Goal: Task Accomplishment & Management: Use online tool/utility

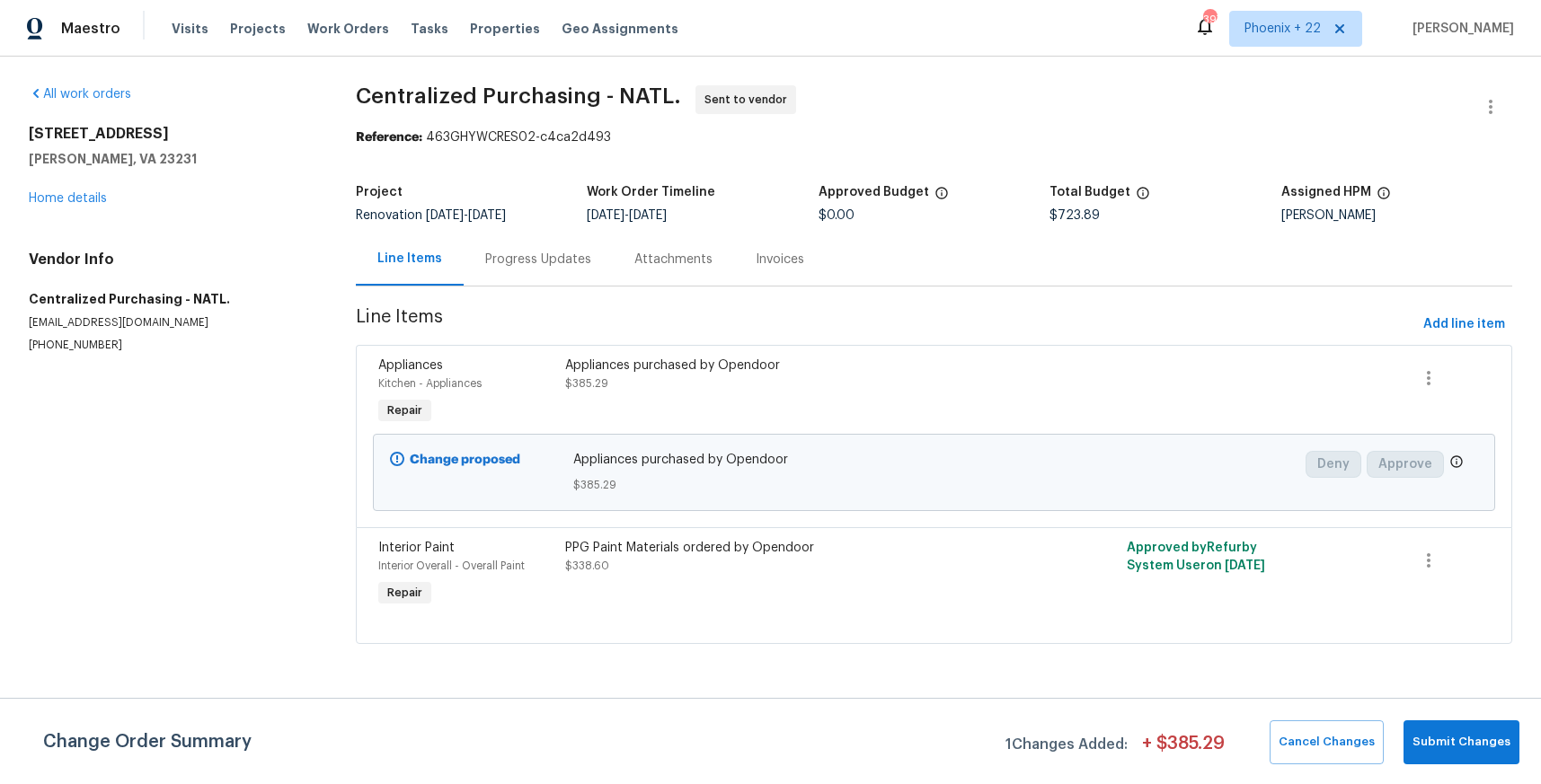
click at [326, 46] on div "Visits Projects Work Orders Tasks Properties Geo Assignments" at bounding box center [436, 28] width 529 height 36
click at [335, 29] on span "Work Orders" at bounding box center [348, 28] width 82 height 18
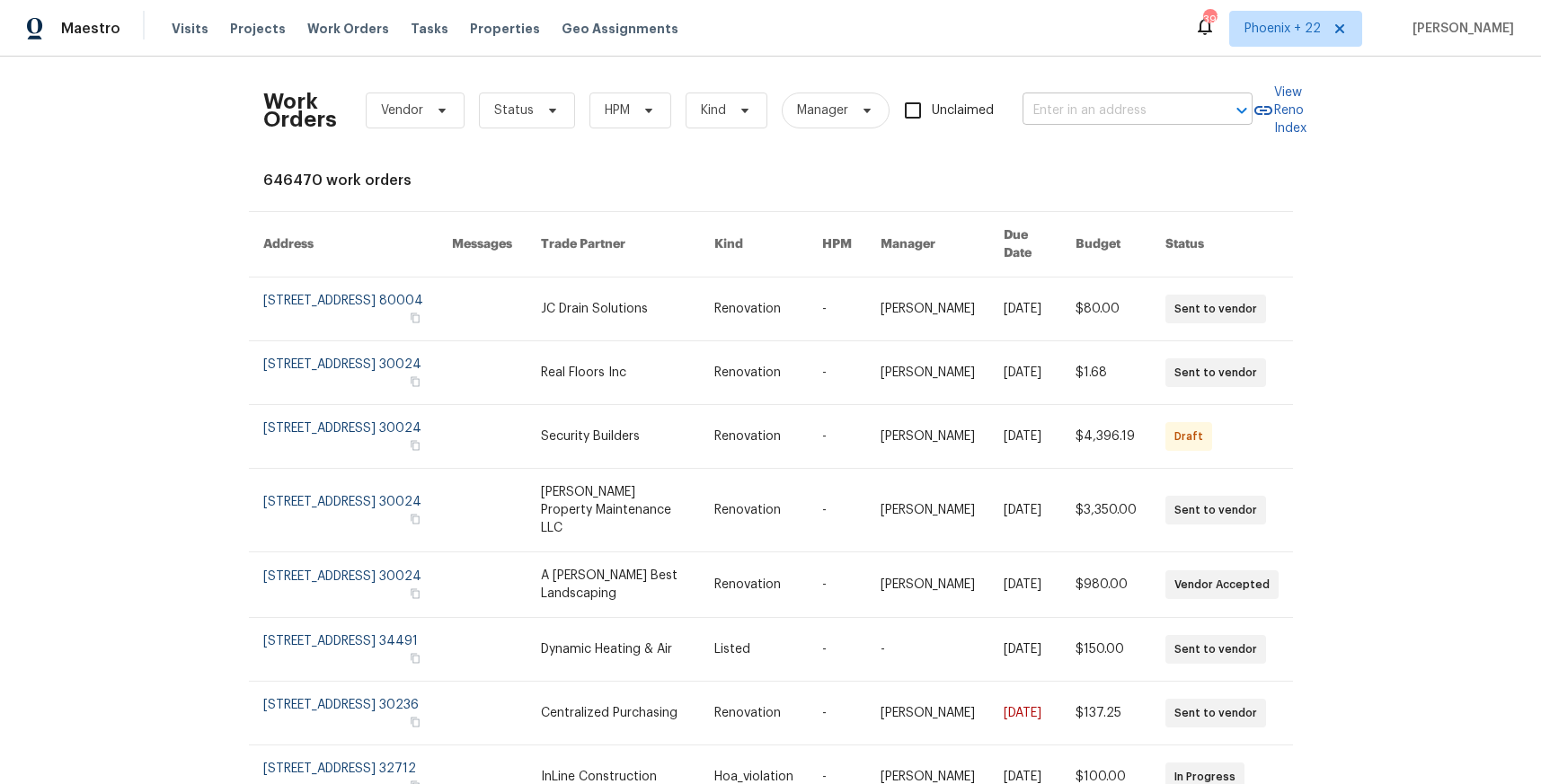
click at [1206, 122] on div at bounding box center [1229, 111] width 47 height 26
paste input "[STREET_ADDRESS]"
type input "[STREET_ADDRESS]"
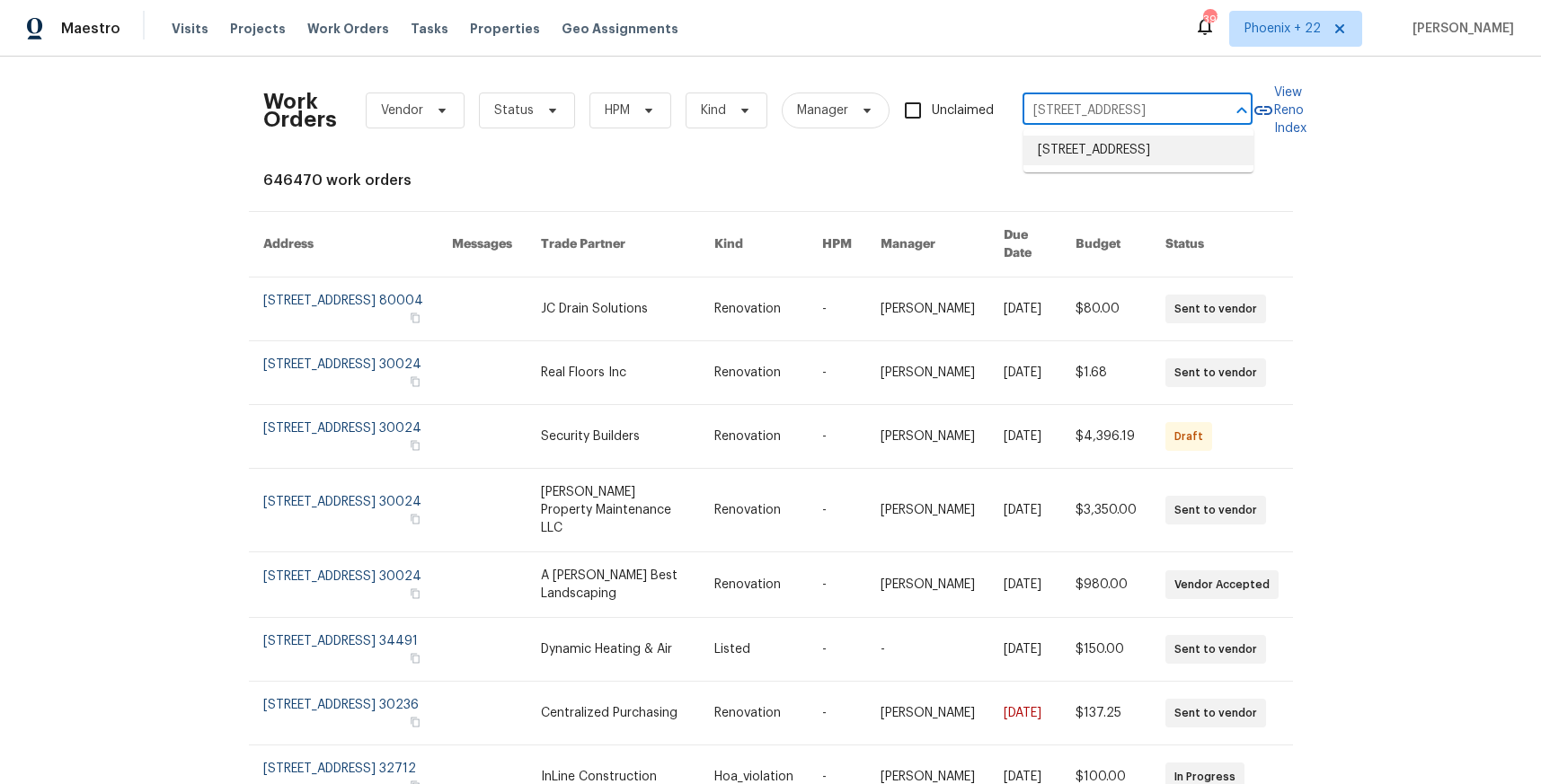
click at [1154, 142] on li "[STREET_ADDRESS]" at bounding box center [1138, 150] width 230 height 29
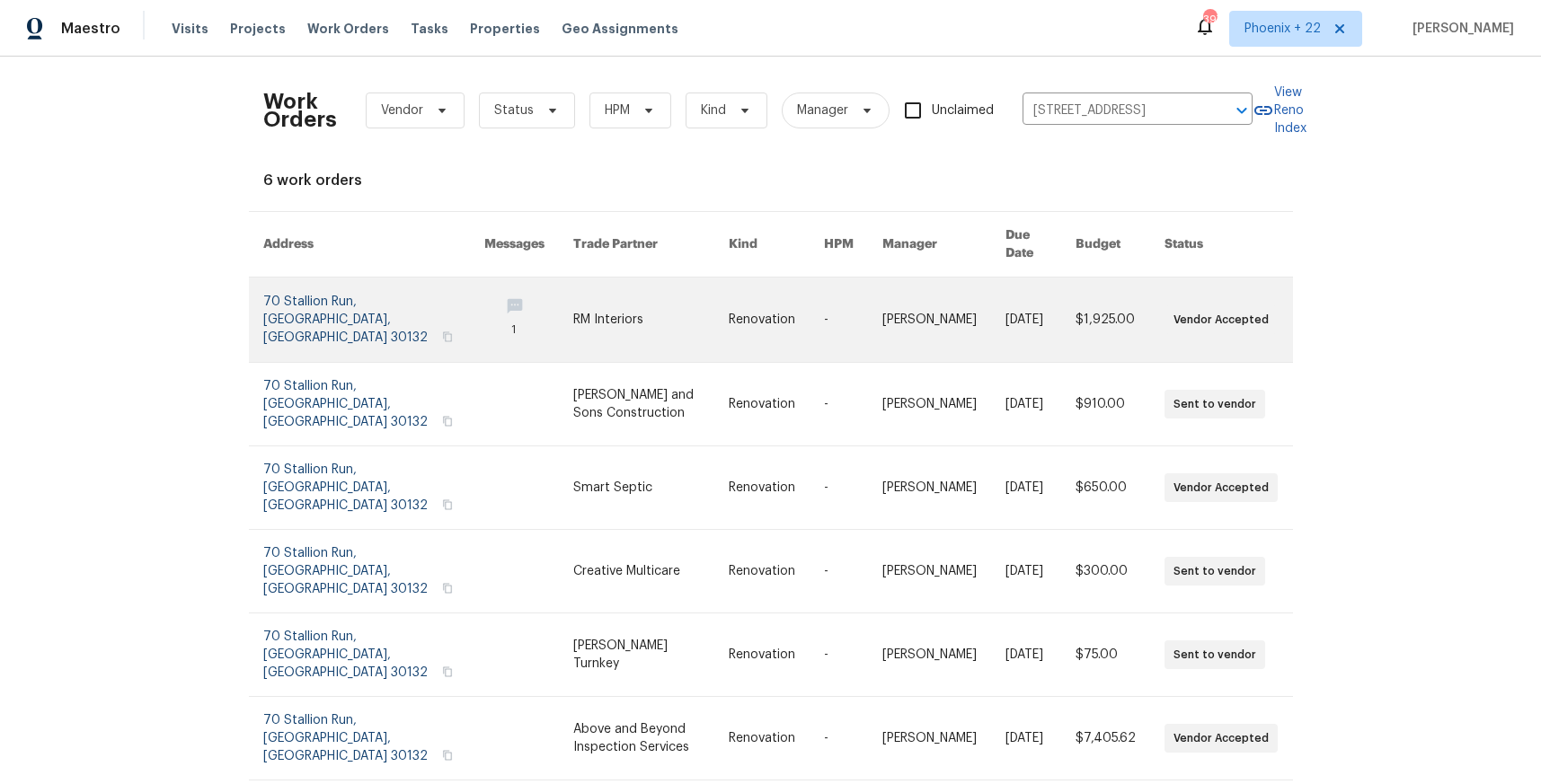
click at [573, 312] on link at bounding box center [651, 320] width 155 height 84
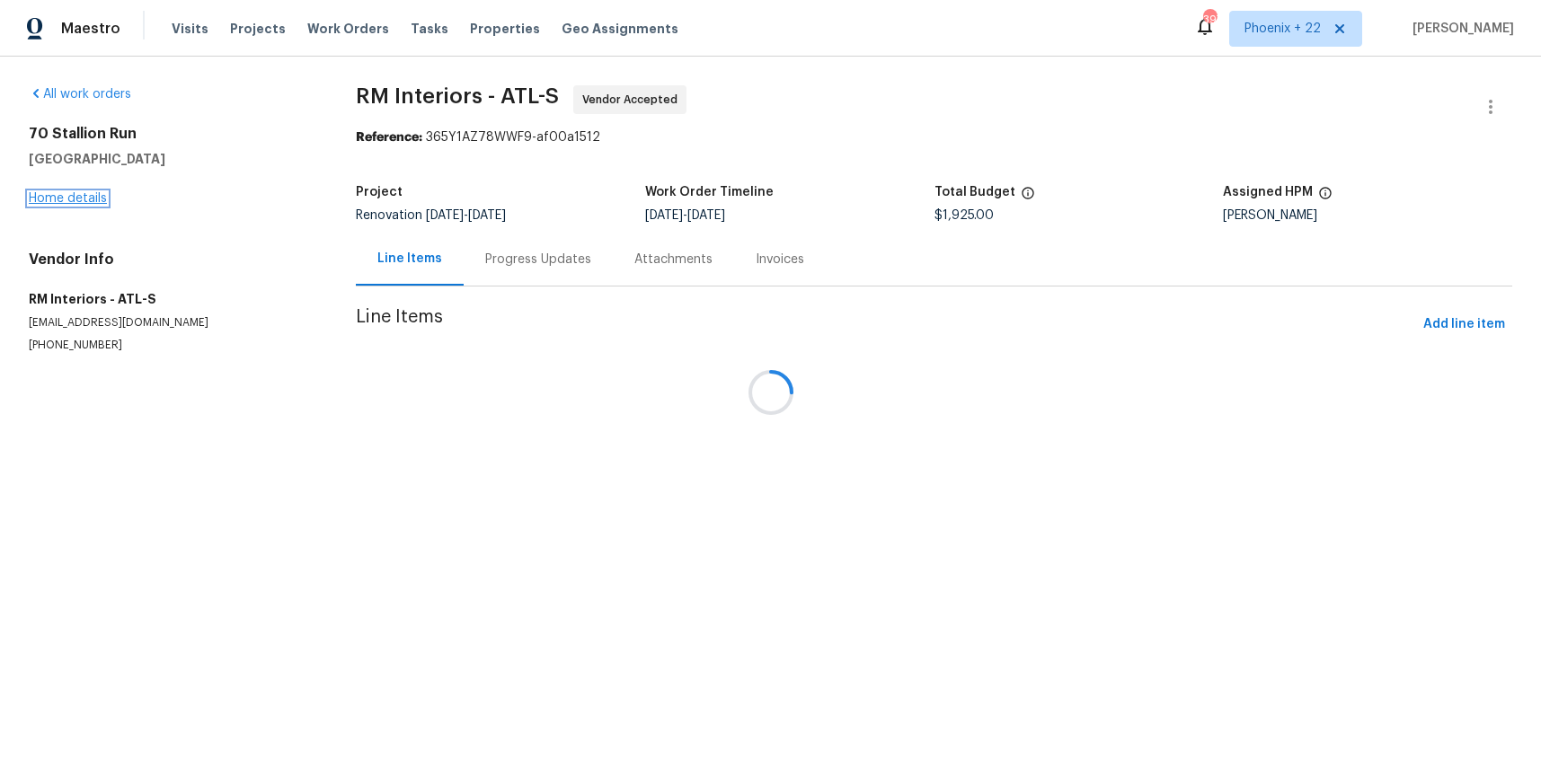
click at [85, 193] on link "Home details" at bounding box center [68, 198] width 79 height 13
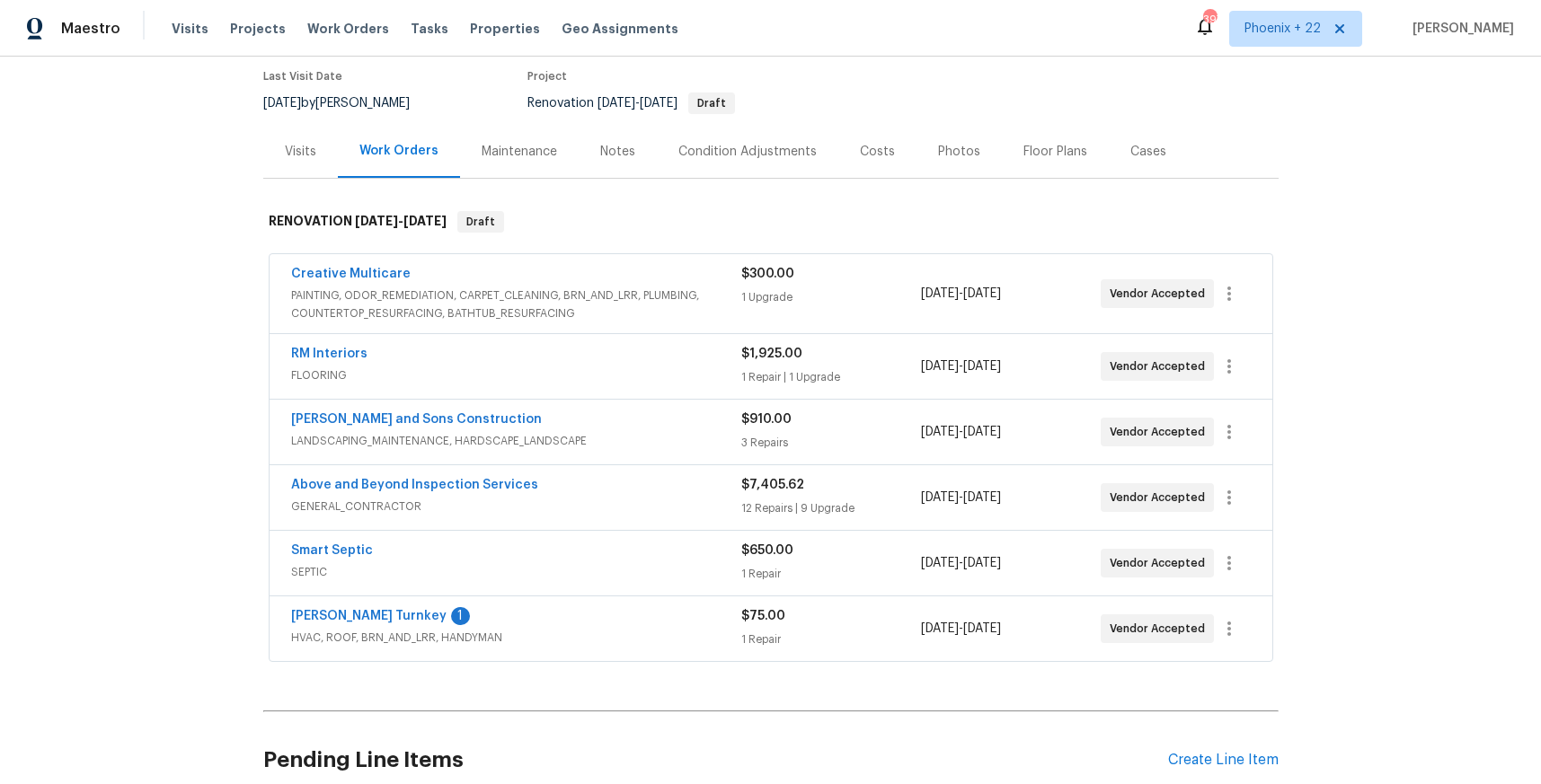
scroll to position [175, 0]
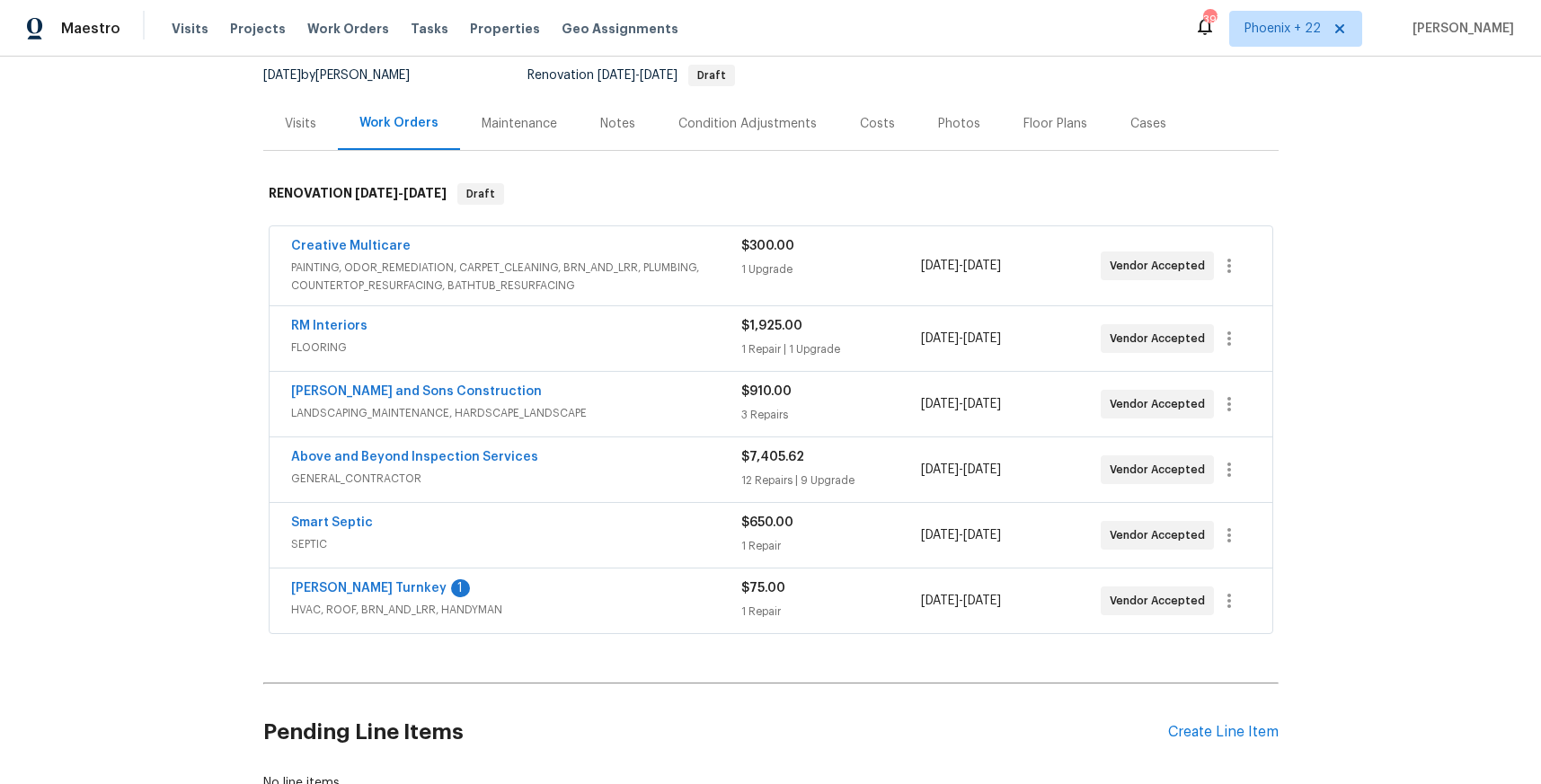
click at [1246, 721] on div "Pending Line Items Create Line Item" at bounding box center [770, 732] width 1015 height 84
click at [1243, 729] on div "Create Line Item" at bounding box center [1224, 732] width 110 height 17
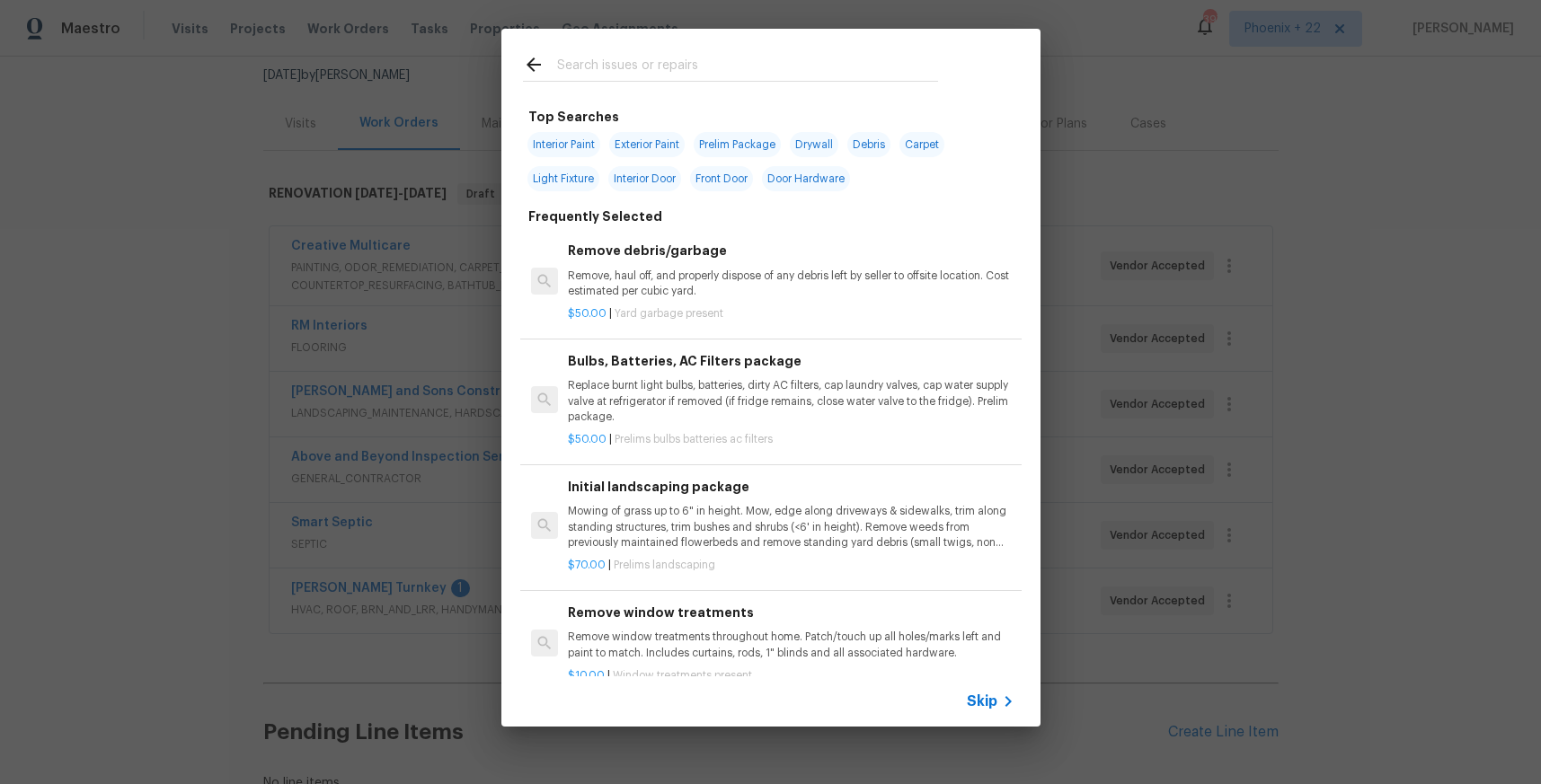
click at [773, 68] on input "text" at bounding box center [748, 67] width 381 height 27
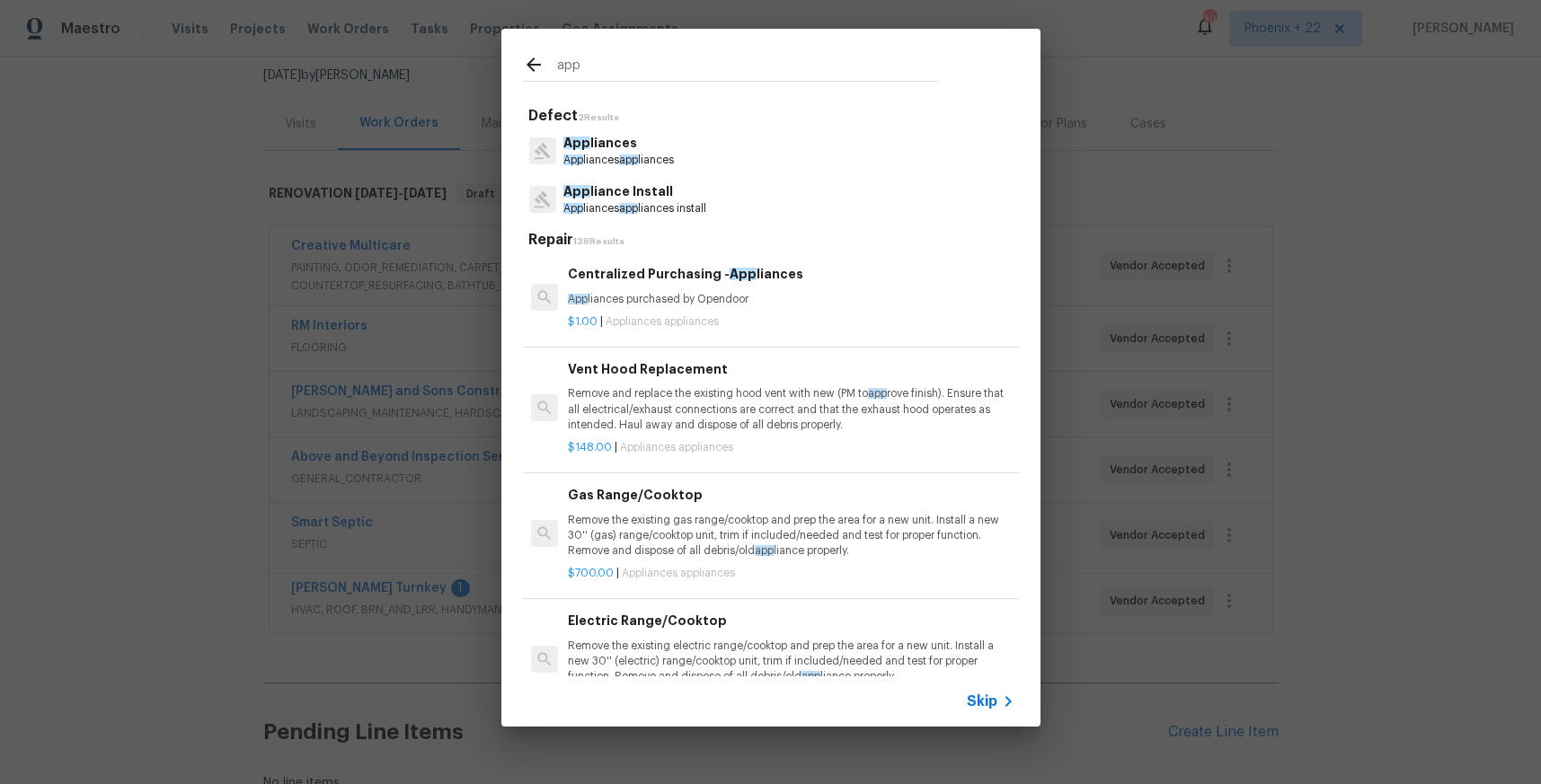
type input "app"
click at [876, 312] on div "$1.00 | Appliances appliances" at bounding box center [790, 318] width 445 height 23
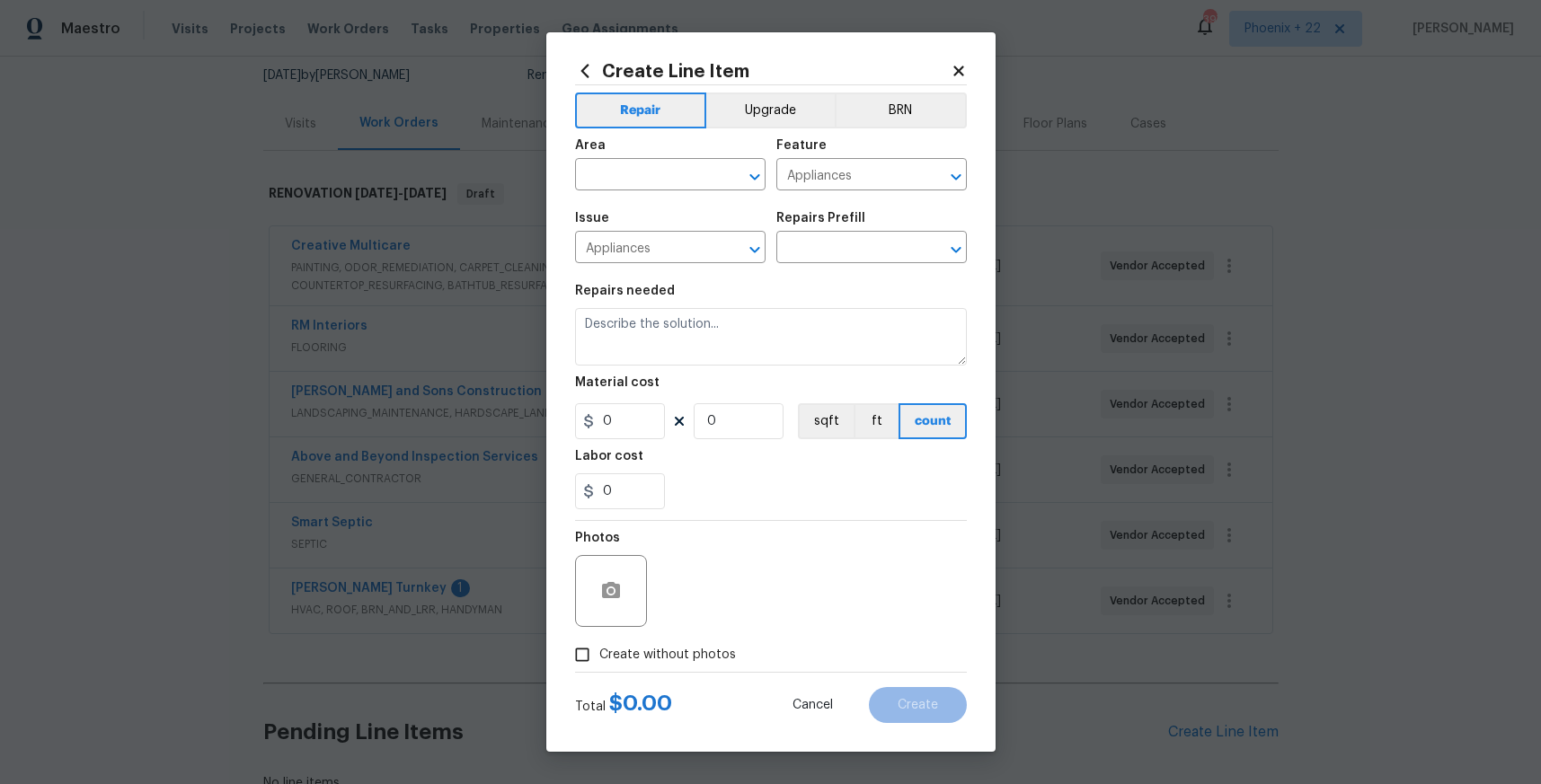
type input "Centralized Purchasing - Appliances $1.00"
type textarea "Appliances purchased by Opendoor"
type input "1"
click at [614, 424] on input "1" at bounding box center [619, 421] width 89 height 36
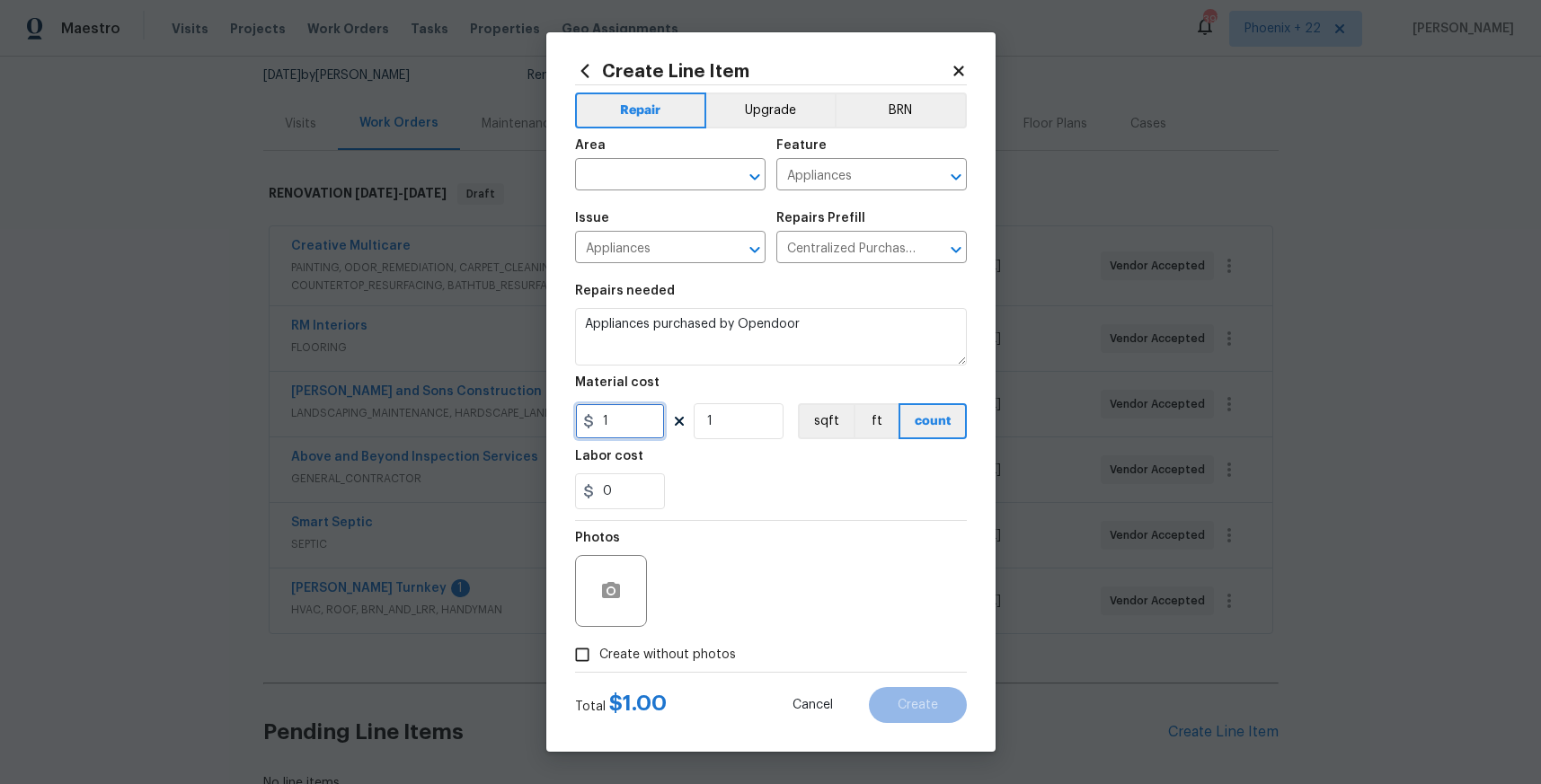
drag, startPoint x: 617, startPoint y: 424, endPoint x: 567, endPoint y: 424, distance: 50.0
click at [567, 424] on div "Create Line Item Repair Upgrade BRN Area ​ Feature Appliances ​ Issue Appliance…" at bounding box center [770, 392] width 449 height 719
type input "2448.25"
click at [661, 187] on input "text" at bounding box center [645, 176] width 141 height 28
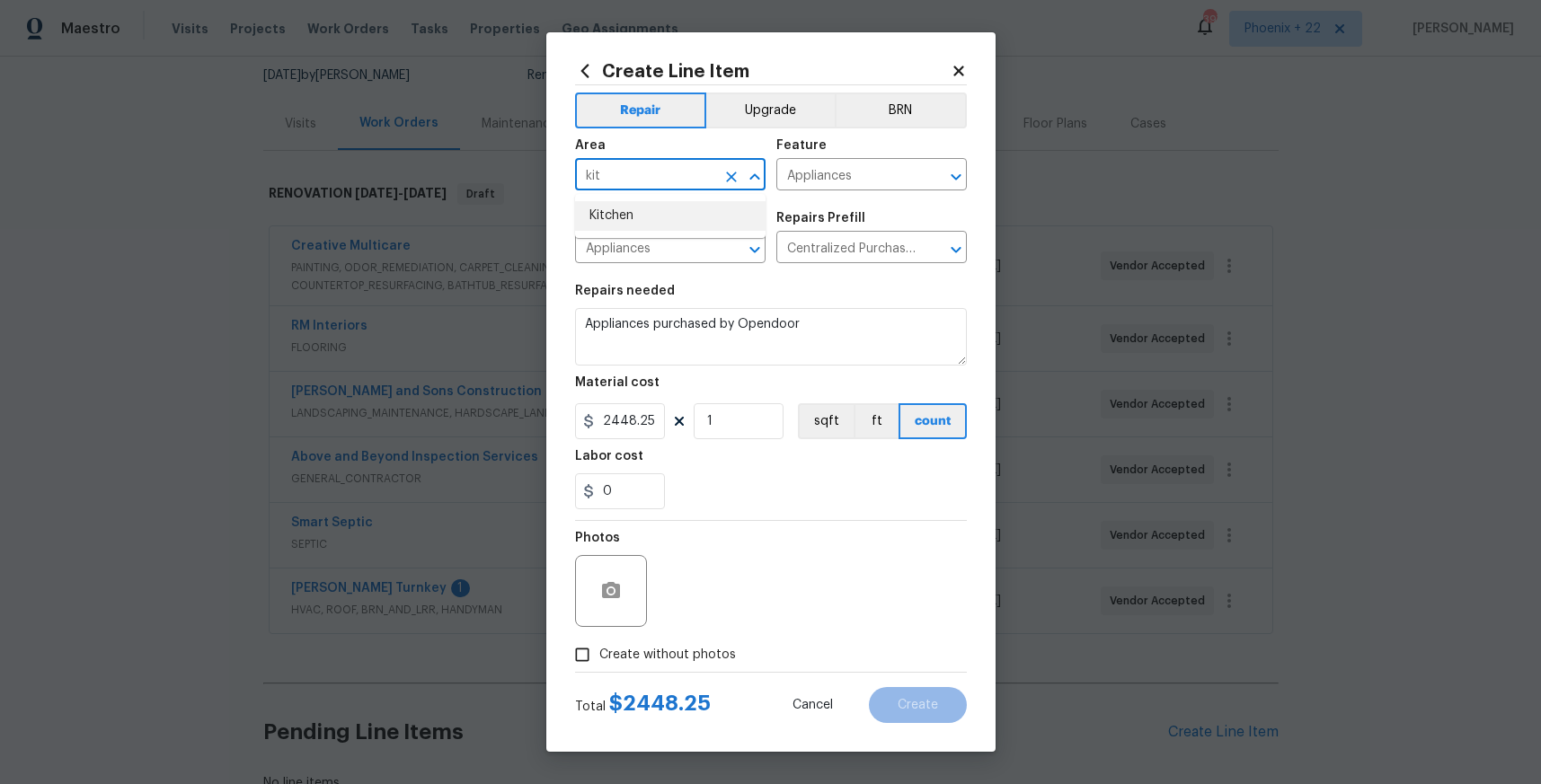
click at [712, 222] on li "Kitchen" at bounding box center [670, 216] width 191 height 29
type input "Kitchen"
drag, startPoint x: 691, startPoint y: 664, endPoint x: 690, endPoint y: 647, distance: 17.0
click at [691, 664] on label "Create without photos" at bounding box center [651, 654] width 171 height 34
click at [599, 664] on input "Create without photos" at bounding box center [582, 654] width 34 height 34
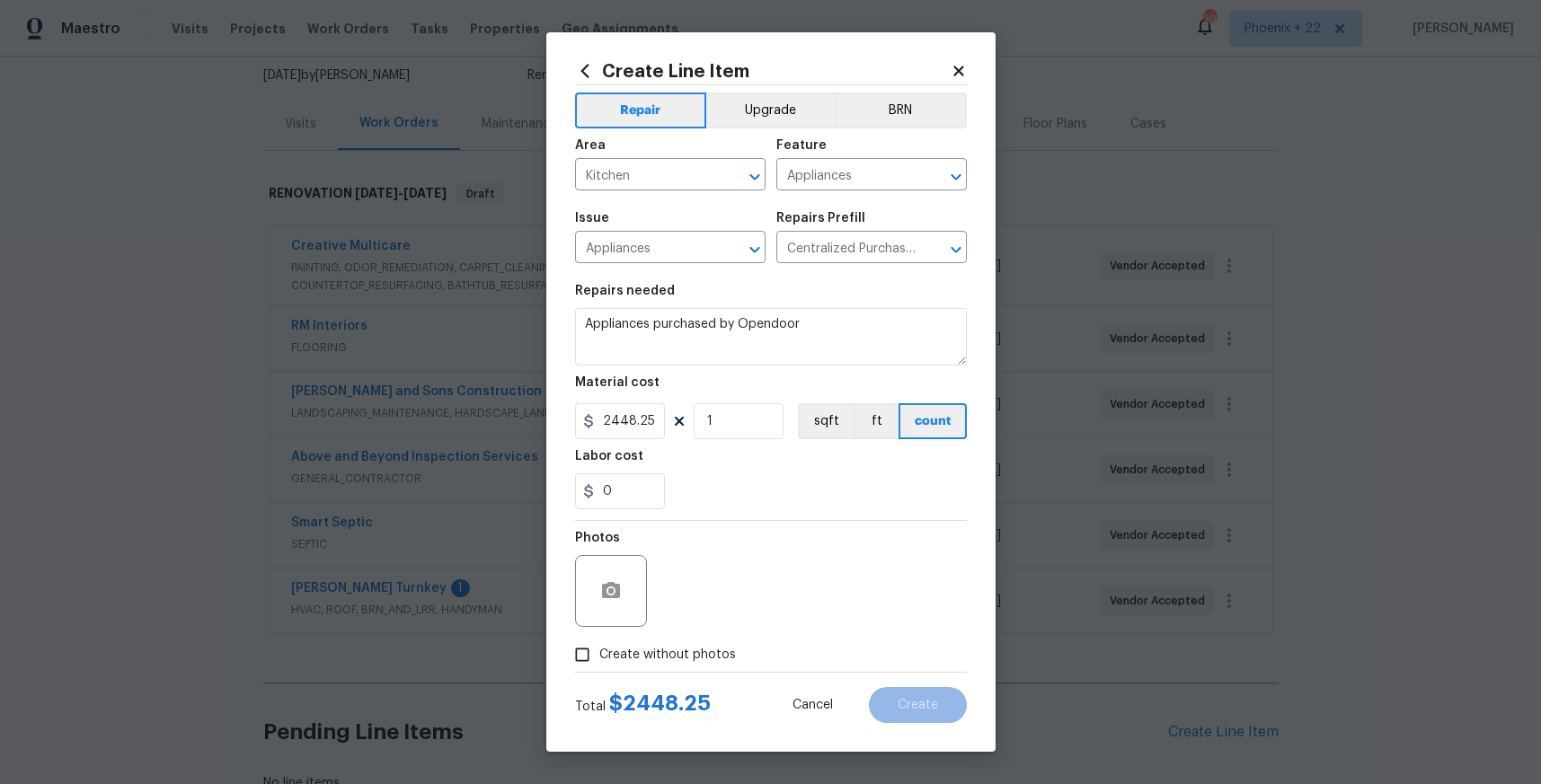
checkbox input "true"
click at [716, 608] on textarea at bounding box center [814, 590] width 306 height 72
type textarea "NA"
click at [901, 717] on button "Create" at bounding box center [918, 704] width 98 height 36
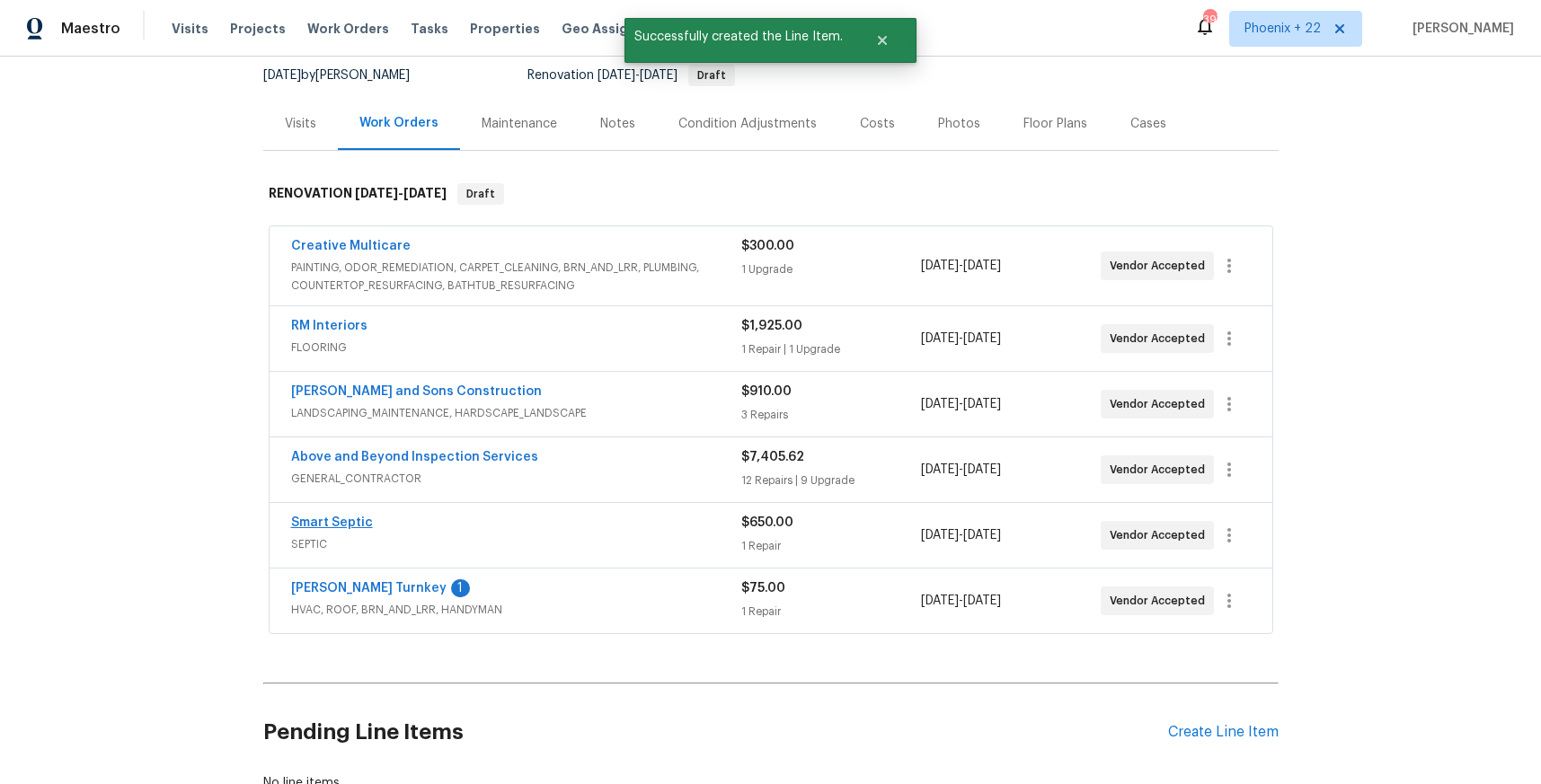
scroll to position [306, 0]
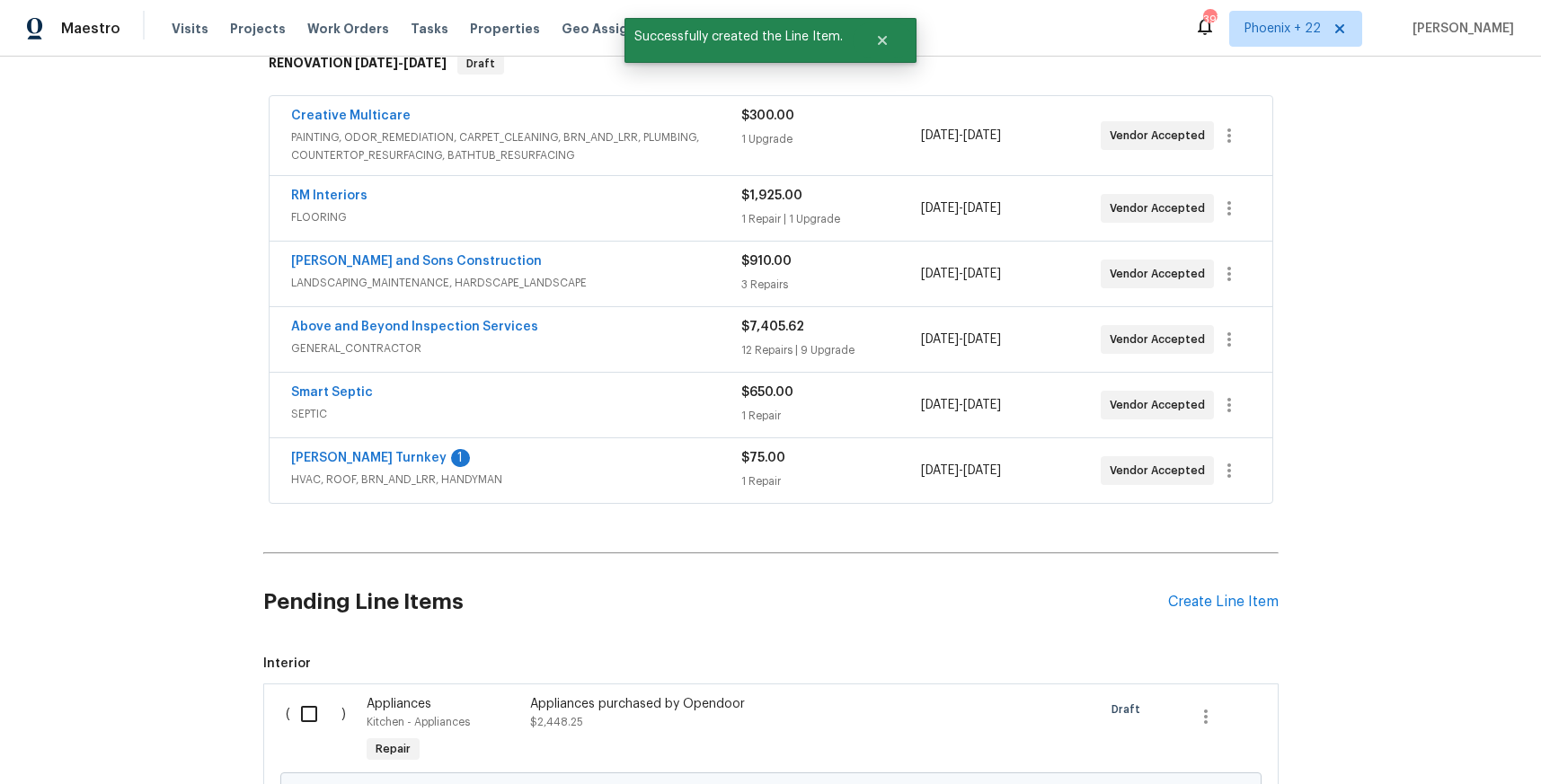
click at [316, 724] on input "checkbox" at bounding box center [315, 714] width 51 height 37
checkbox input "true"
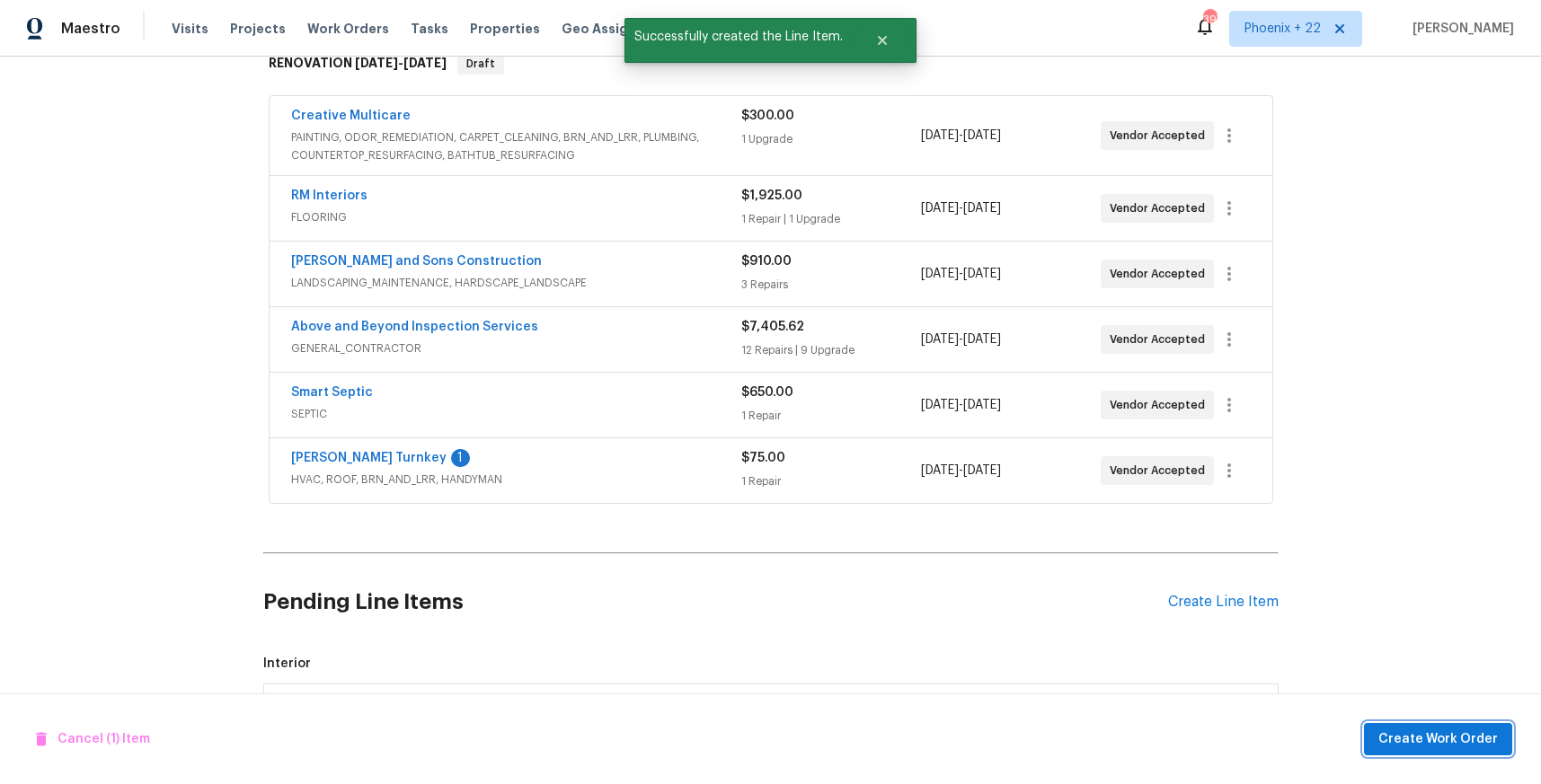
click at [1413, 727] on button "Create Work Order" at bounding box center [1438, 740] width 148 height 33
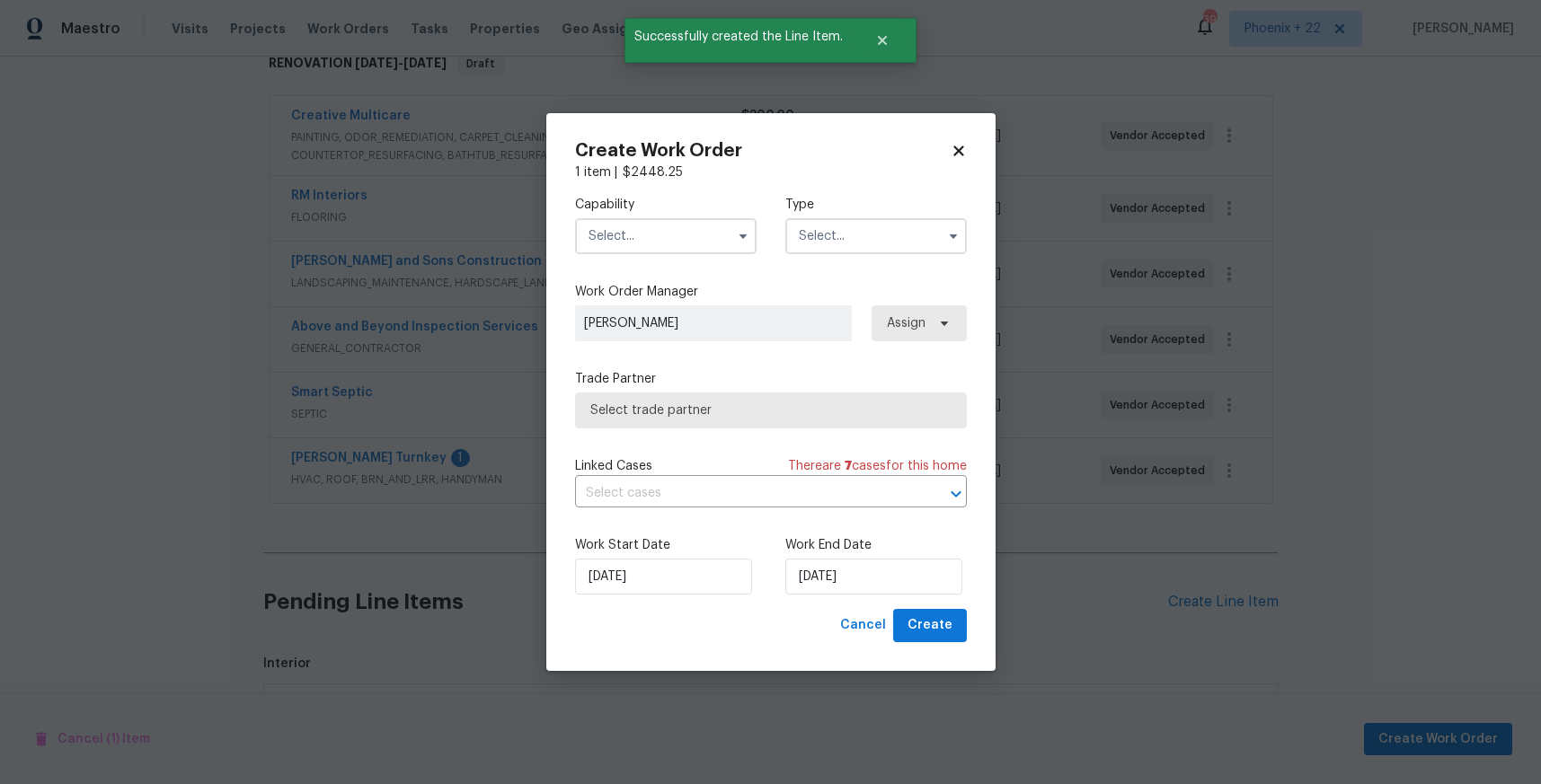
click at [705, 240] on input "text" at bounding box center [665, 236] width 182 height 36
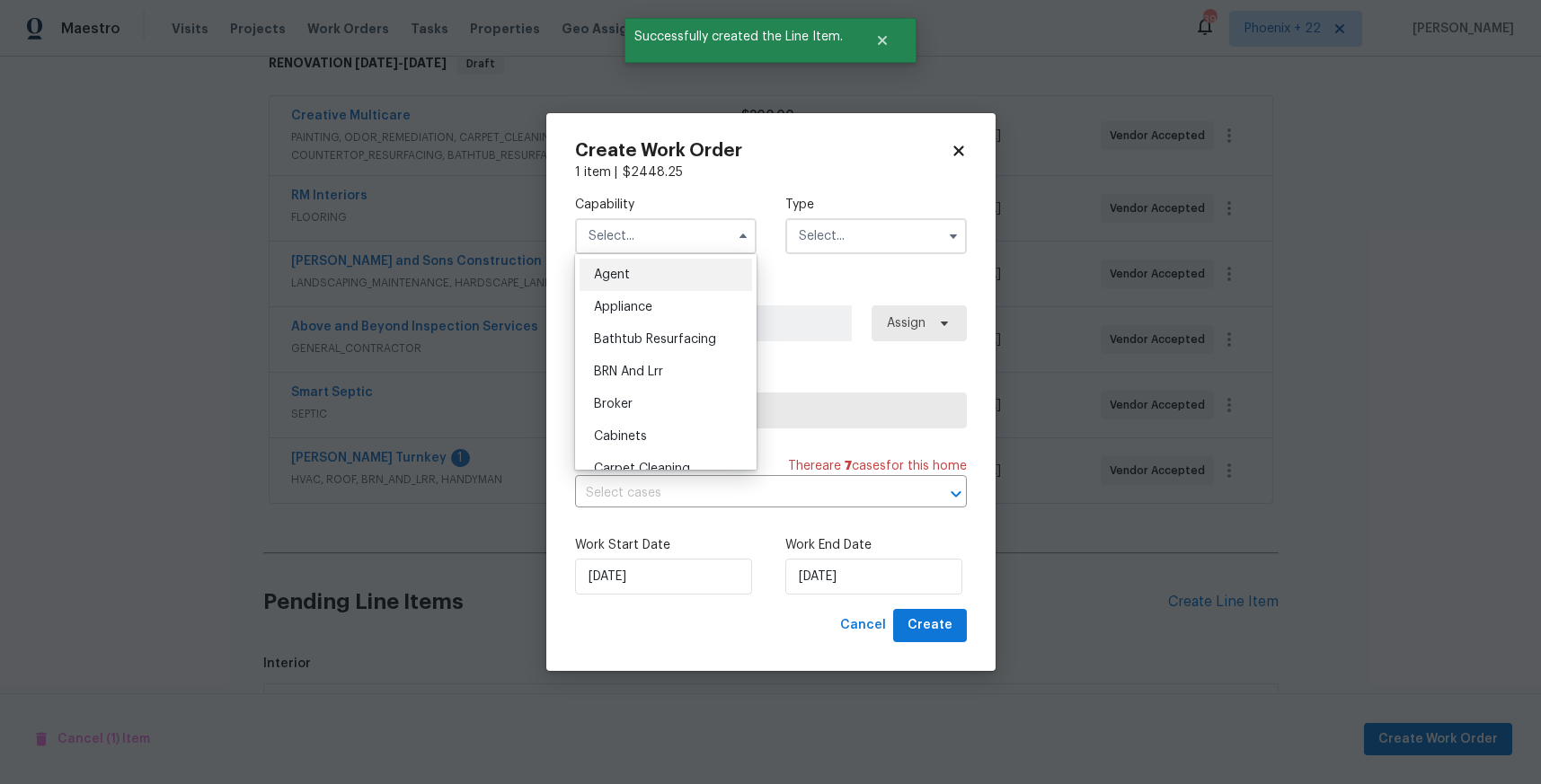
drag, startPoint x: 686, startPoint y: 304, endPoint x: 718, endPoint y: 297, distance: 32.8
click at [687, 304] on div "Appliance" at bounding box center [666, 307] width 173 height 32
type input "Appliance"
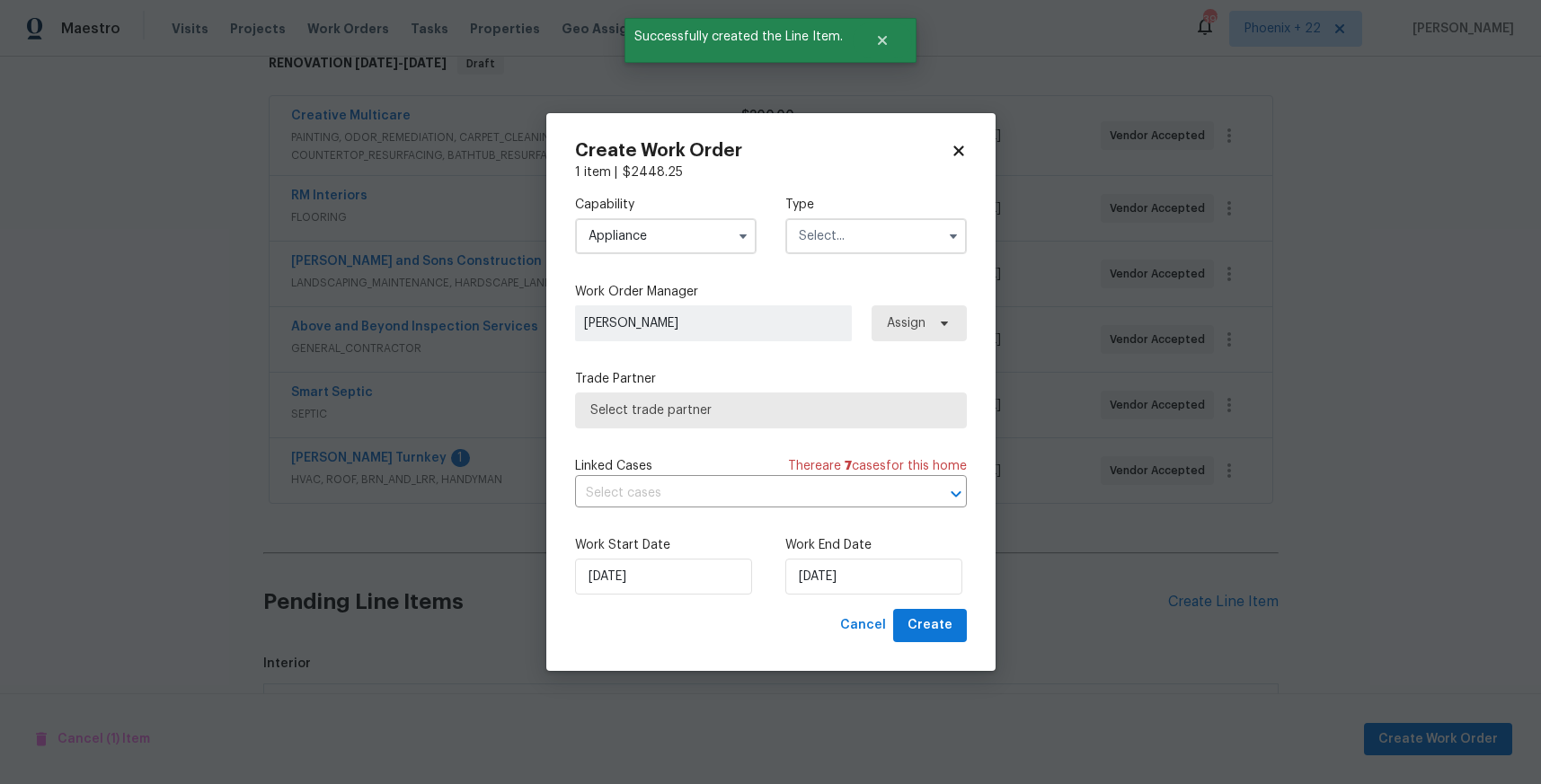
click at [845, 254] on div "Capability Appliance Agent Appliance Bathtub Resurfacing BRN And Lrr Broker Cab…" at bounding box center [770, 225] width 392 height 87
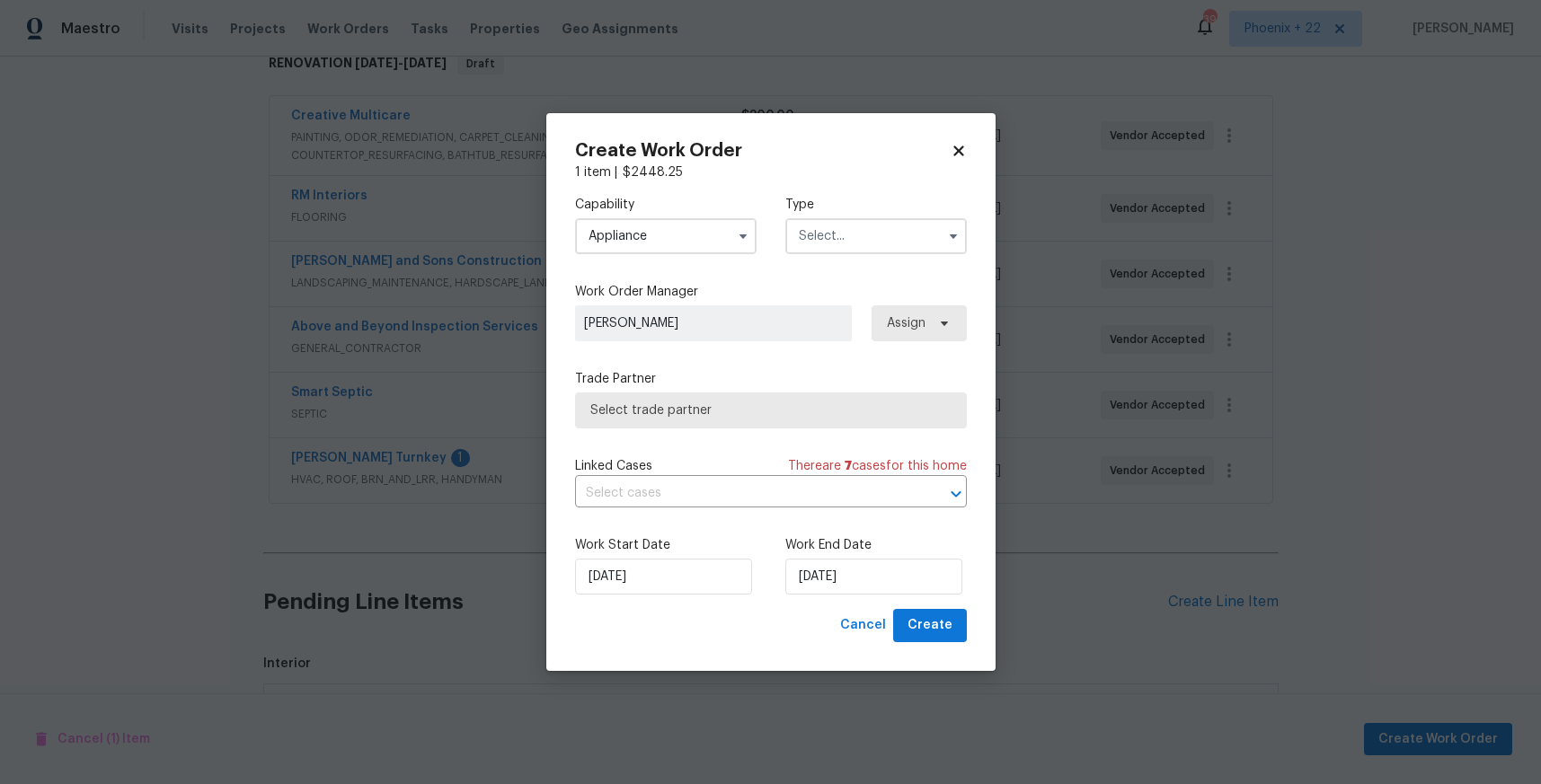
click at [841, 244] on input "text" at bounding box center [876, 236] width 182 height 36
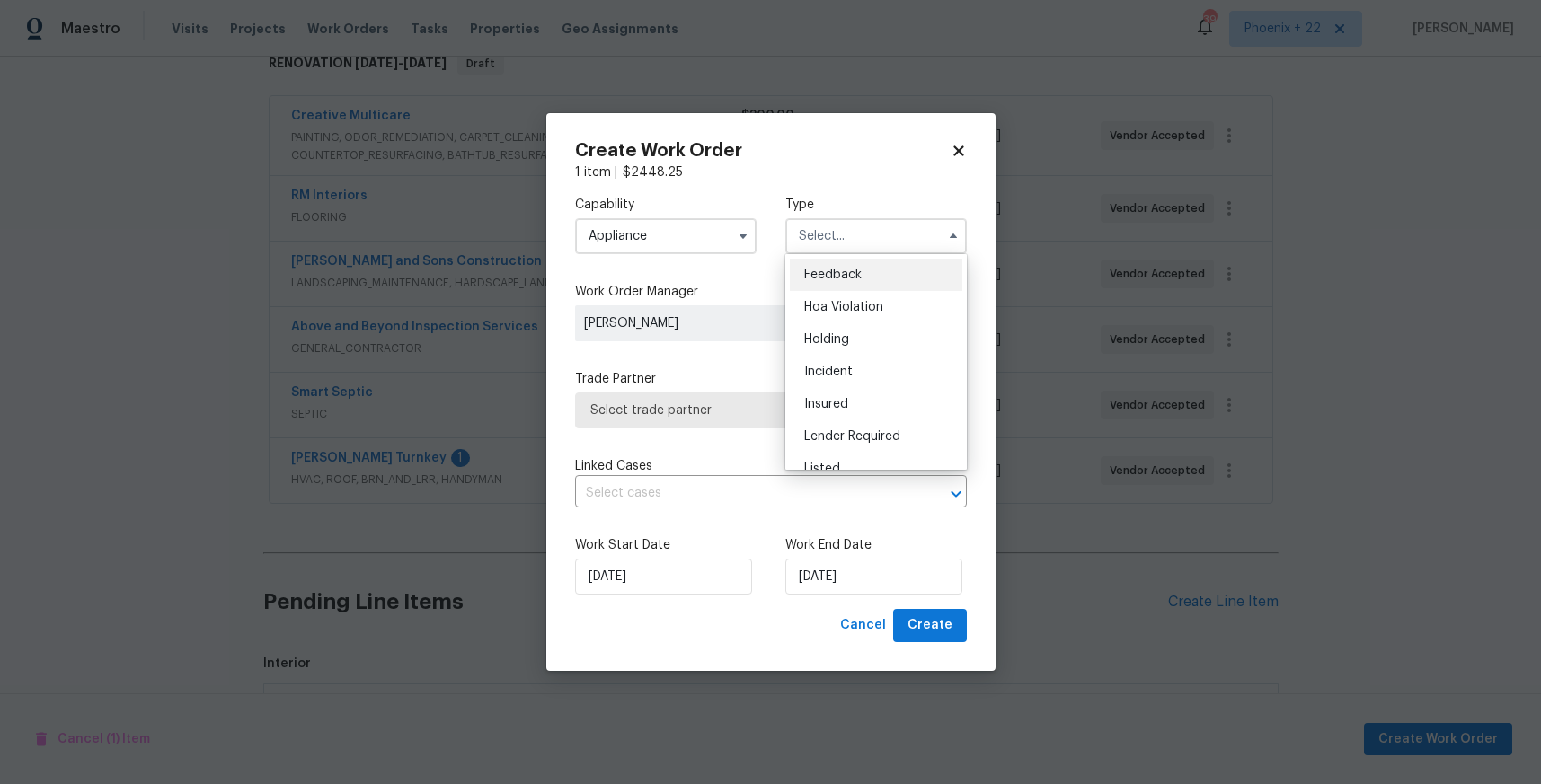
scroll to position [408, 0]
click at [839, 320] on span "Renovation" at bounding box center [837, 319] width 67 height 13
type input "Renovation"
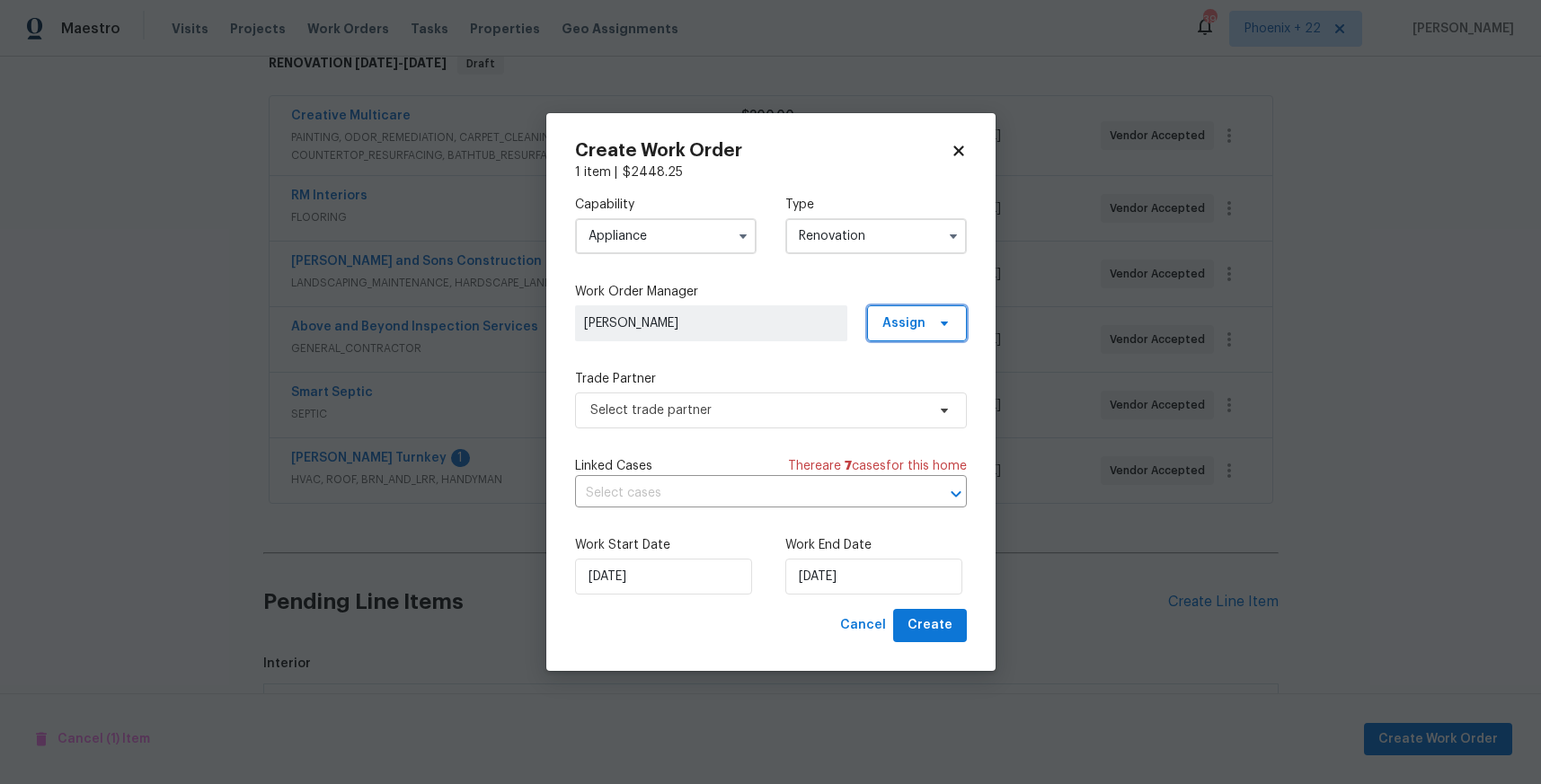
click at [905, 325] on span "Assign" at bounding box center [904, 323] width 43 height 18
click at [903, 393] on div "Assign to me" at bounding box center [920, 400] width 79 height 18
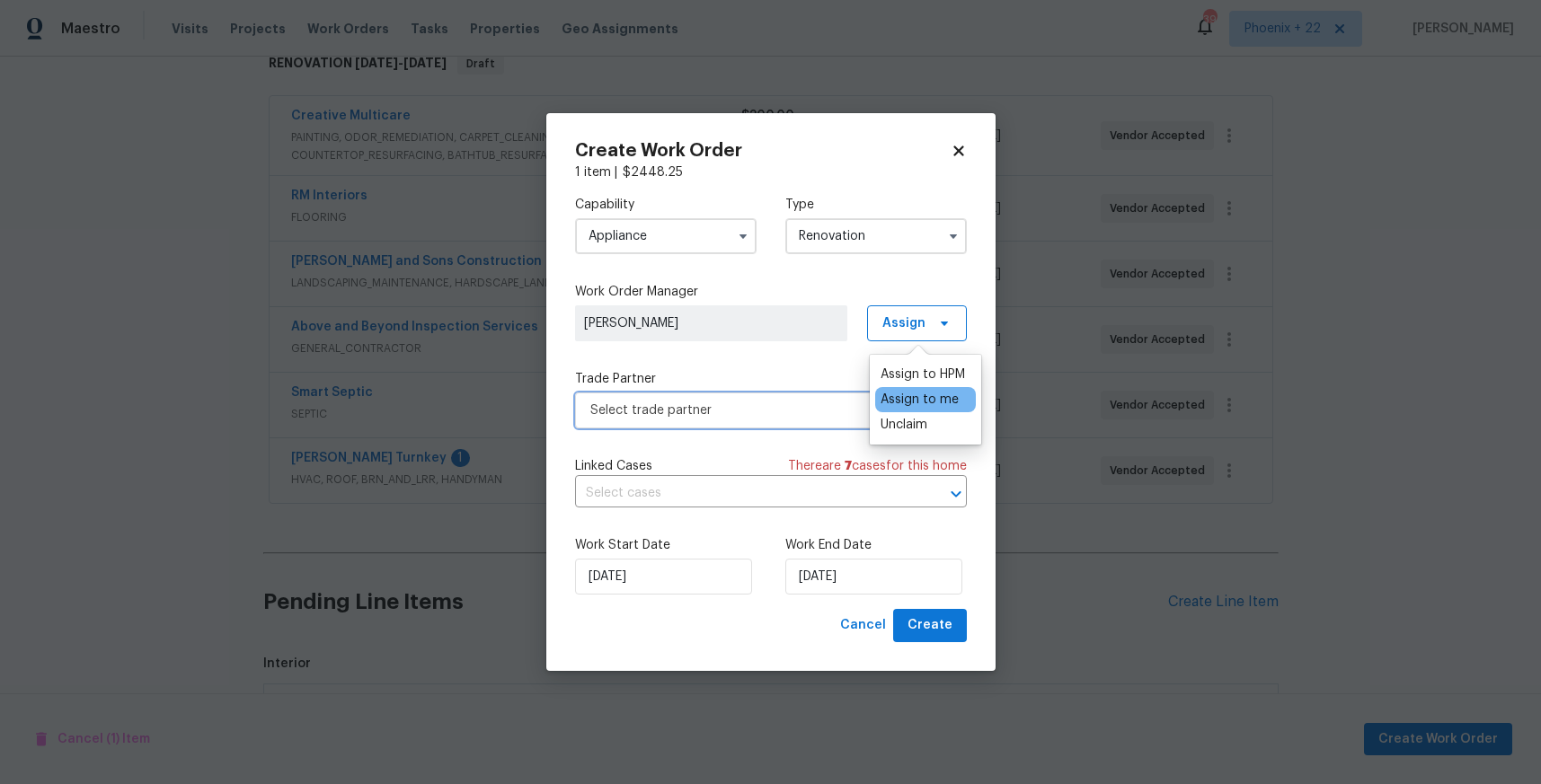
click at [813, 411] on span "Select trade partner" at bounding box center [758, 411] width 335 height 18
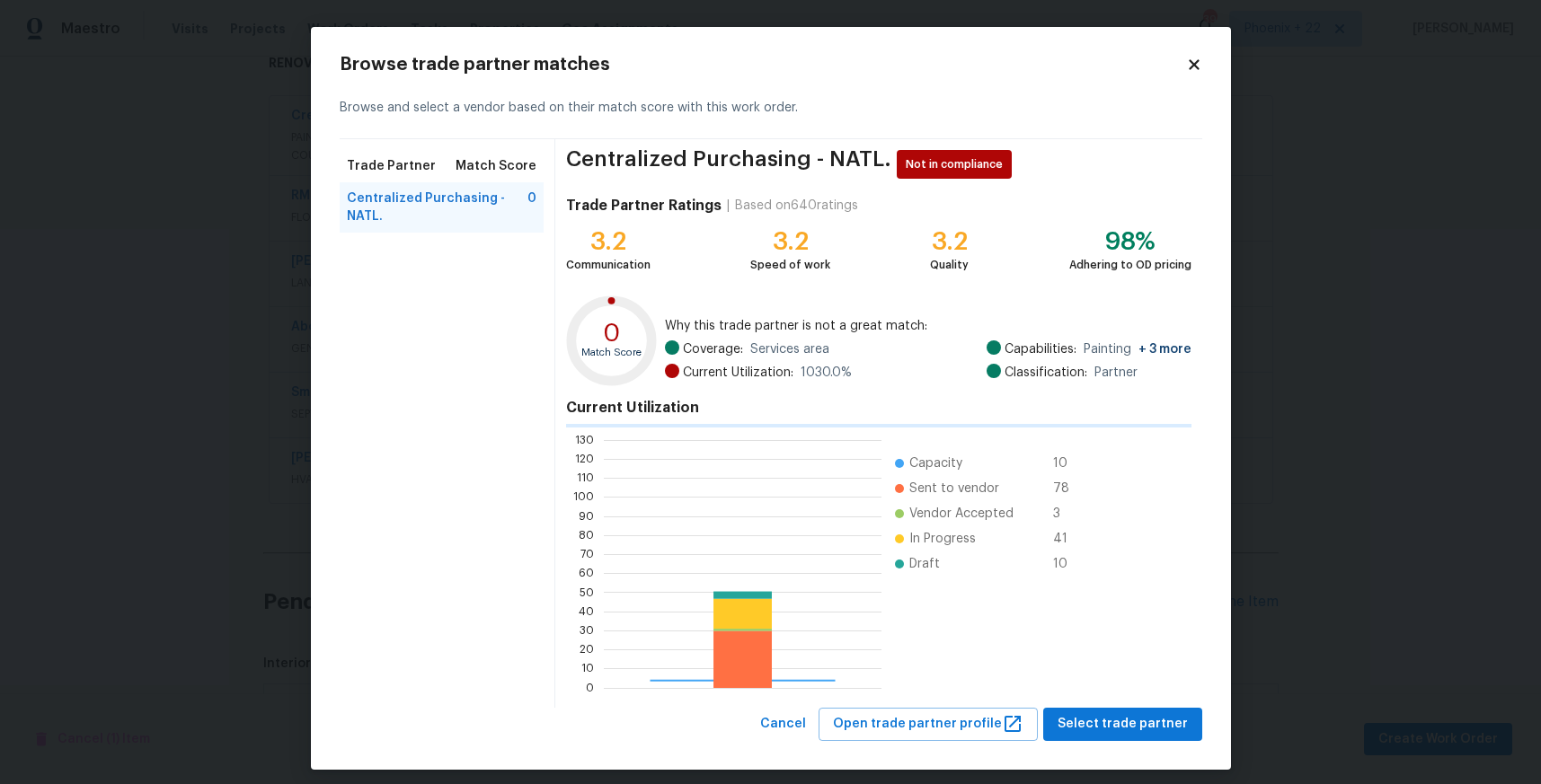
scroll to position [252, 278]
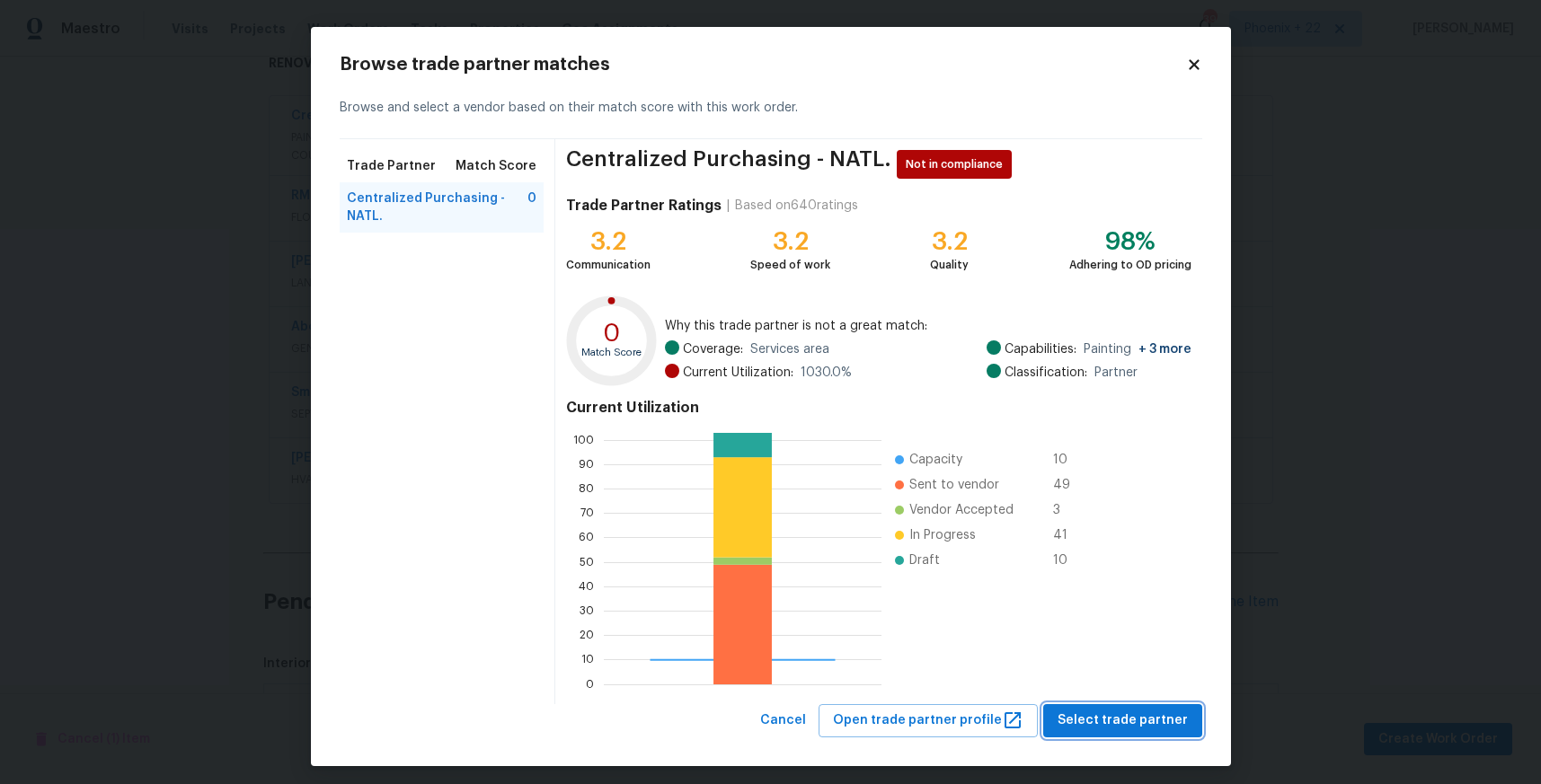
click at [1119, 724] on span "Select trade partner" at bounding box center [1122, 720] width 131 height 23
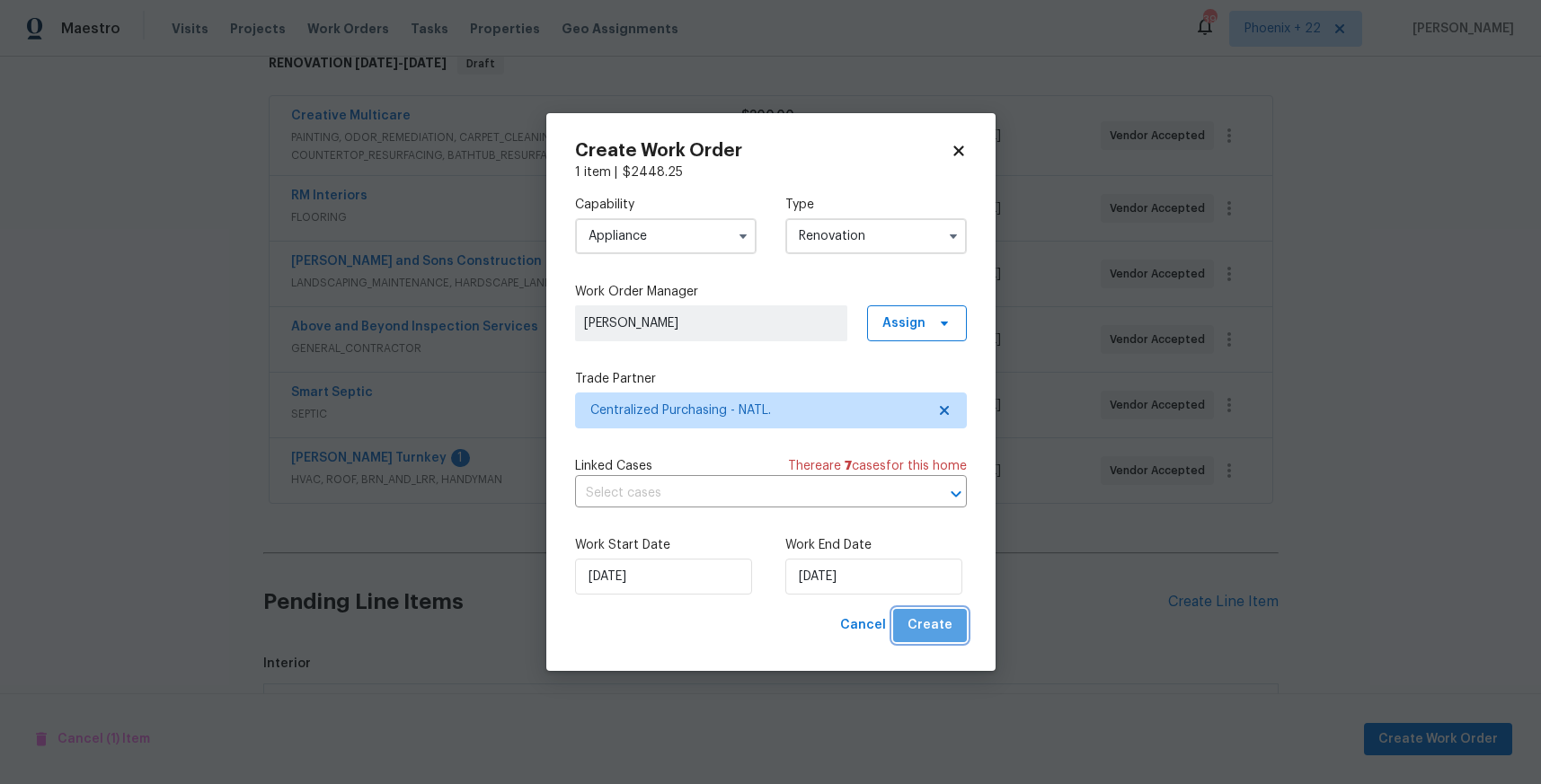
click at [963, 641] on button "Create" at bounding box center [930, 626] width 74 height 33
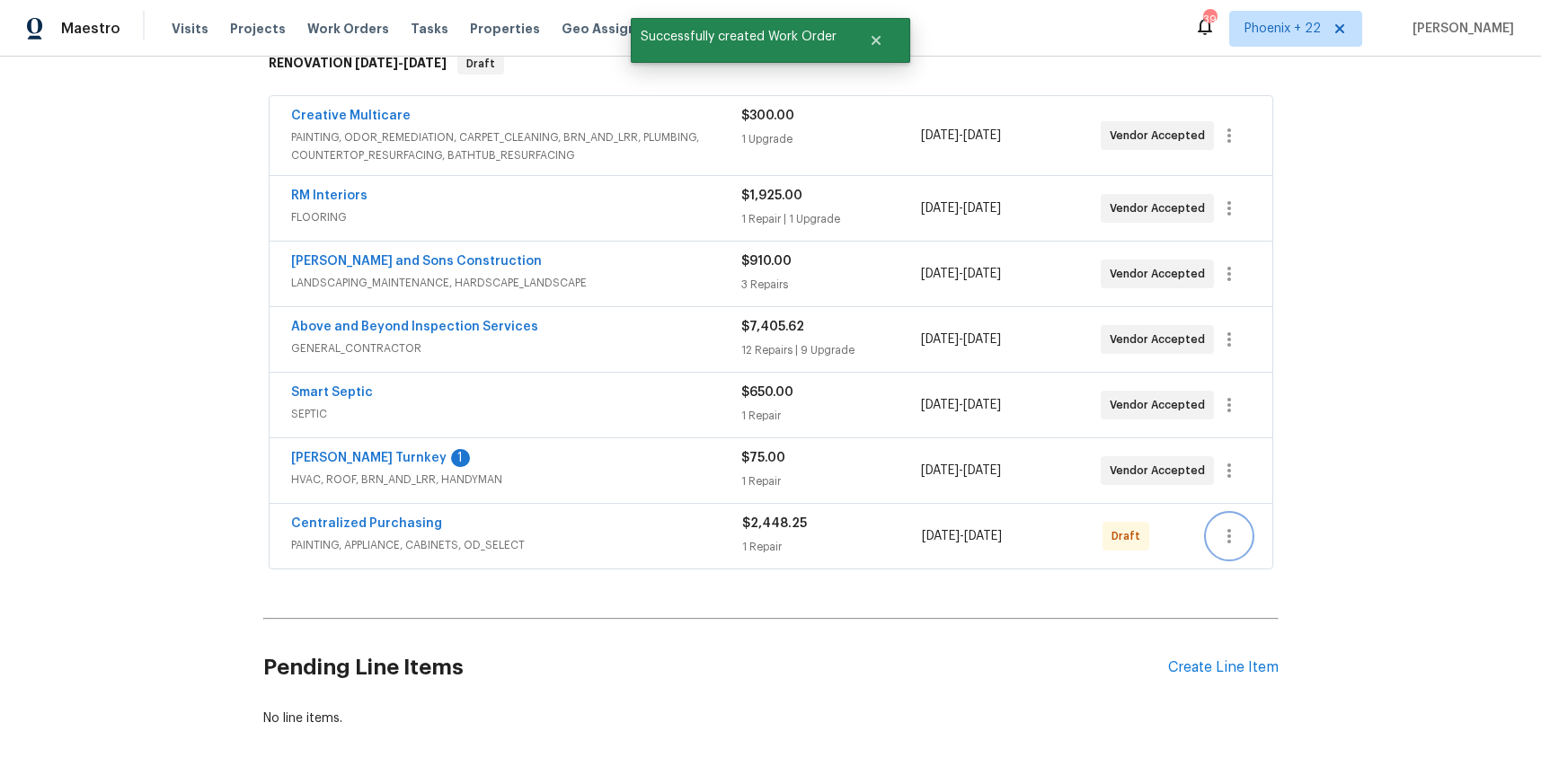
click at [1213, 547] on button "button" at bounding box center [1229, 536] width 43 height 43
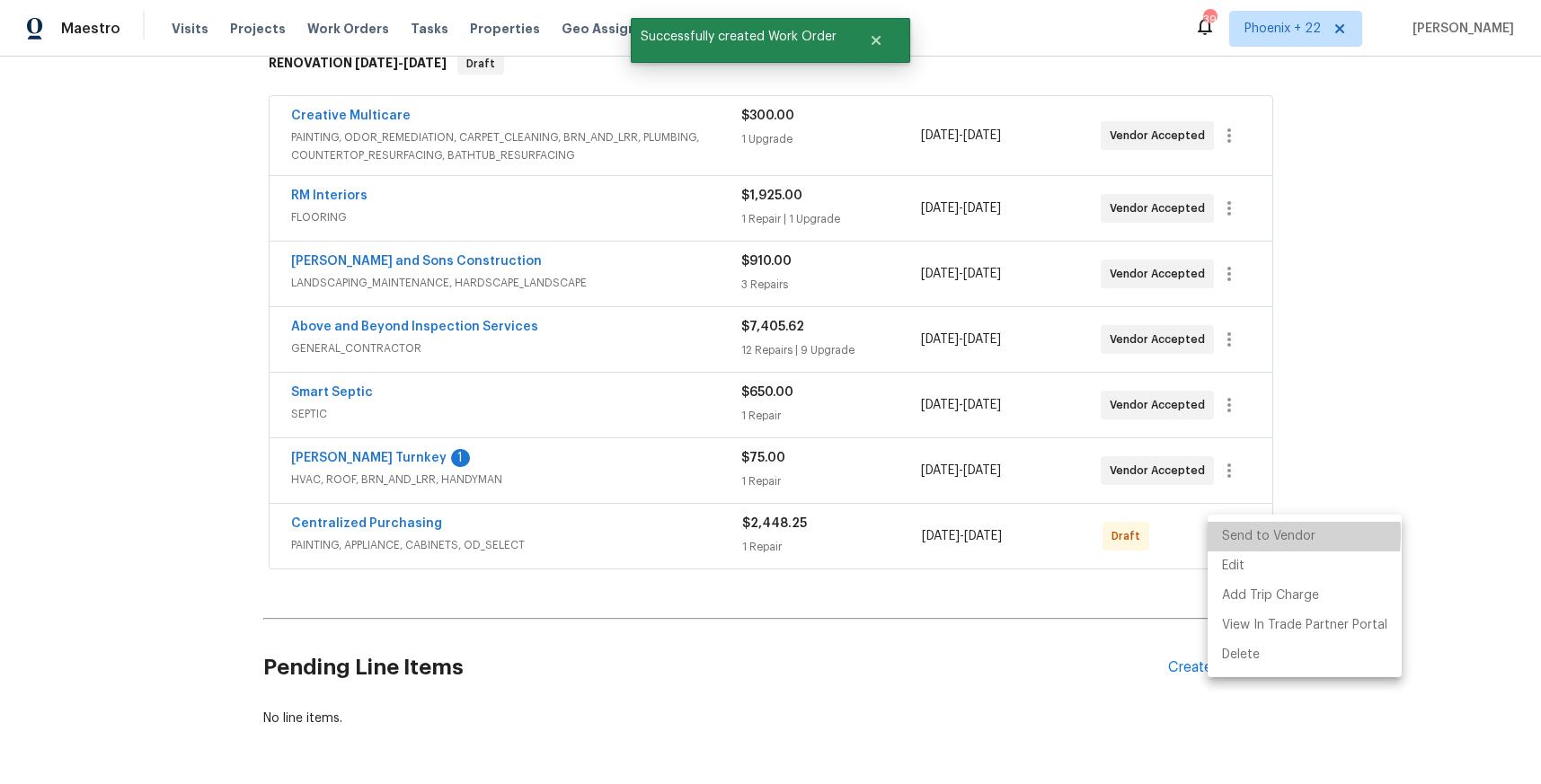
click at [1227, 534] on li "Send to Vendor" at bounding box center [1304, 536] width 194 height 29
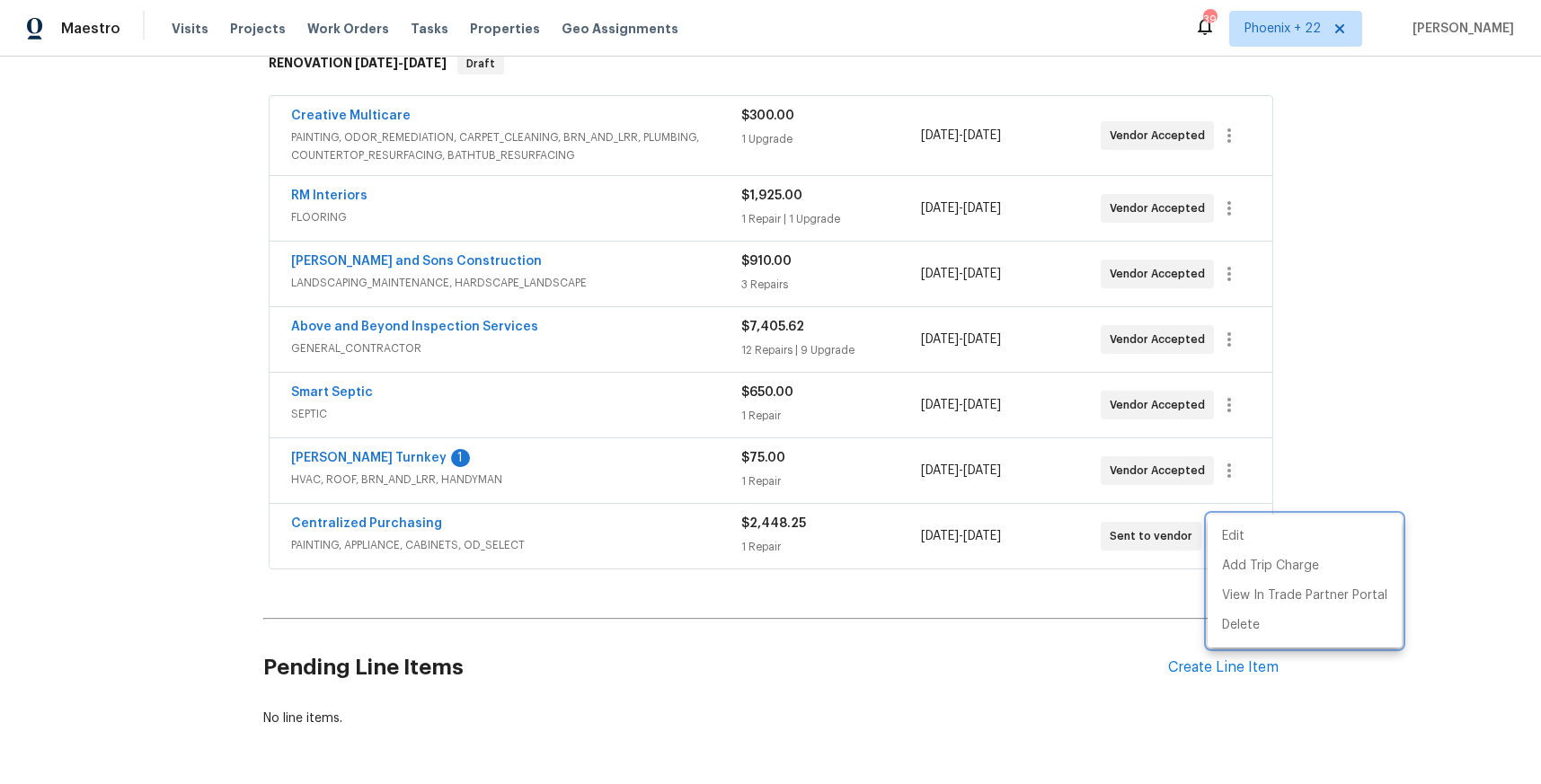
click at [1098, 579] on div at bounding box center [770, 392] width 1541 height 784
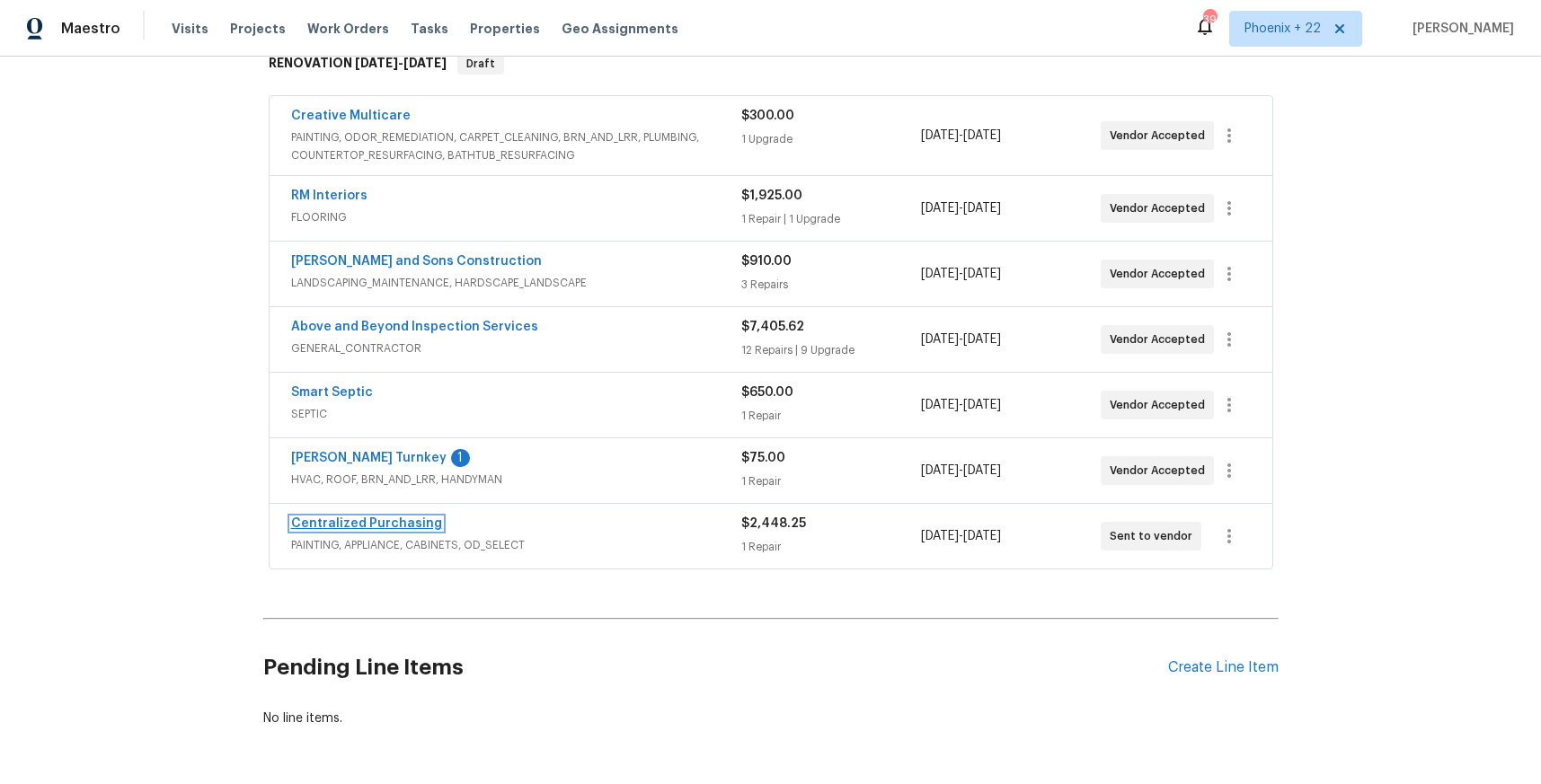
click at [394, 520] on link "Centralized Purchasing" at bounding box center [367, 524] width 151 height 13
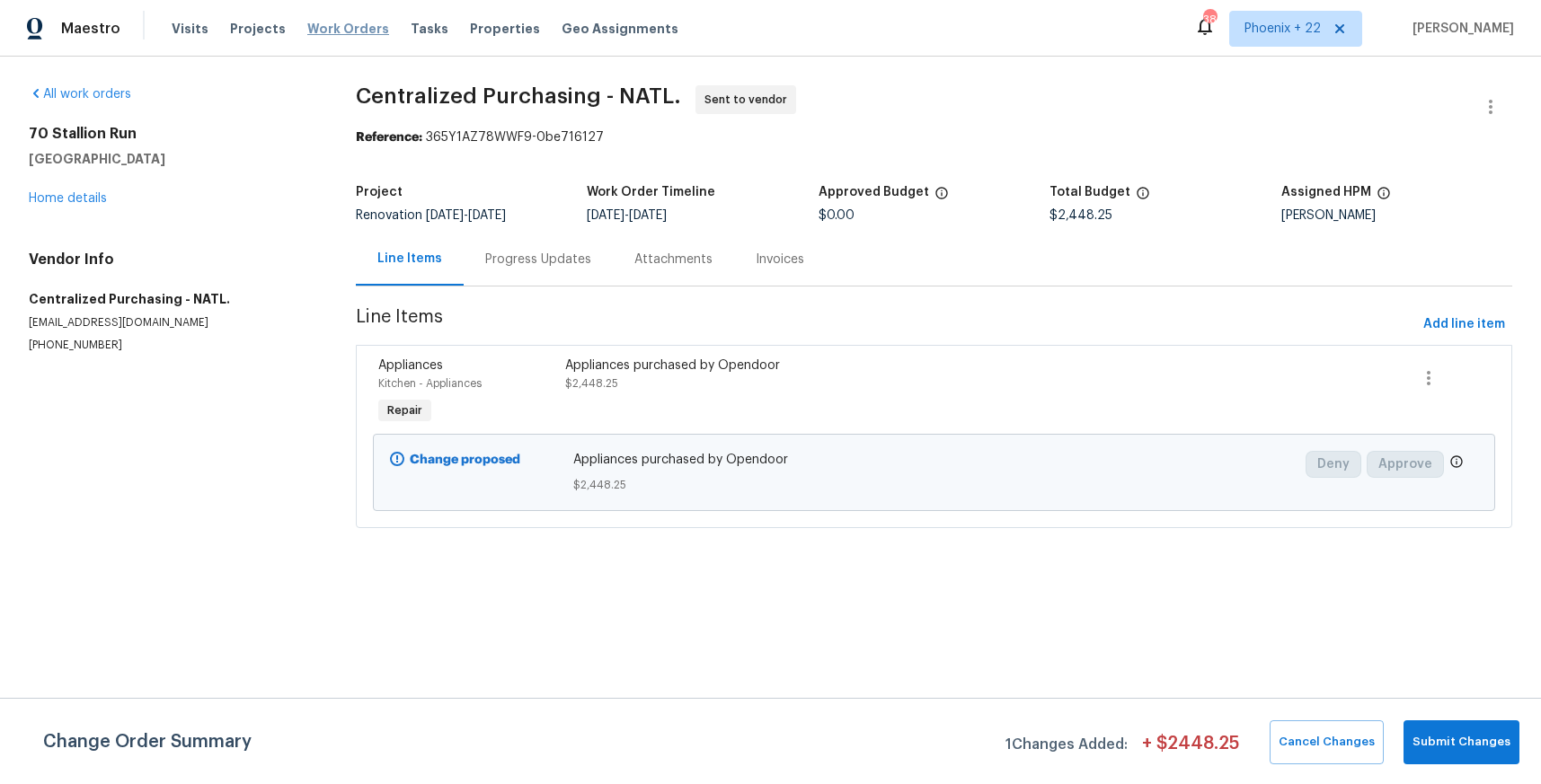
drag, startPoint x: 310, startPoint y: 22, endPoint x: 354, endPoint y: 28, distance: 44.4
click at [310, 22] on span "Work Orders" at bounding box center [348, 28] width 82 height 18
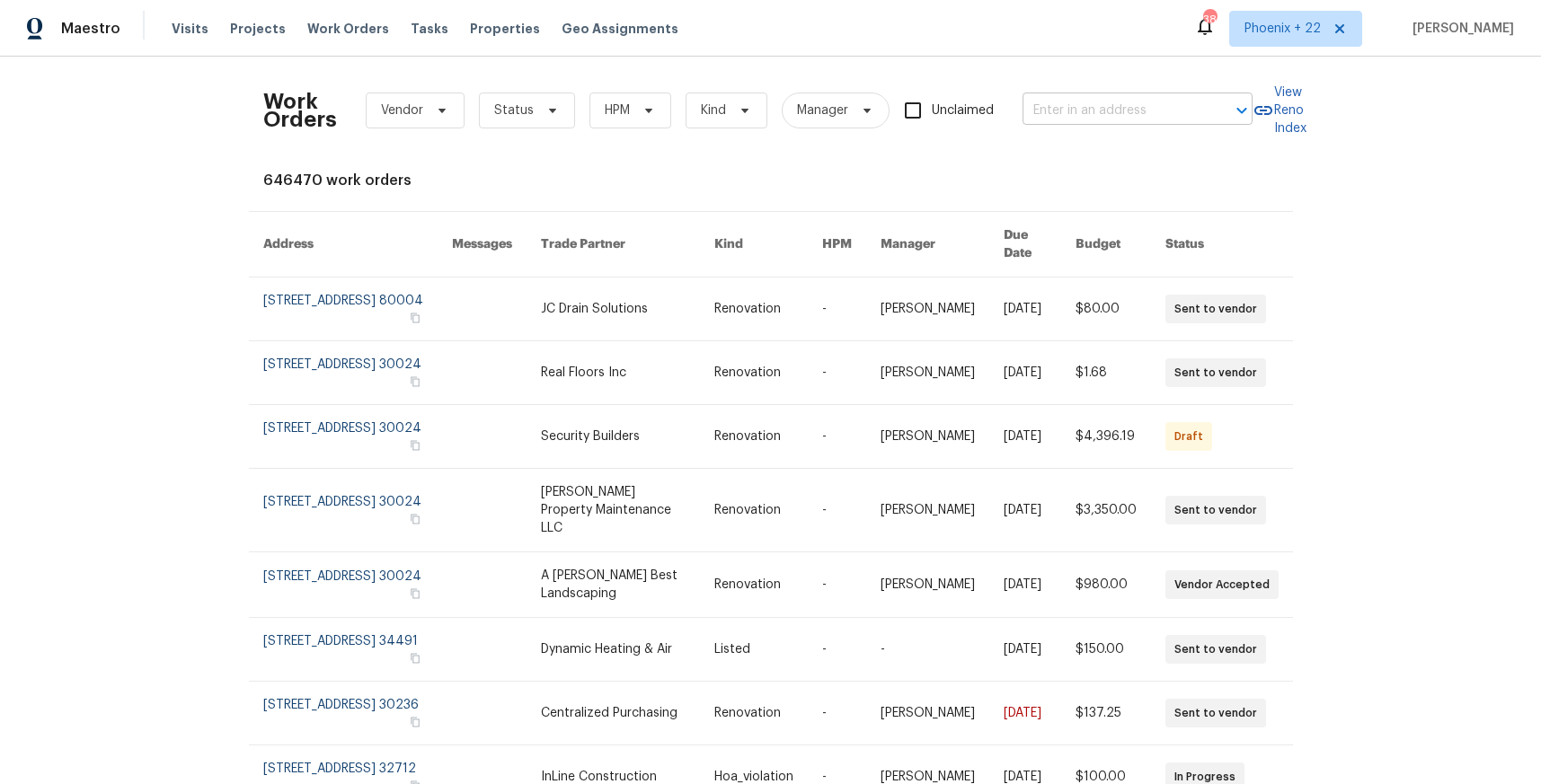
click at [1034, 104] on input "text" at bounding box center [1112, 111] width 180 height 28
paste input "[STREET_ADDRESS]"
type input "[STREET_ADDRESS]"
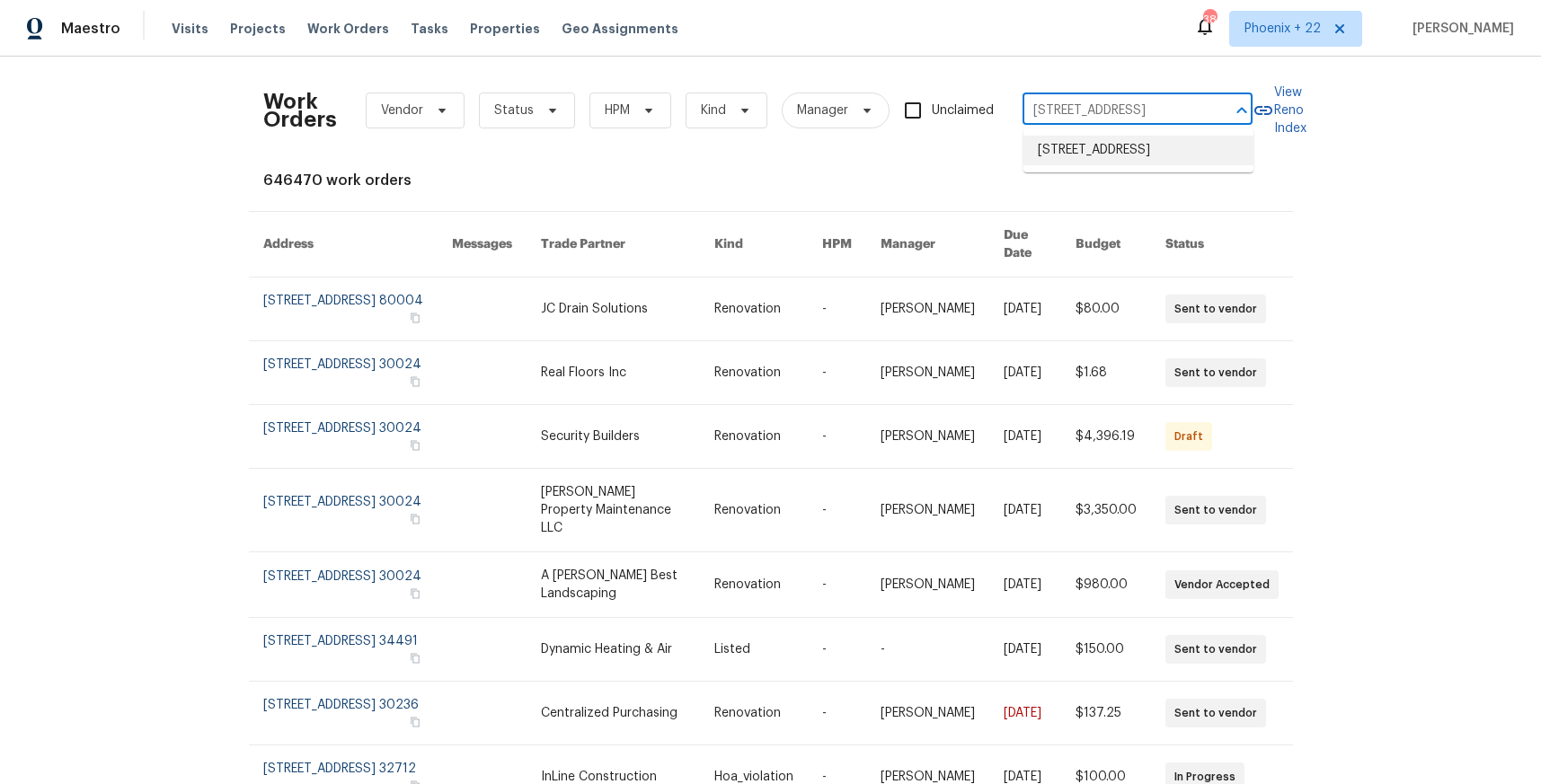
click at [1091, 154] on li "[STREET_ADDRESS]" at bounding box center [1138, 150] width 230 height 29
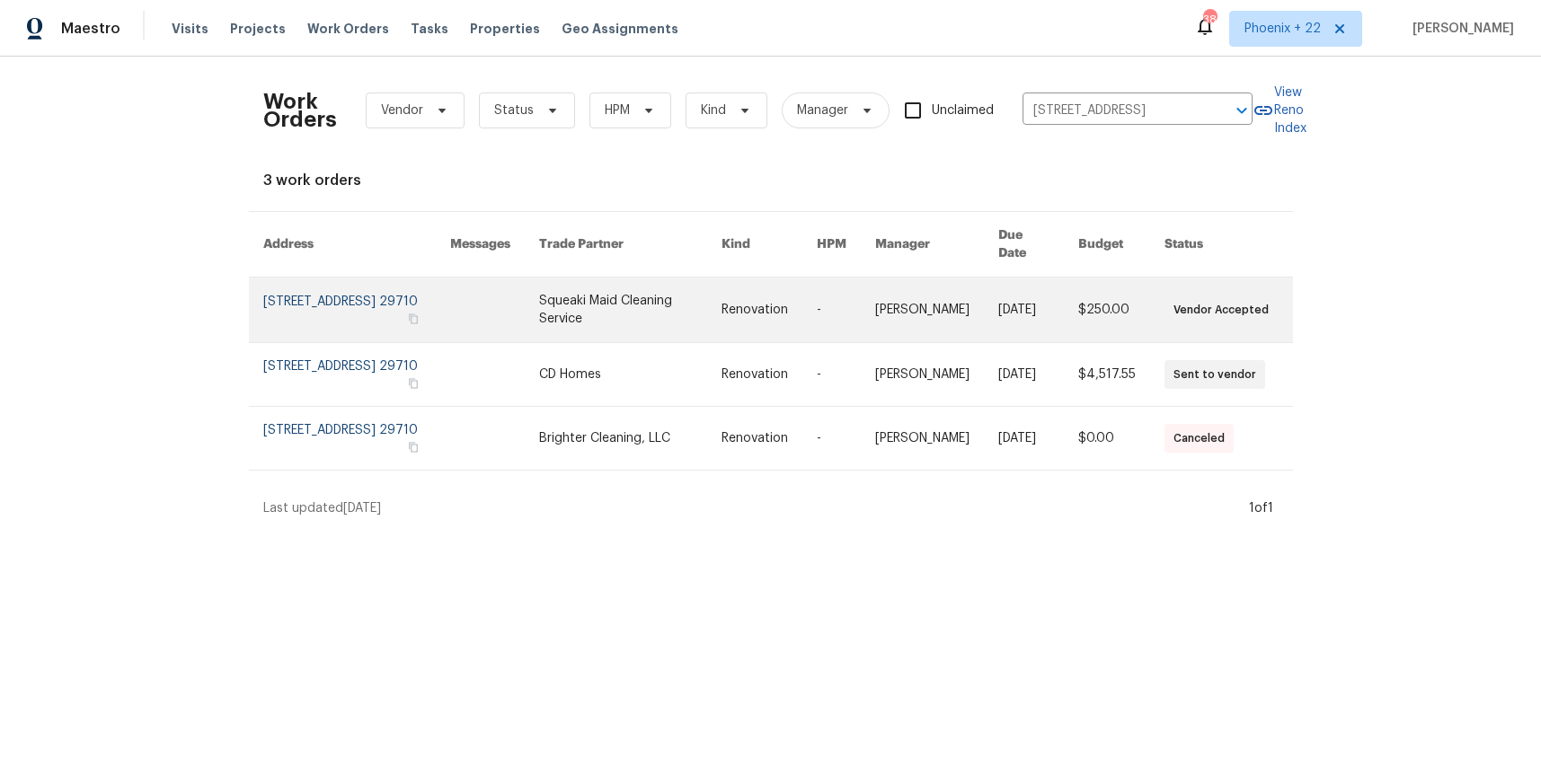
click at [582, 304] on link at bounding box center [631, 310] width 183 height 65
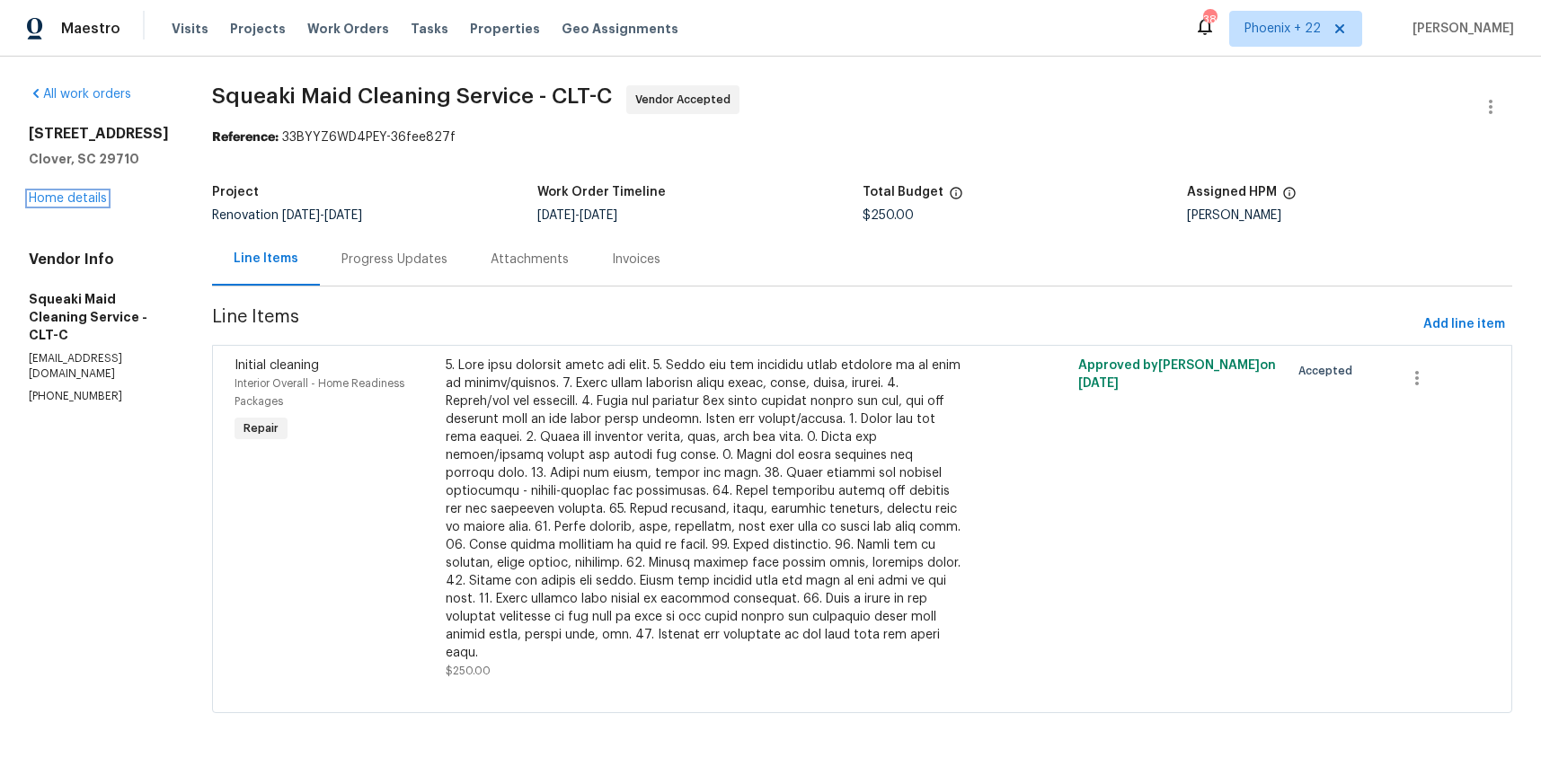
click at [92, 203] on link "Home details" at bounding box center [68, 198] width 79 height 13
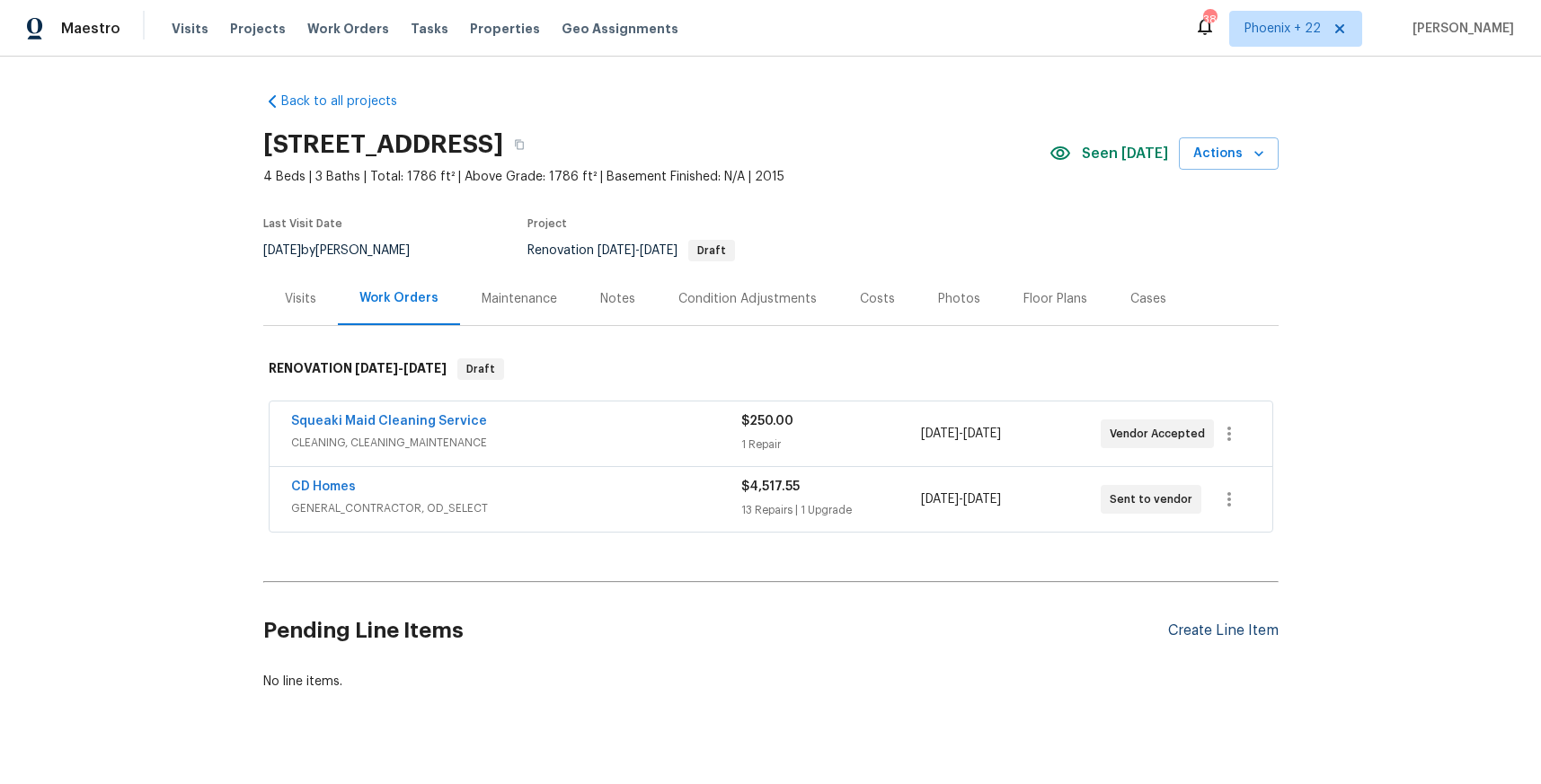
click at [1228, 631] on div "Create Line Item" at bounding box center [1224, 631] width 110 height 17
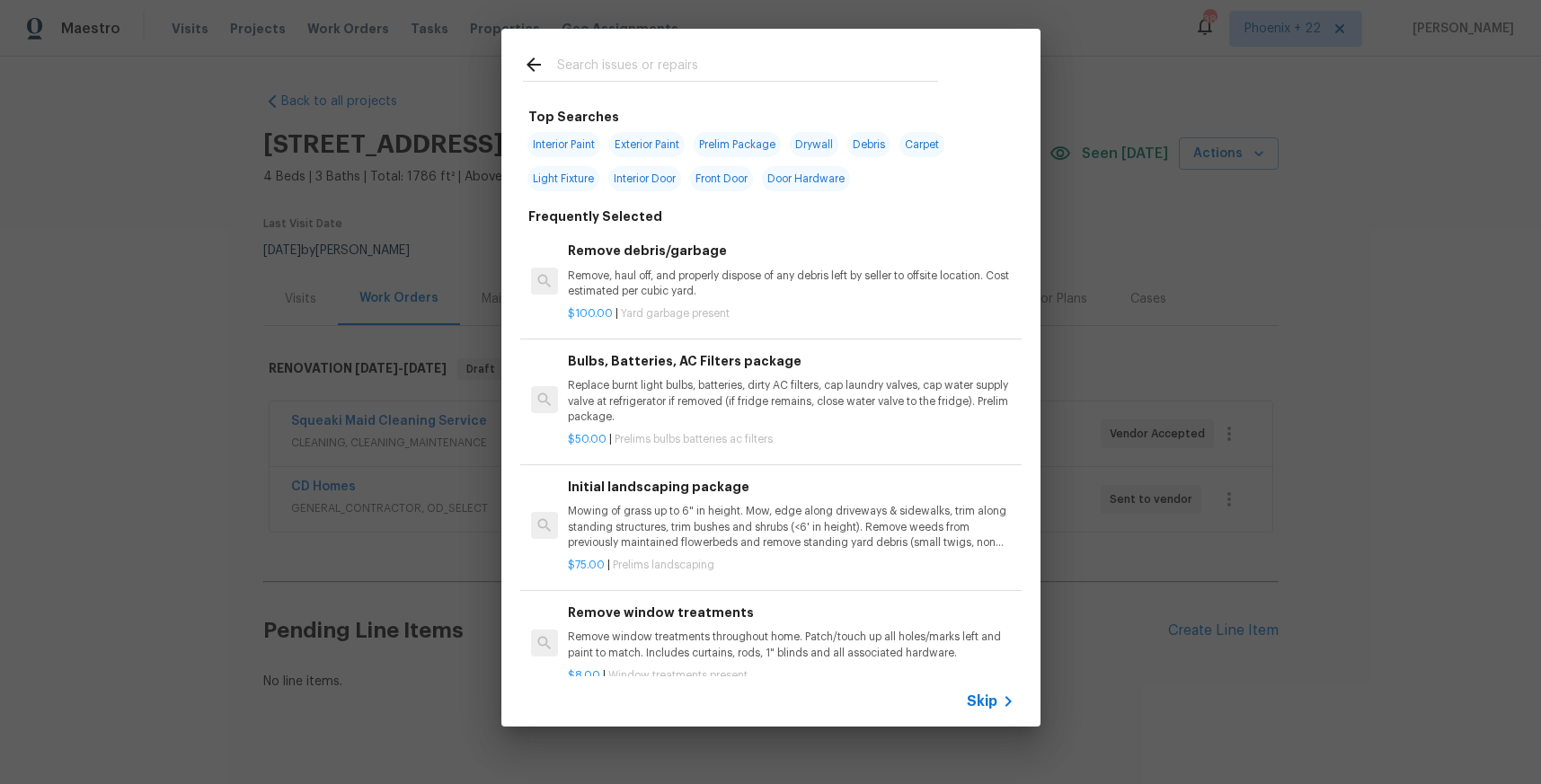
click at [833, 65] on input "text" at bounding box center [748, 67] width 381 height 27
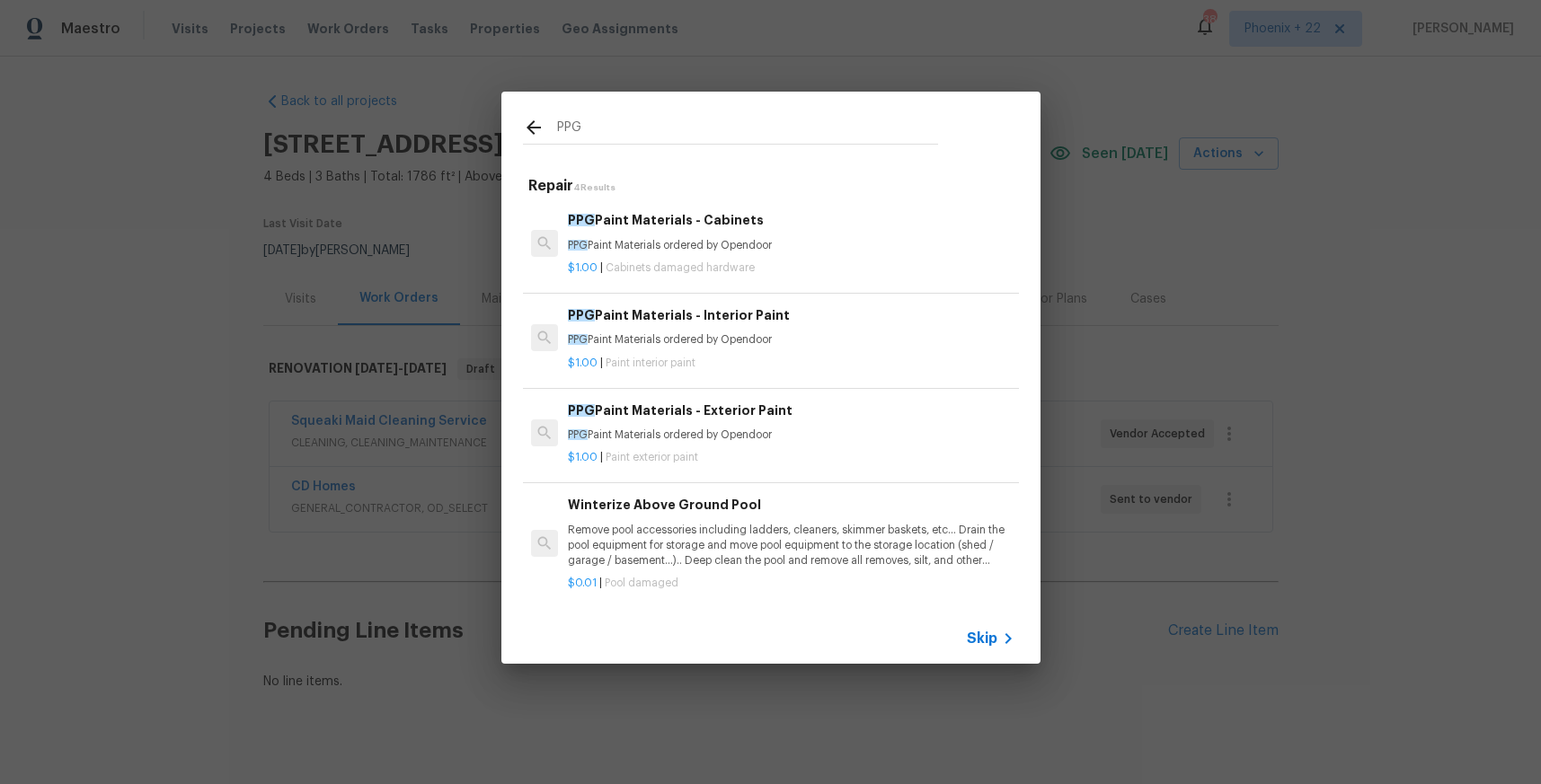
type input "PPG"
click at [895, 359] on p "$1.00 | Paint interior paint" at bounding box center [790, 364] width 445 height 16
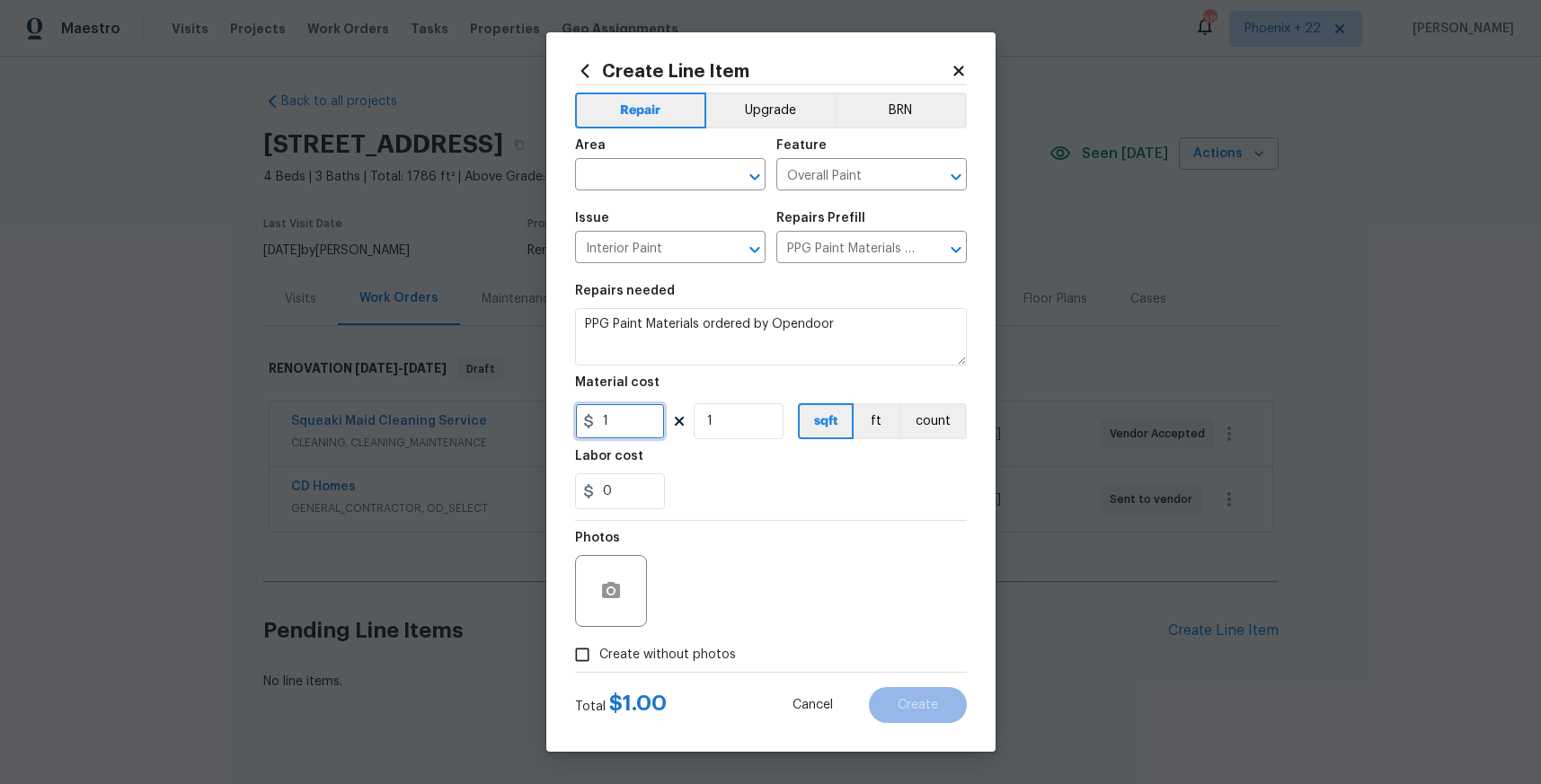
drag, startPoint x: 647, startPoint y: 424, endPoint x: 628, endPoint y: 425, distance: 19.0
click at [645, 424] on input "1" at bounding box center [619, 421] width 89 height 36
drag, startPoint x: 628, startPoint y: 425, endPoint x: 576, endPoint y: 425, distance: 52.0
click at [572, 426] on div "Create Line Item Repair Upgrade BRN Area ​ Feature Overall Paint ​ Issue Interi…" at bounding box center [770, 392] width 449 height 719
type input "641.22"
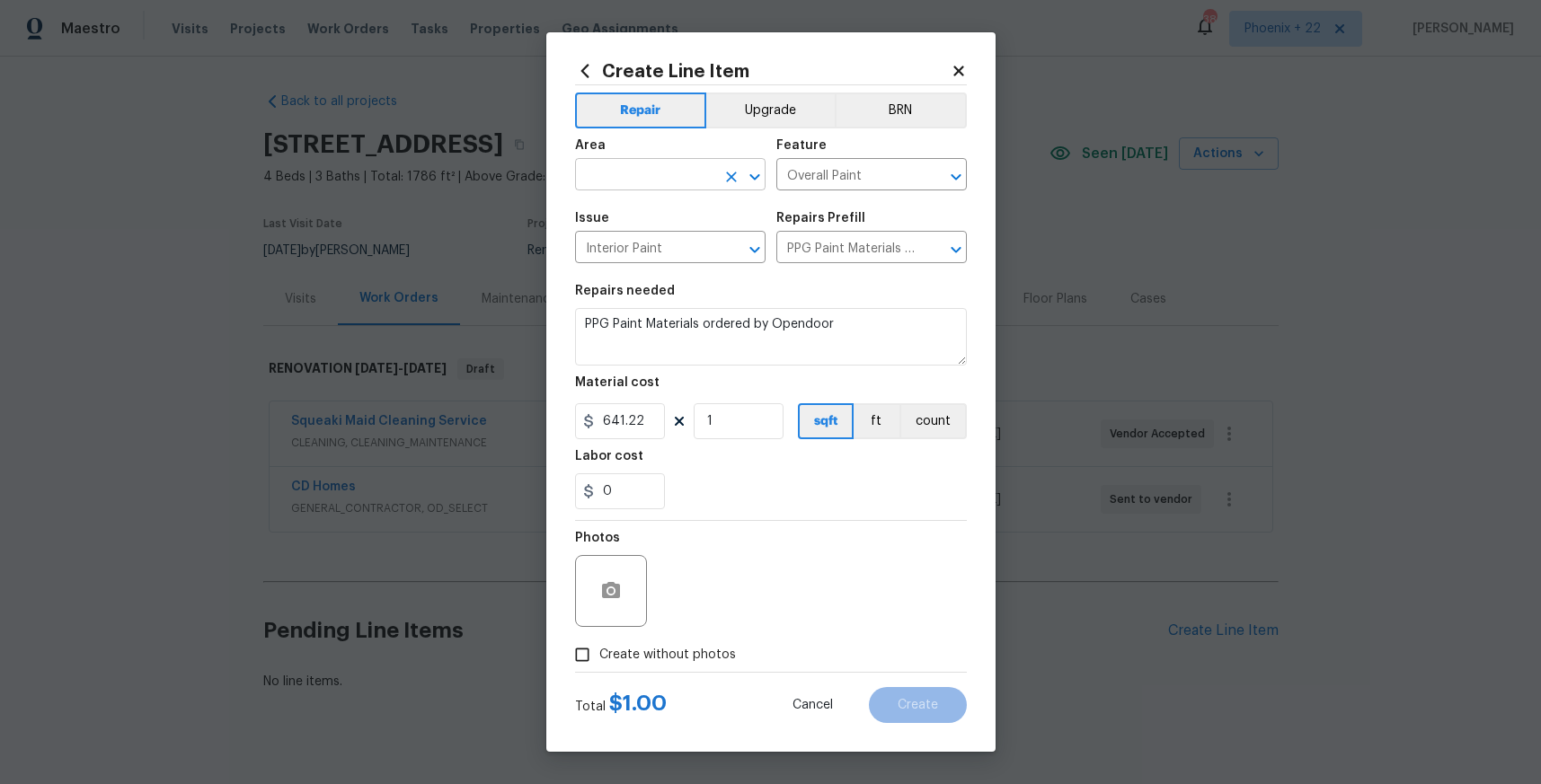
click at [587, 169] on input "text" at bounding box center [645, 176] width 141 height 28
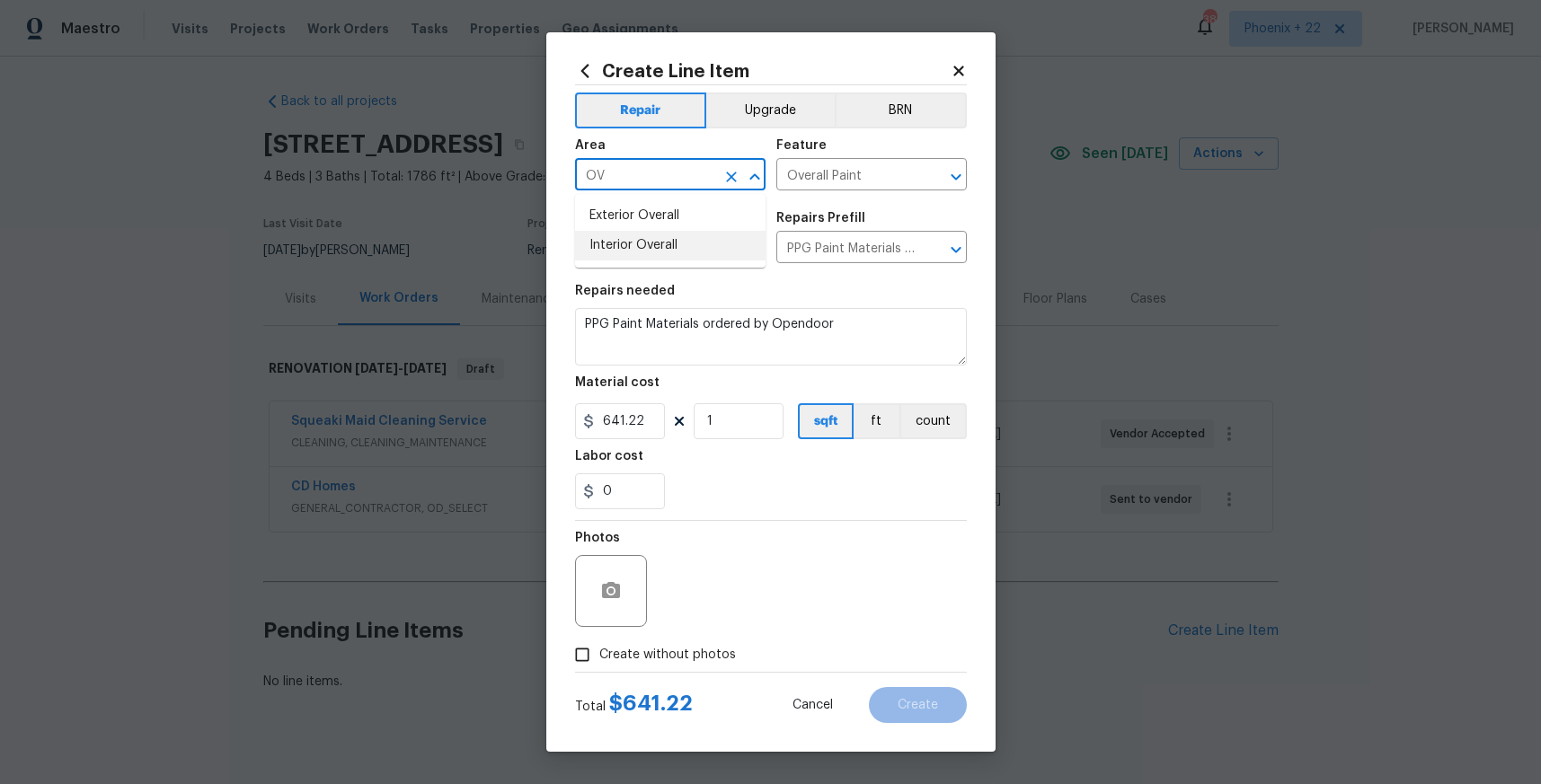
click at [619, 242] on li "Interior Overall" at bounding box center [670, 246] width 191 height 29
type input "Interior Overall"
click at [683, 669] on label "Create without photos" at bounding box center [651, 654] width 171 height 34
click at [599, 669] on input "Create without photos" at bounding box center [582, 654] width 34 height 34
checkbox input "true"
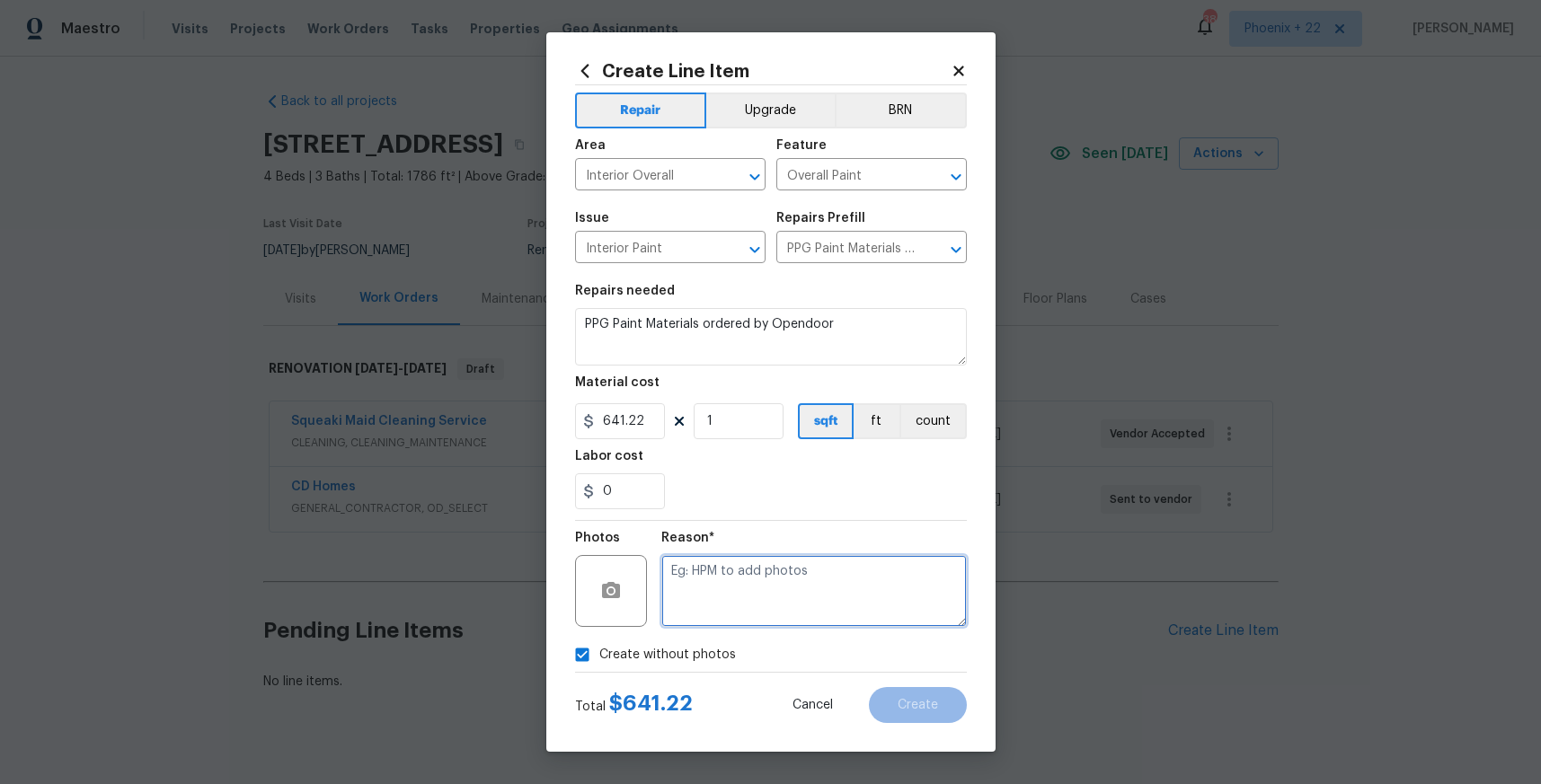
click at [686, 612] on textarea at bounding box center [814, 590] width 306 height 72
type textarea "NA"
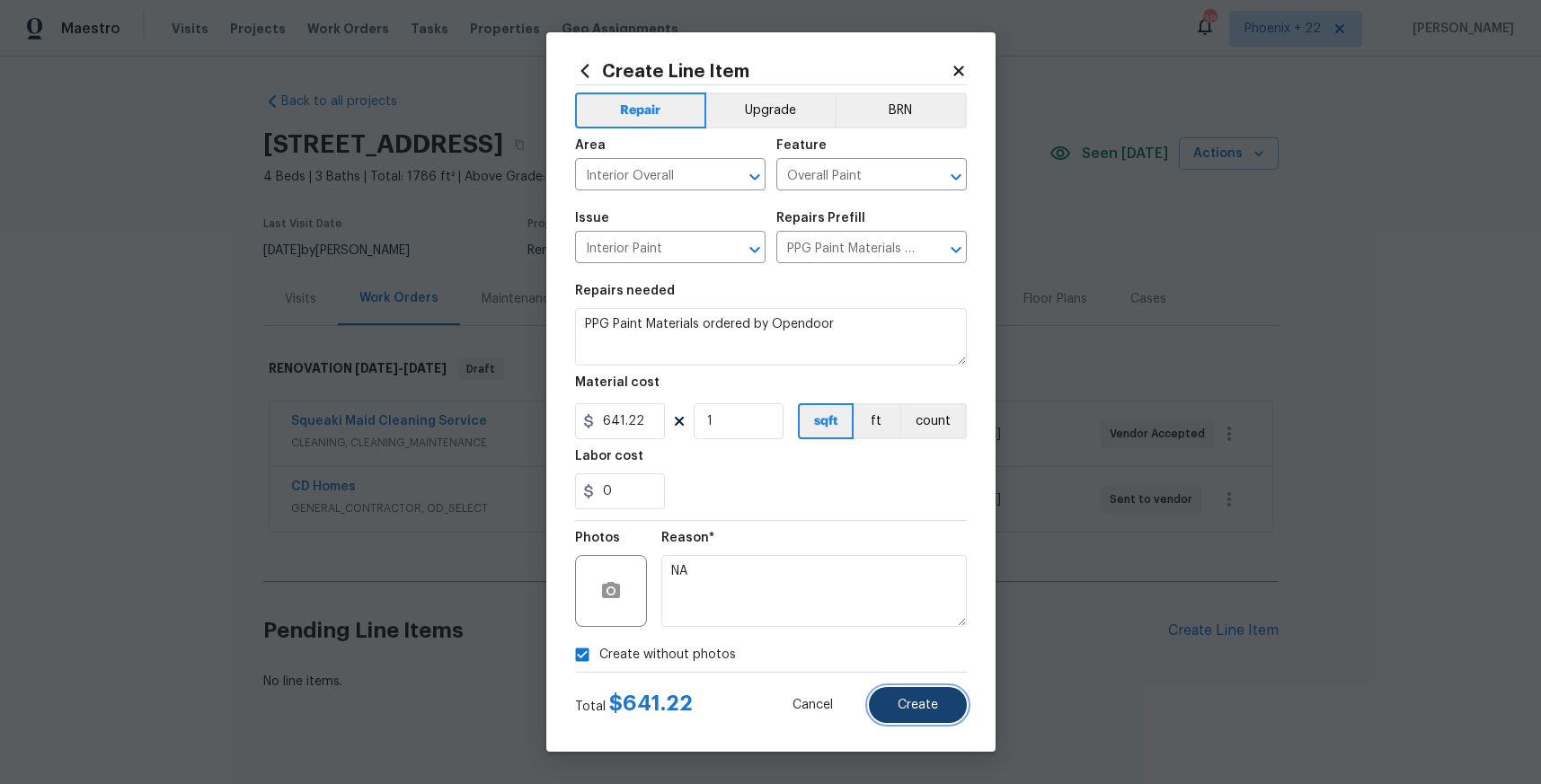
click at [876, 698] on button "Create" at bounding box center [918, 704] width 98 height 36
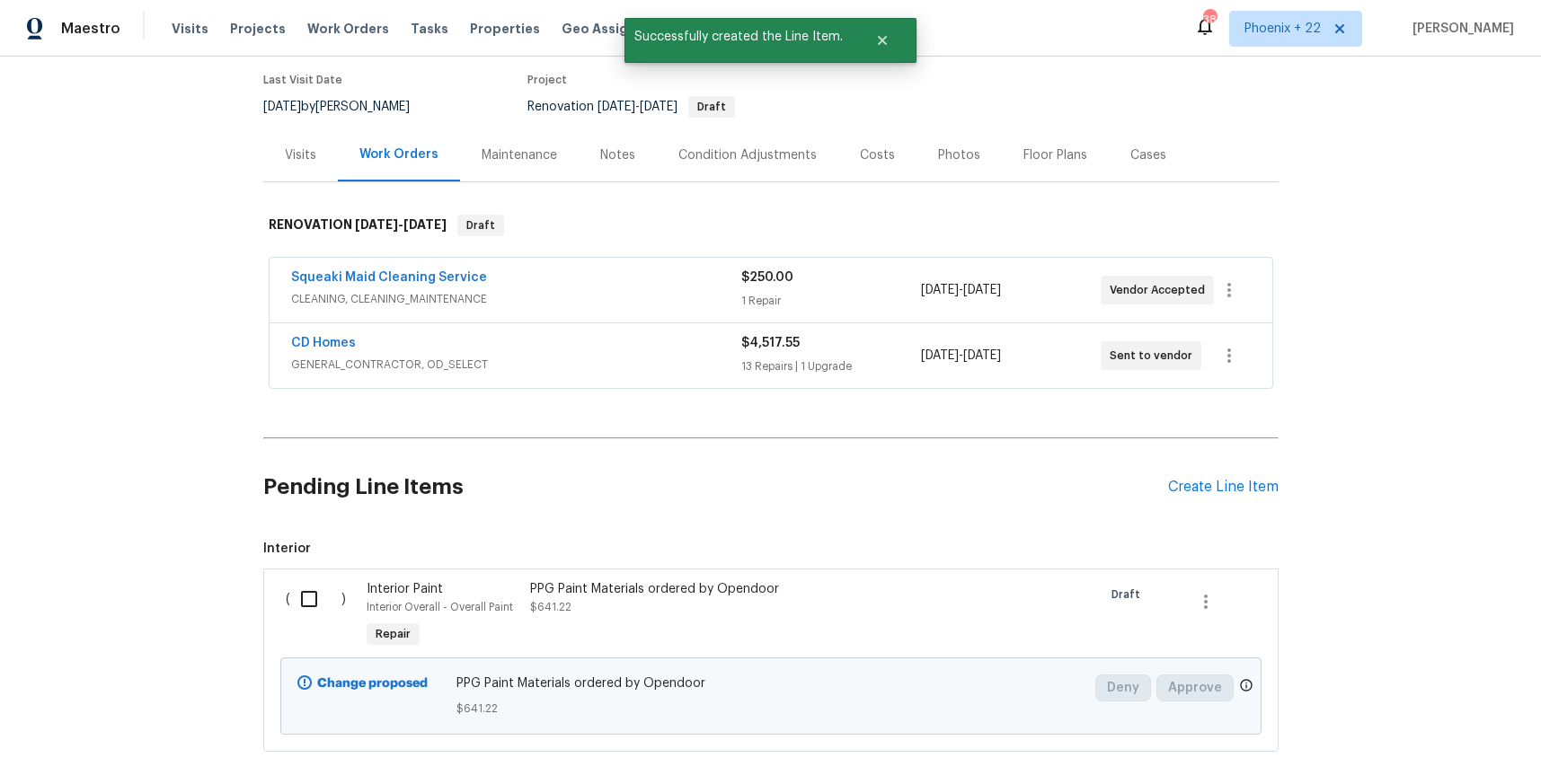
scroll to position [231, 0]
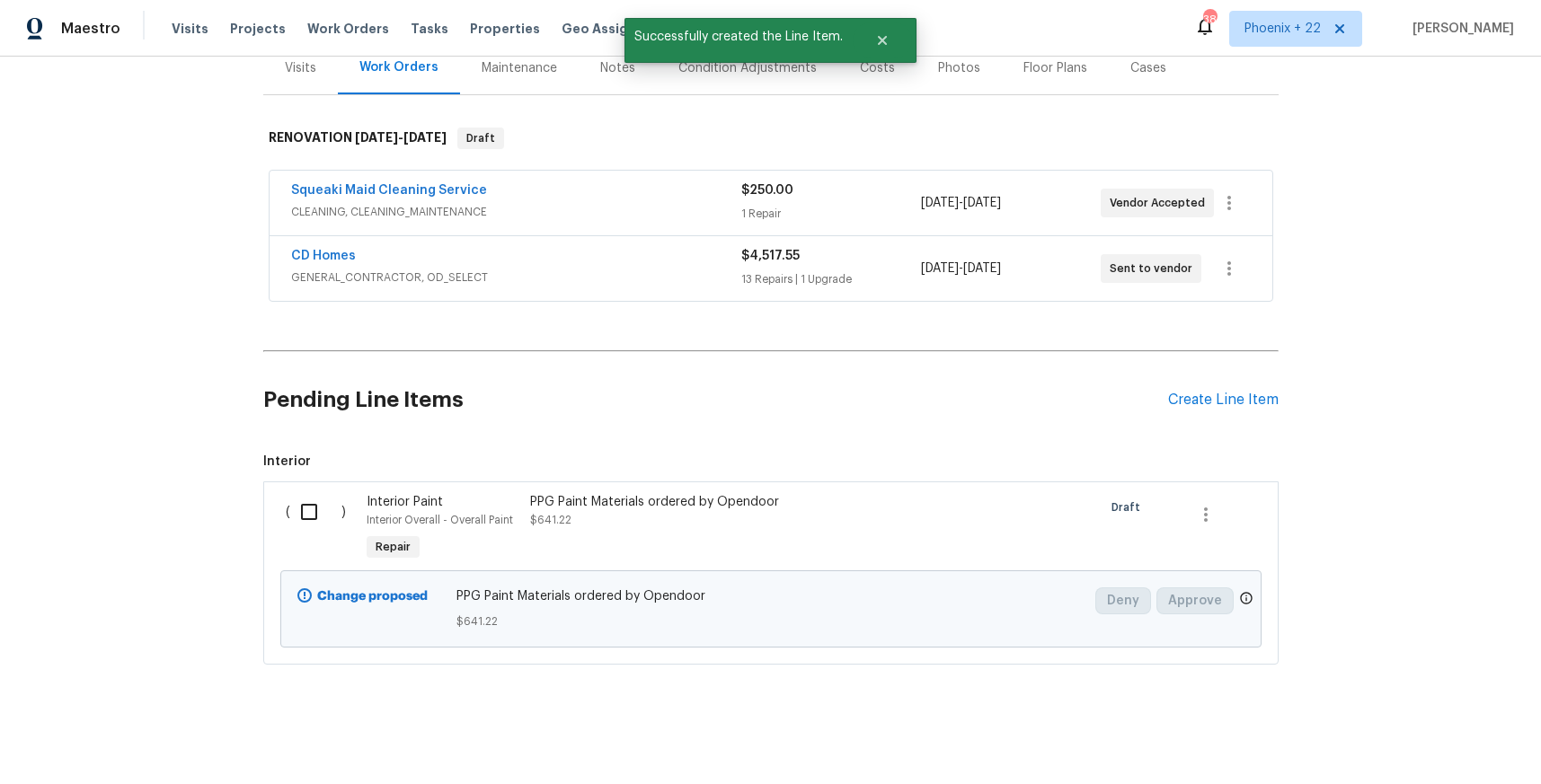
click at [303, 525] on input "checkbox" at bounding box center [315, 512] width 51 height 37
checkbox input "true"
click at [1406, 729] on span "Create Work Order" at bounding box center [1439, 740] width 120 height 23
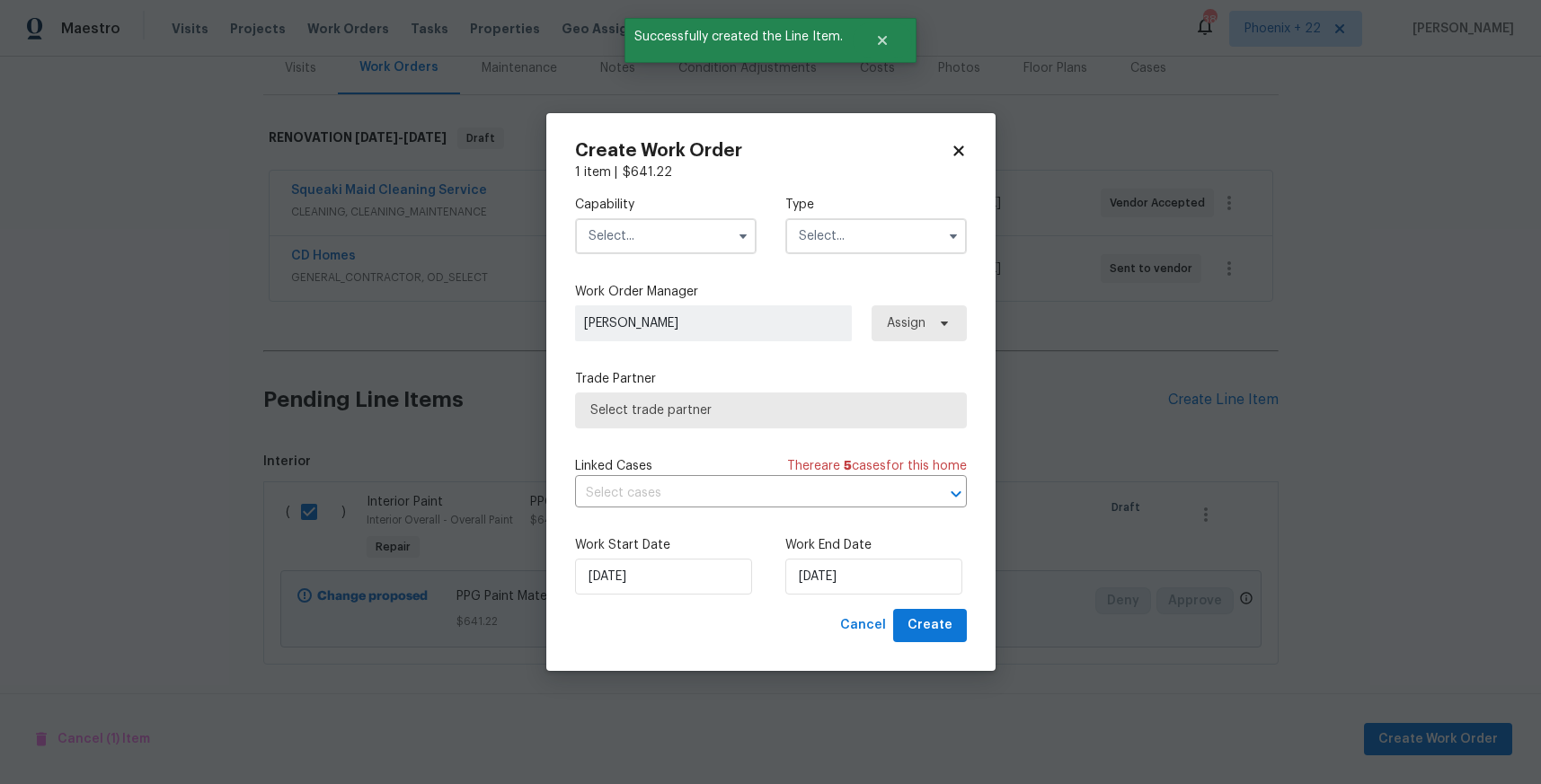
click at [676, 251] on input "text" at bounding box center [665, 236] width 182 height 36
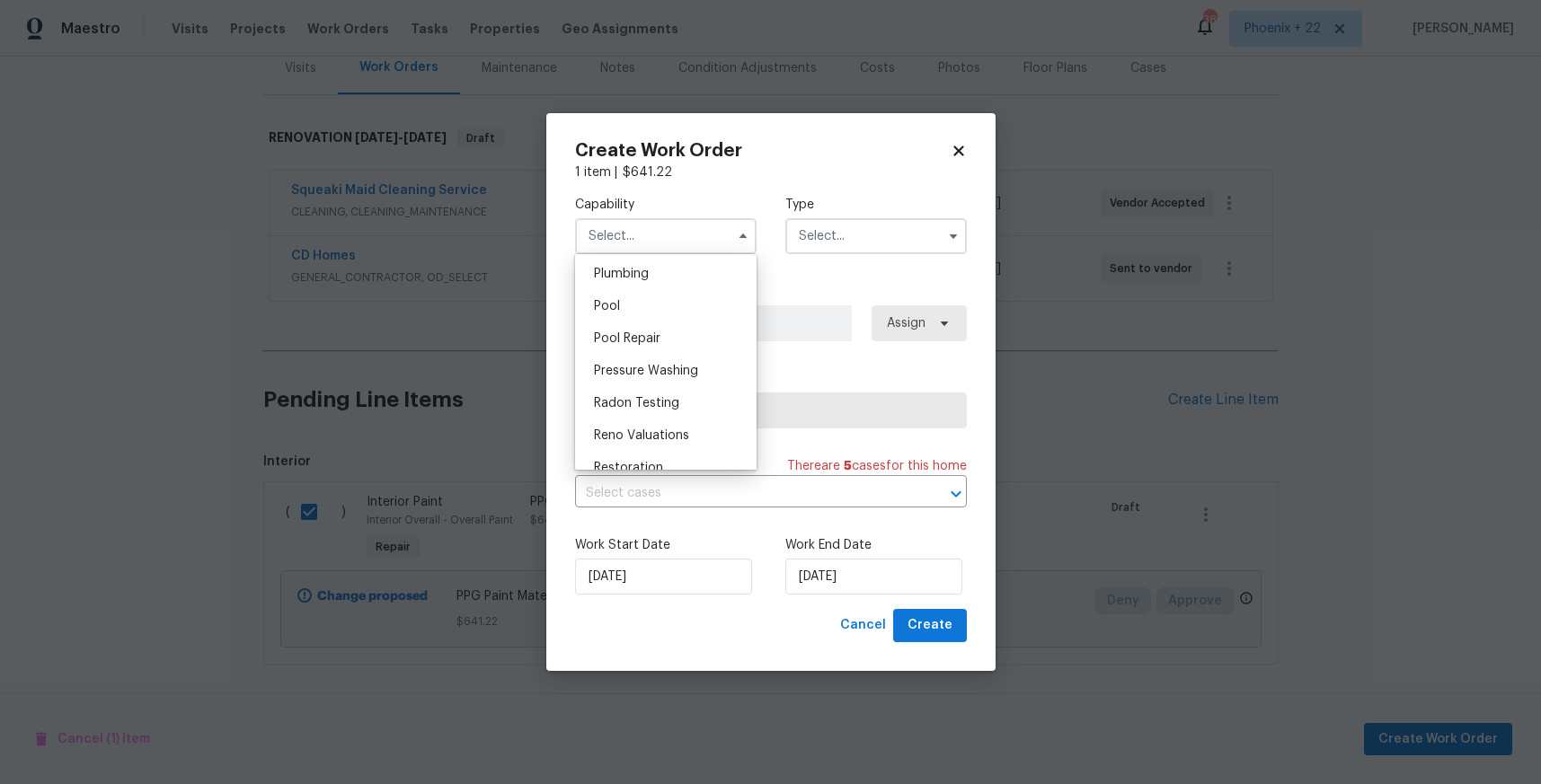
scroll to position [1504, 0]
click at [666, 282] on div "Painting" at bounding box center [666, 279] width 173 height 32
type input "Painting"
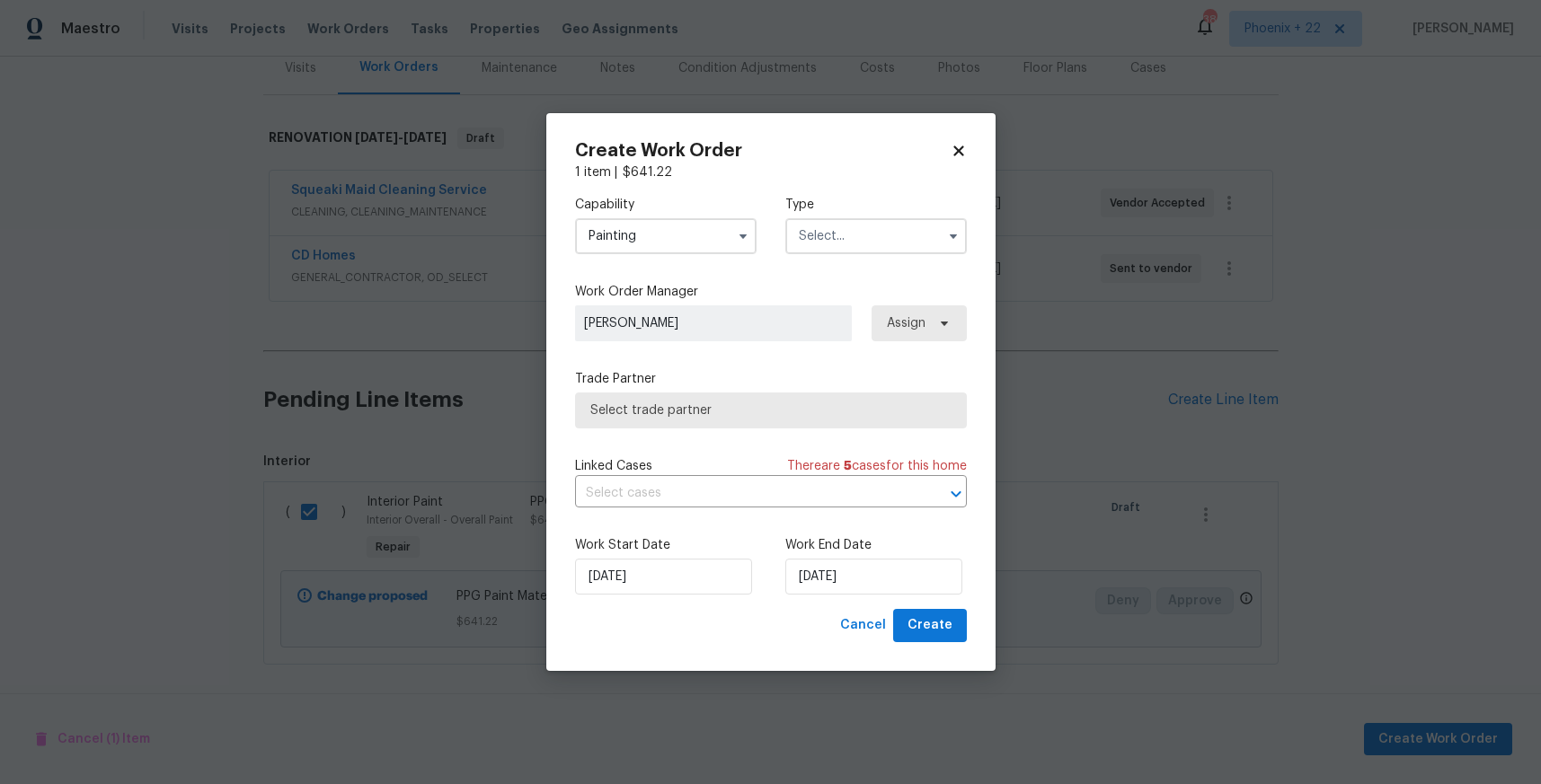
click at [873, 244] on input "text" at bounding box center [876, 236] width 182 height 36
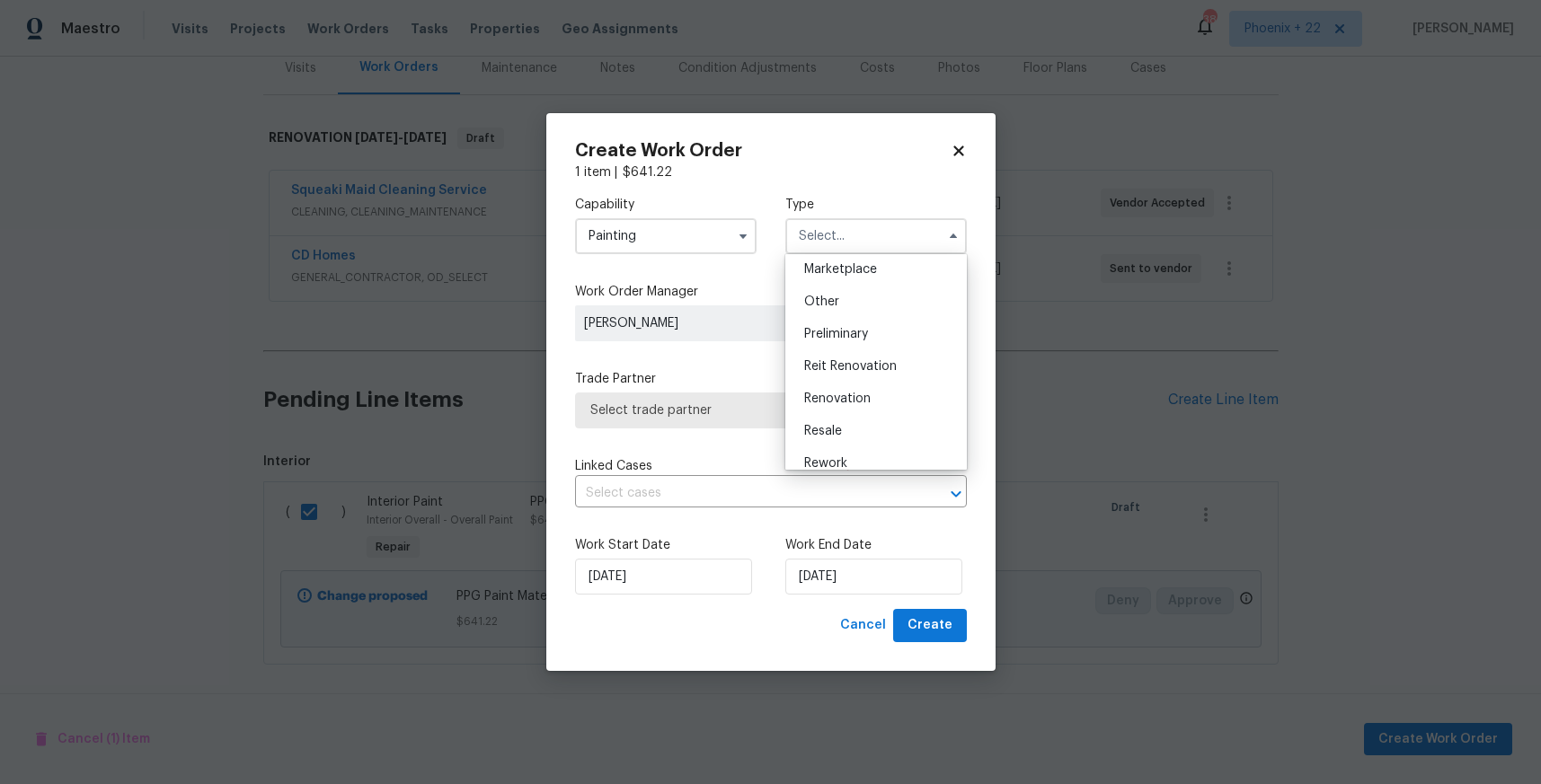
scroll to position [408, 0]
click at [872, 309] on div "Renovation" at bounding box center [877, 319] width 173 height 32
type input "Renovation"
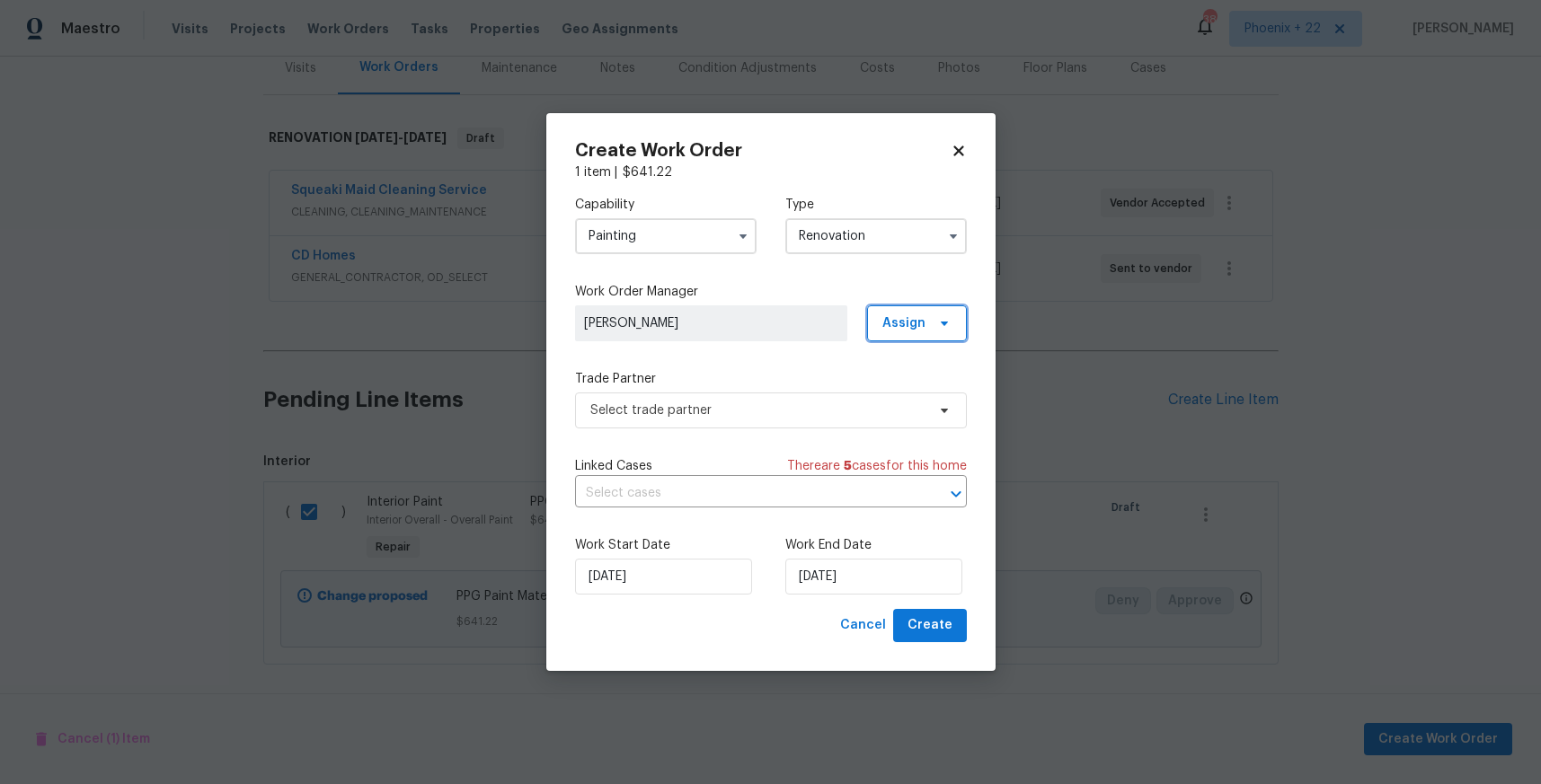
drag, startPoint x: 926, startPoint y: 312, endPoint x: 924, endPoint y: 336, distance: 24.1
click at [926, 312] on span "Assign" at bounding box center [916, 323] width 99 height 36
click at [920, 401] on div "Assign to me" at bounding box center [920, 400] width 79 height 18
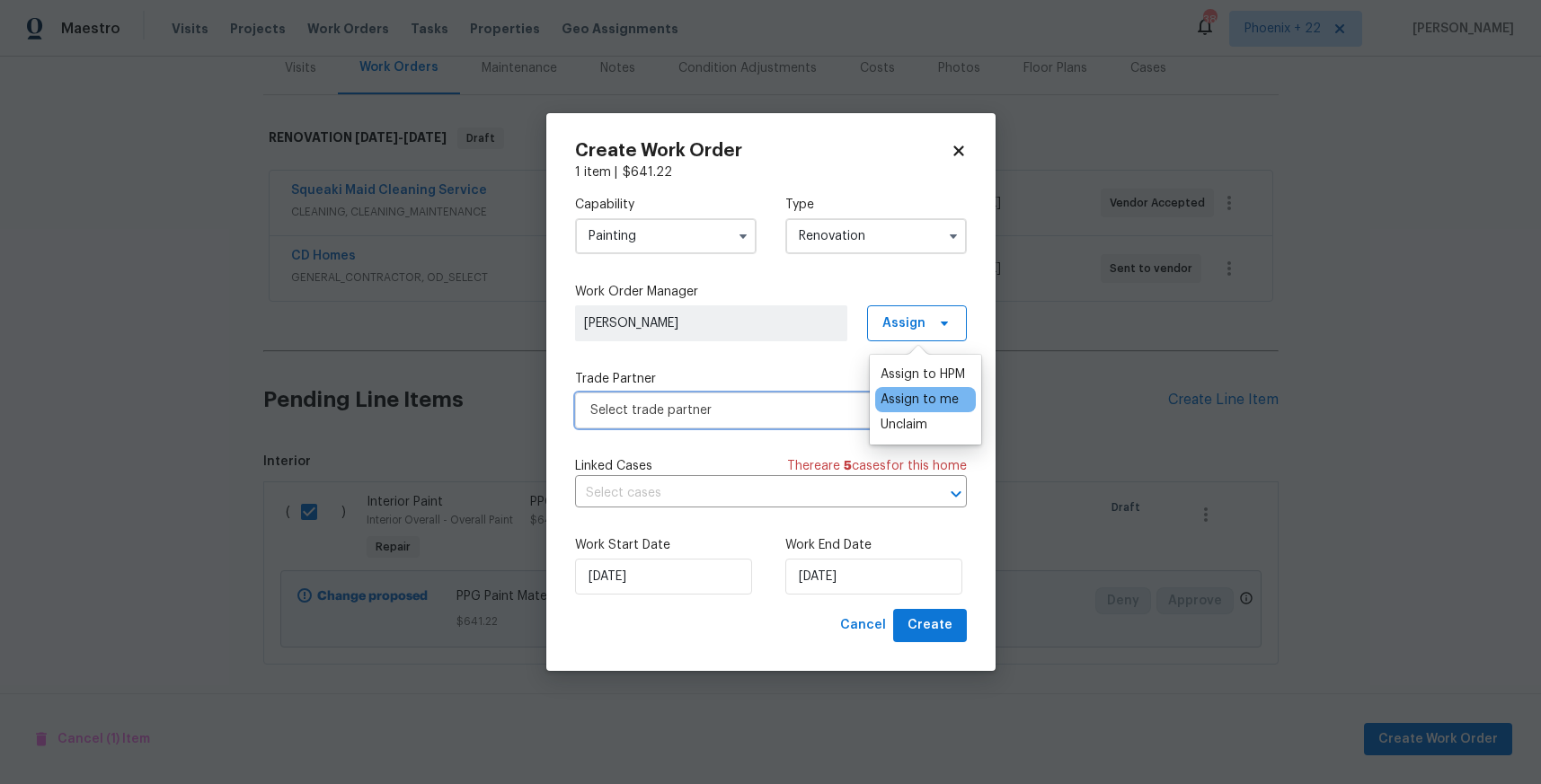
click at [728, 402] on span "Select trade partner" at bounding box center [758, 411] width 335 height 18
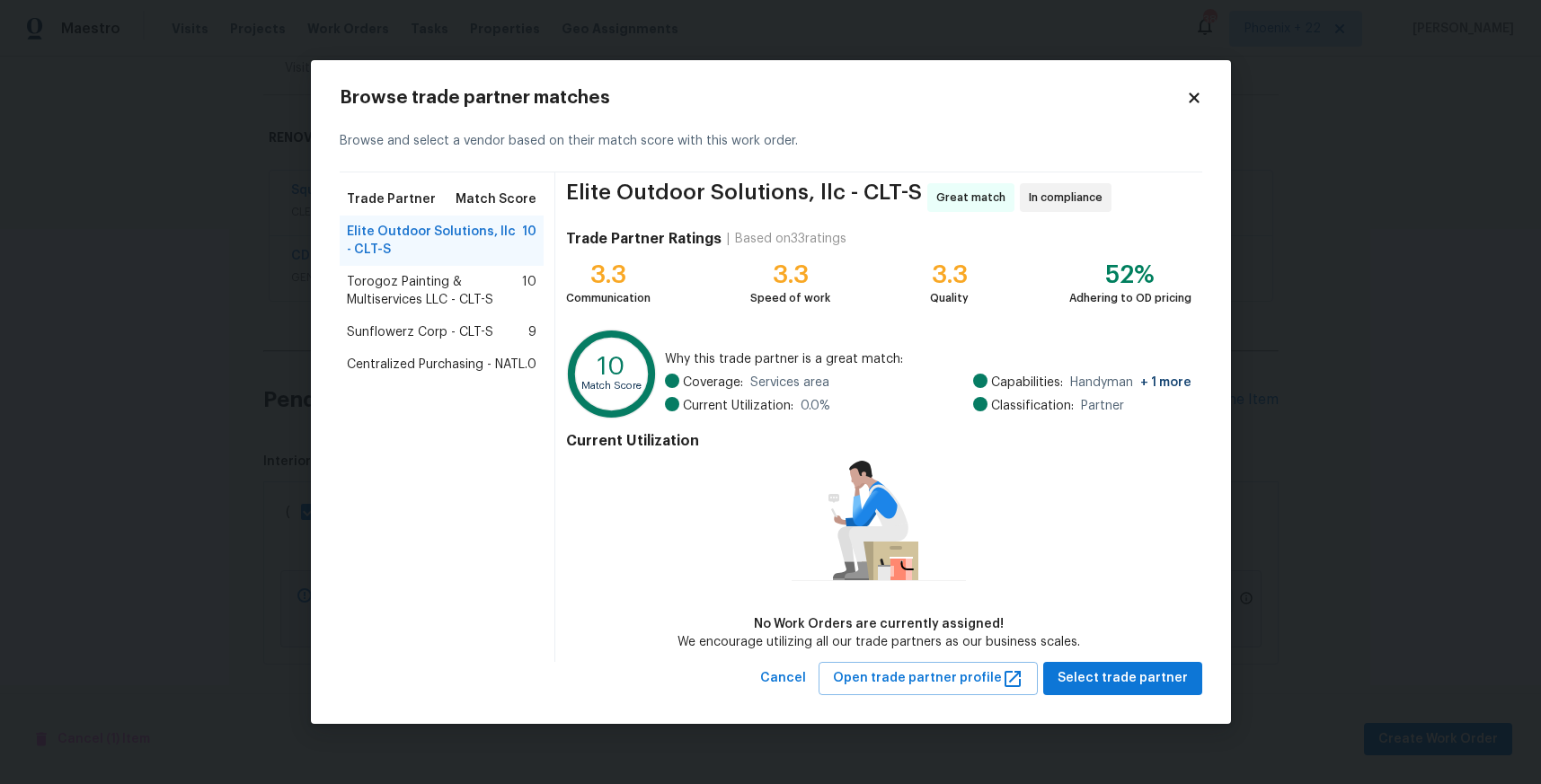
click at [590, 343] on icon at bounding box center [611, 373] width 80 height 80
click at [520, 352] on div "Centralized Purchasing - NATL. 0" at bounding box center [442, 364] width 204 height 32
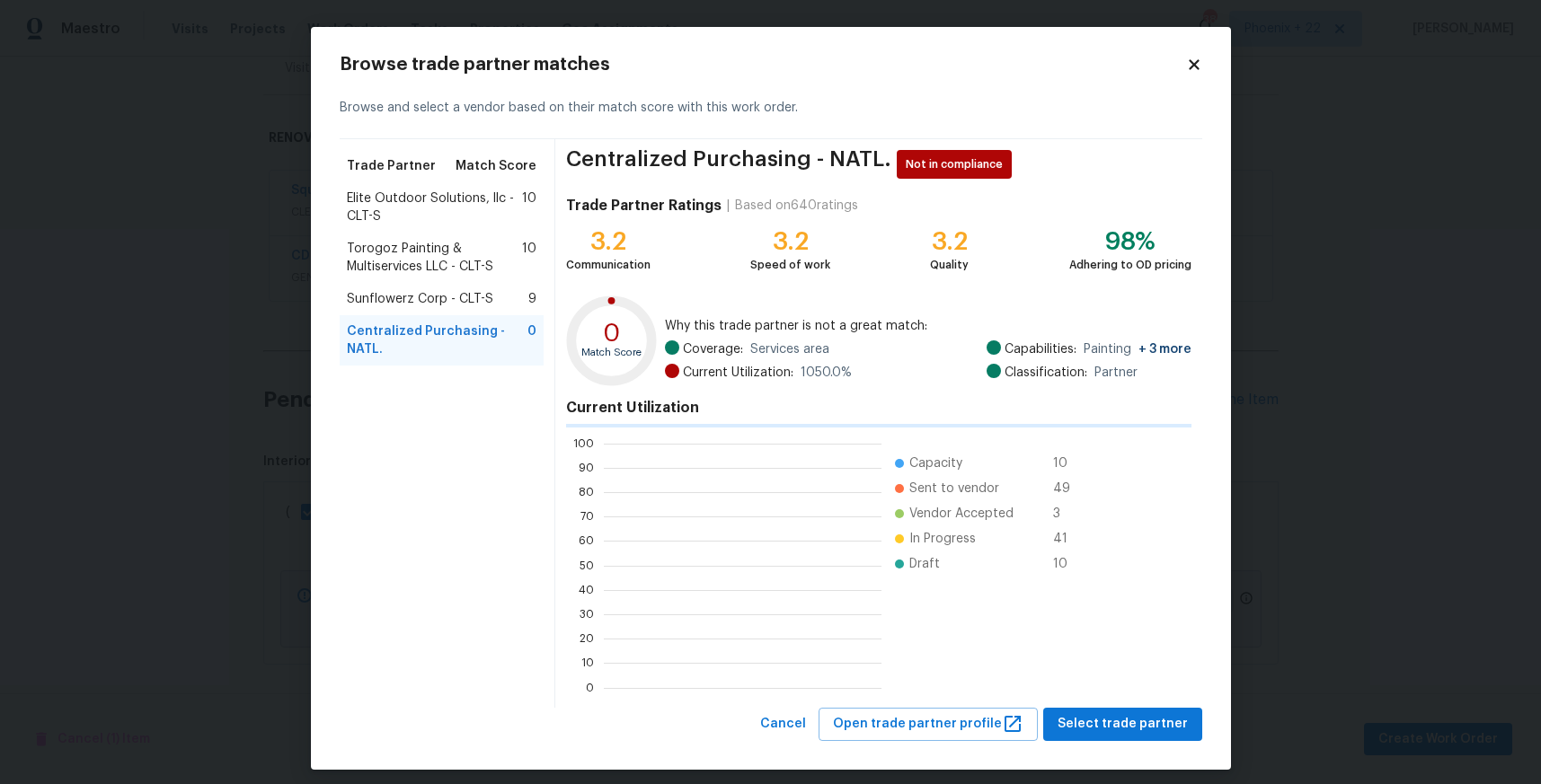
scroll to position [252, 278]
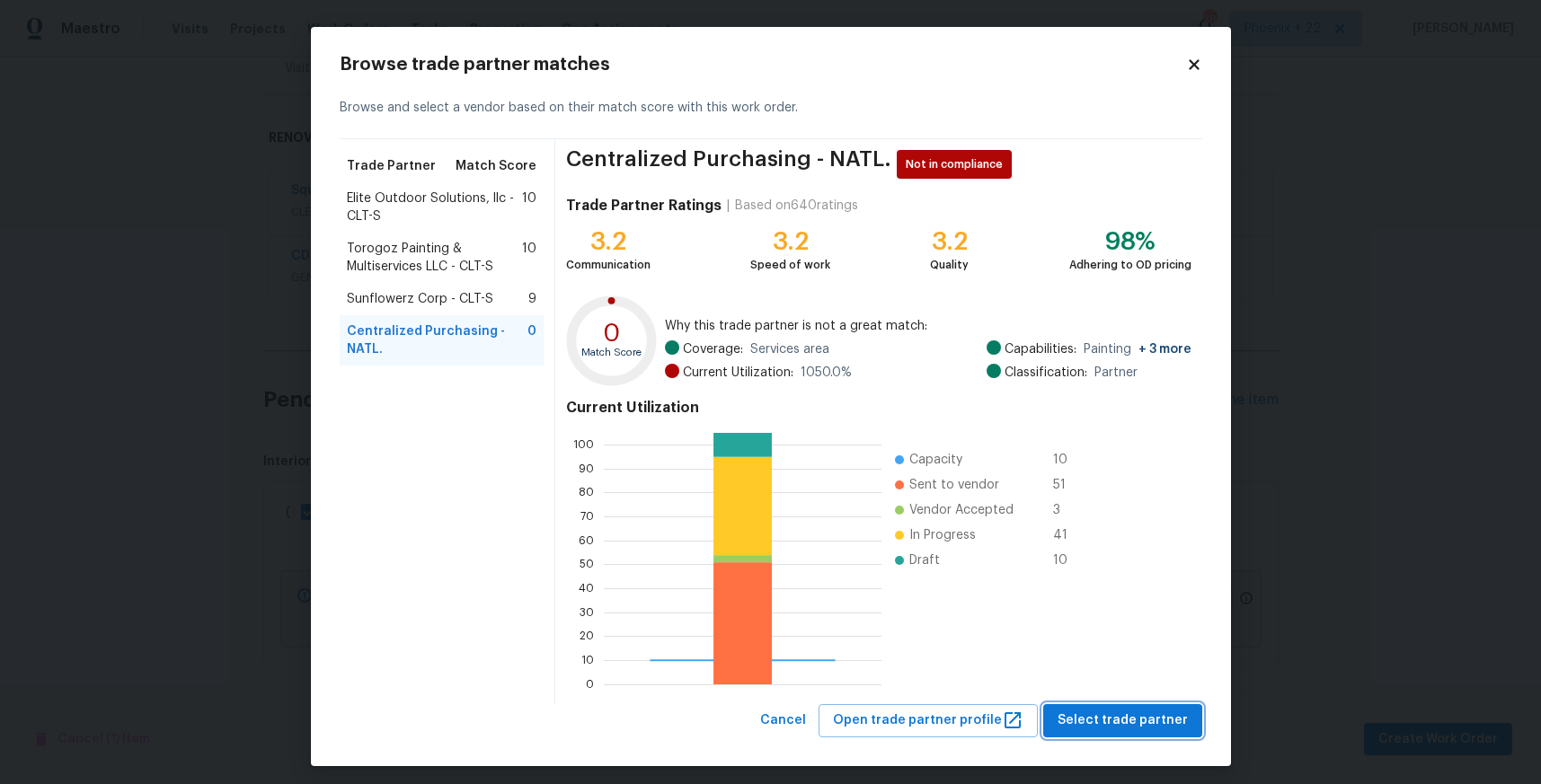
click at [1073, 736] on button "Select trade partner" at bounding box center [1123, 721] width 159 height 33
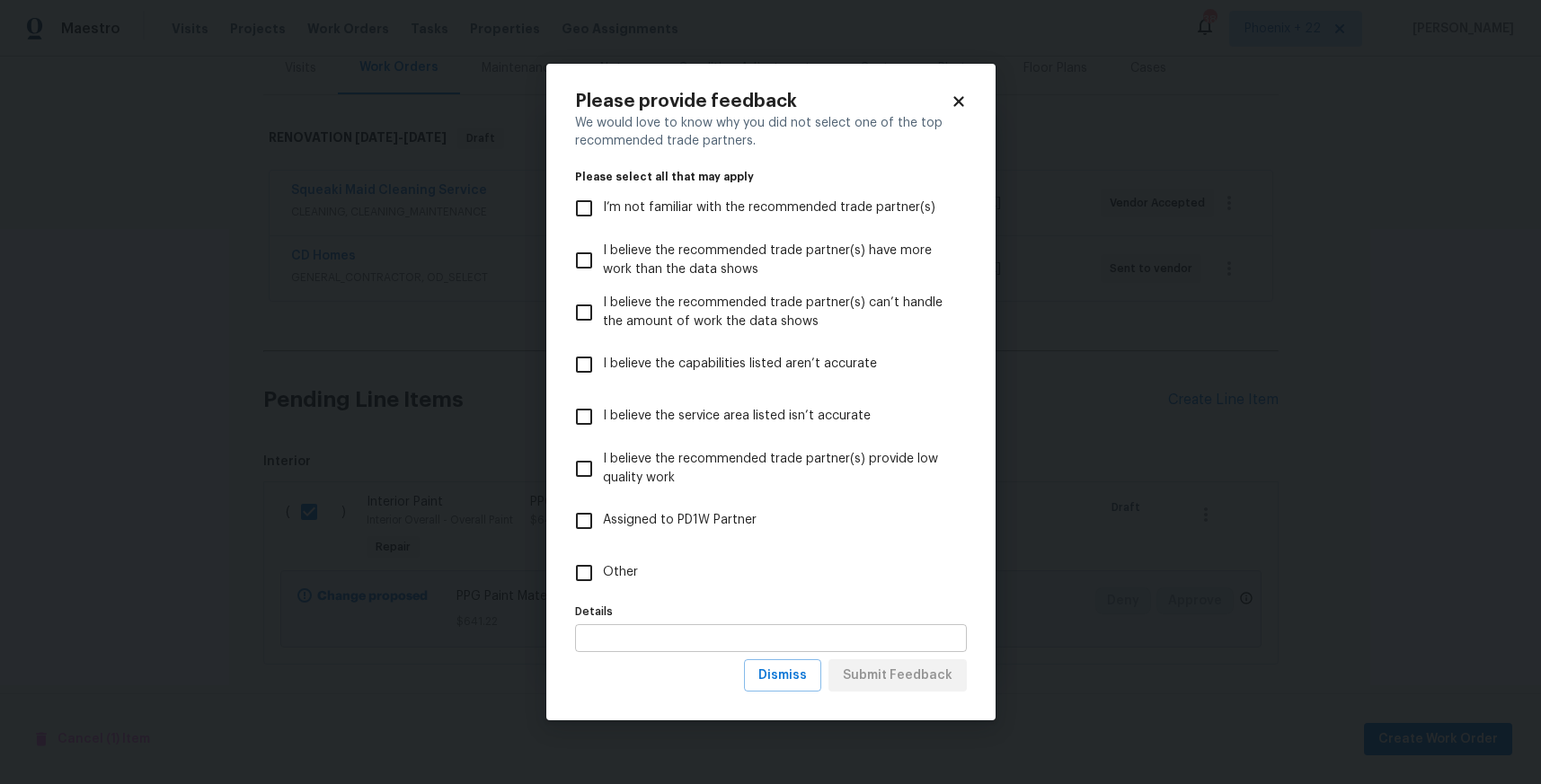
drag, startPoint x: 671, startPoint y: 572, endPoint x: 816, endPoint y: 642, distance: 161.0
click at [672, 572] on label "Other" at bounding box center [759, 573] width 387 height 52
click at [603, 572] on input "Other" at bounding box center [584, 573] width 37 height 37
checkbox input "true"
click at [884, 677] on span "Submit Feedback" at bounding box center [898, 676] width 110 height 23
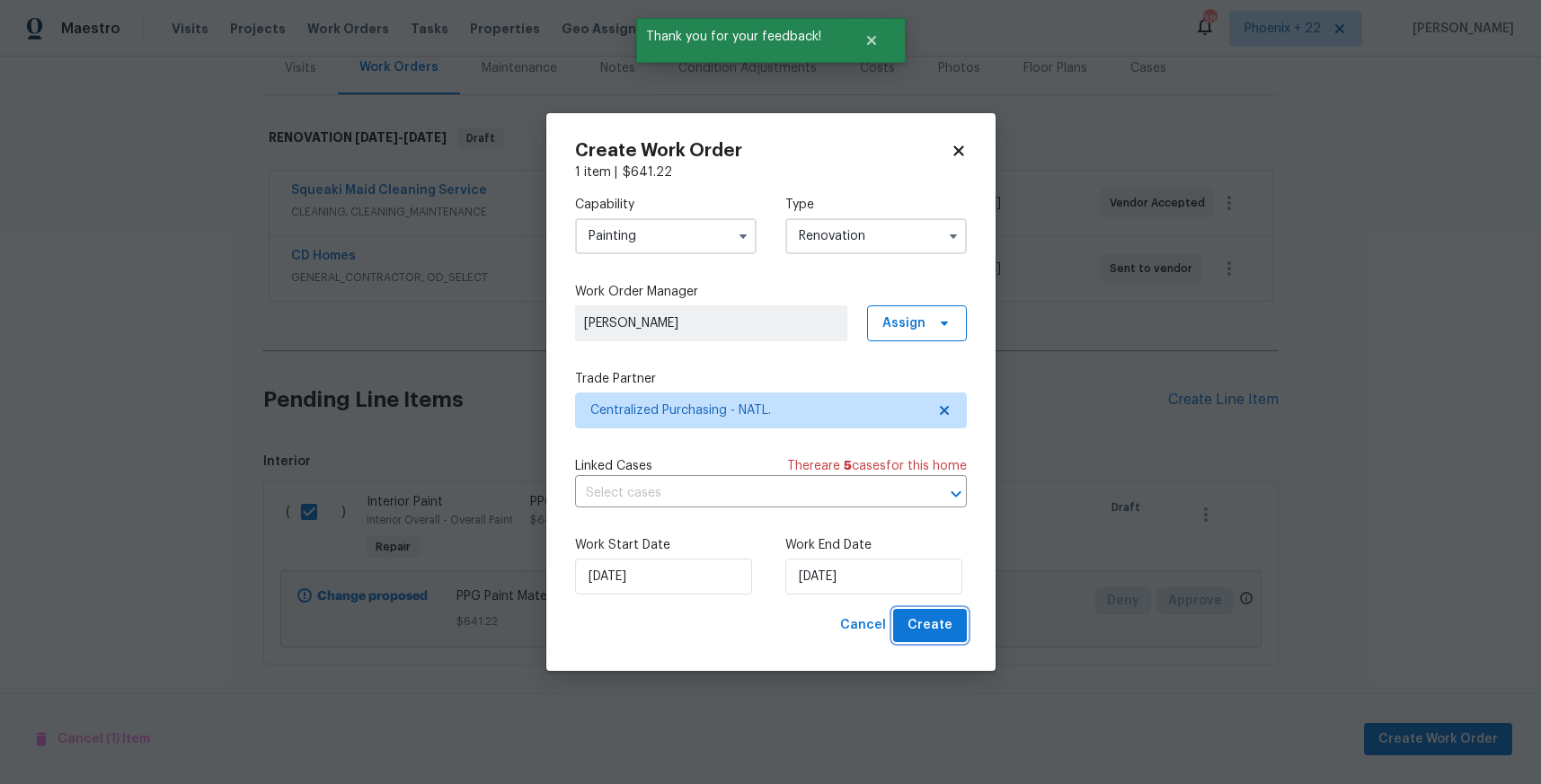
click at [938, 613] on button "Create" at bounding box center [930, 626] width 74 height 33
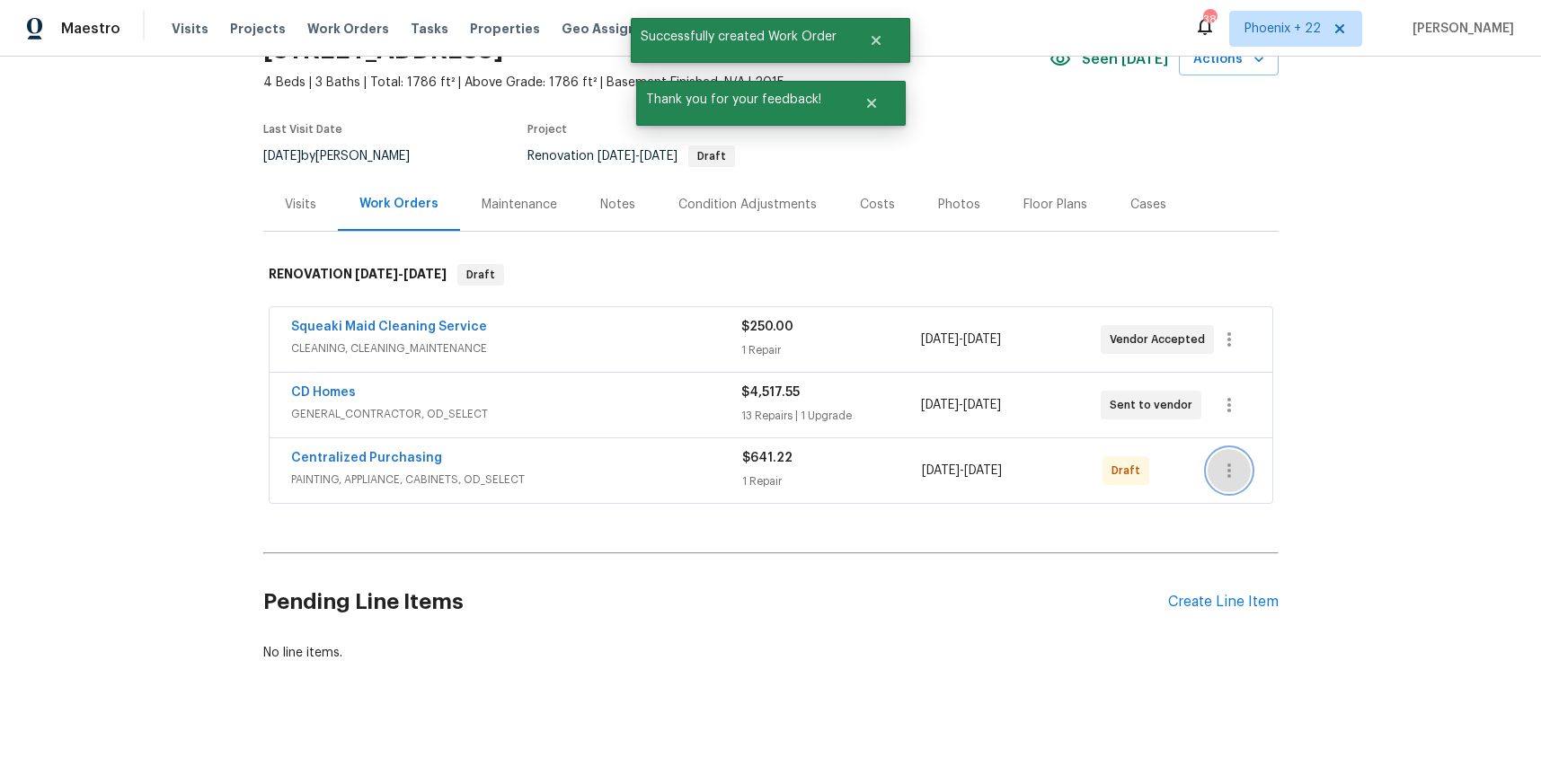
click at [1237, 476] on icon "button" at bounding box center [1229, 471] width 22 height 22
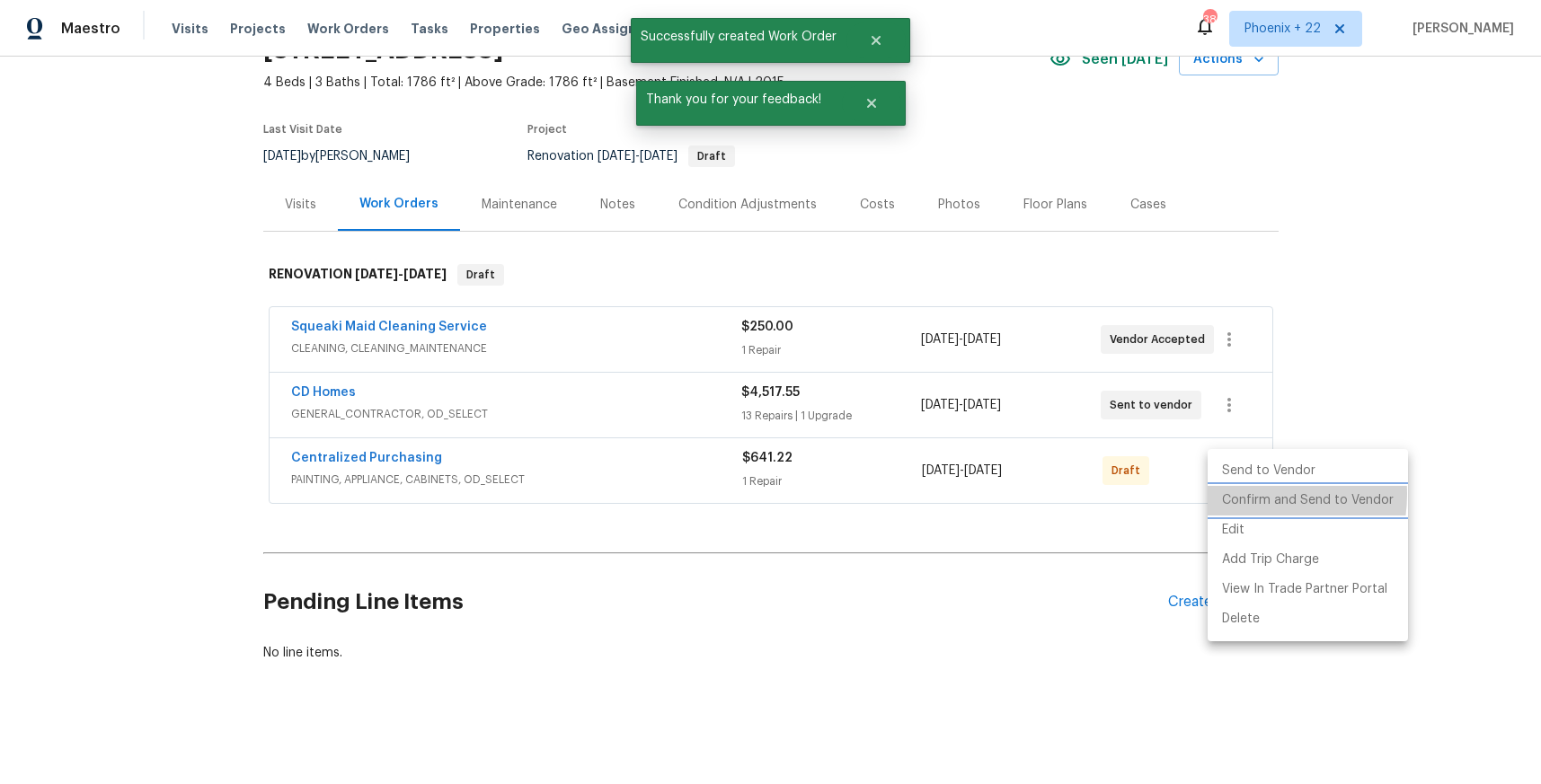
click at [1243, 494] on li "Confirm and Send to Vendor" at bounding box center [1308, 501] width 200 height 29
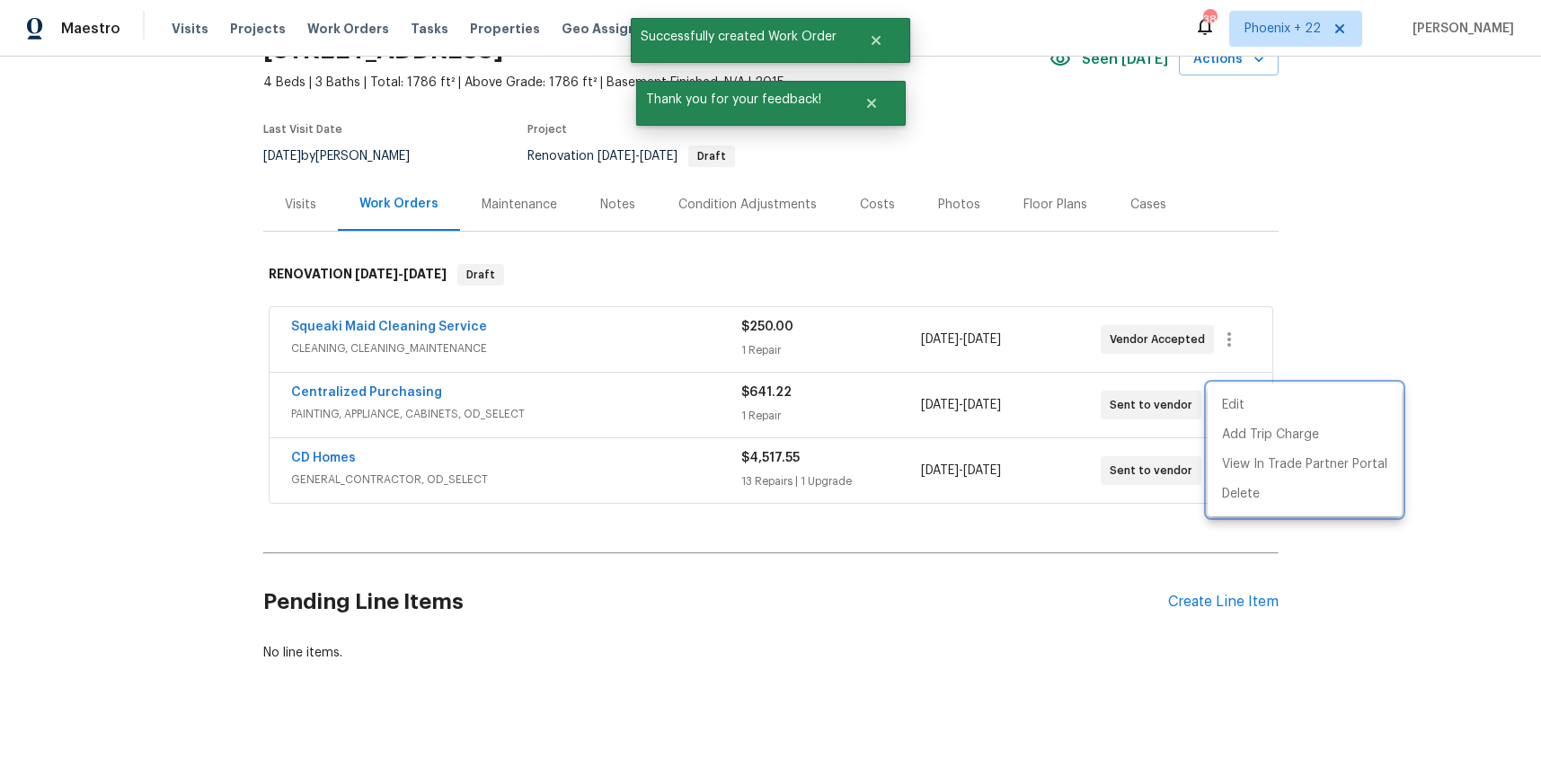
drag, startPoint x: 592, startPoint y: 416, endPoint x: 359, endPoint y: 387, distance: 234.8
click at [566, 414] on div at bounding box center [770, 392] width 1541 height 784
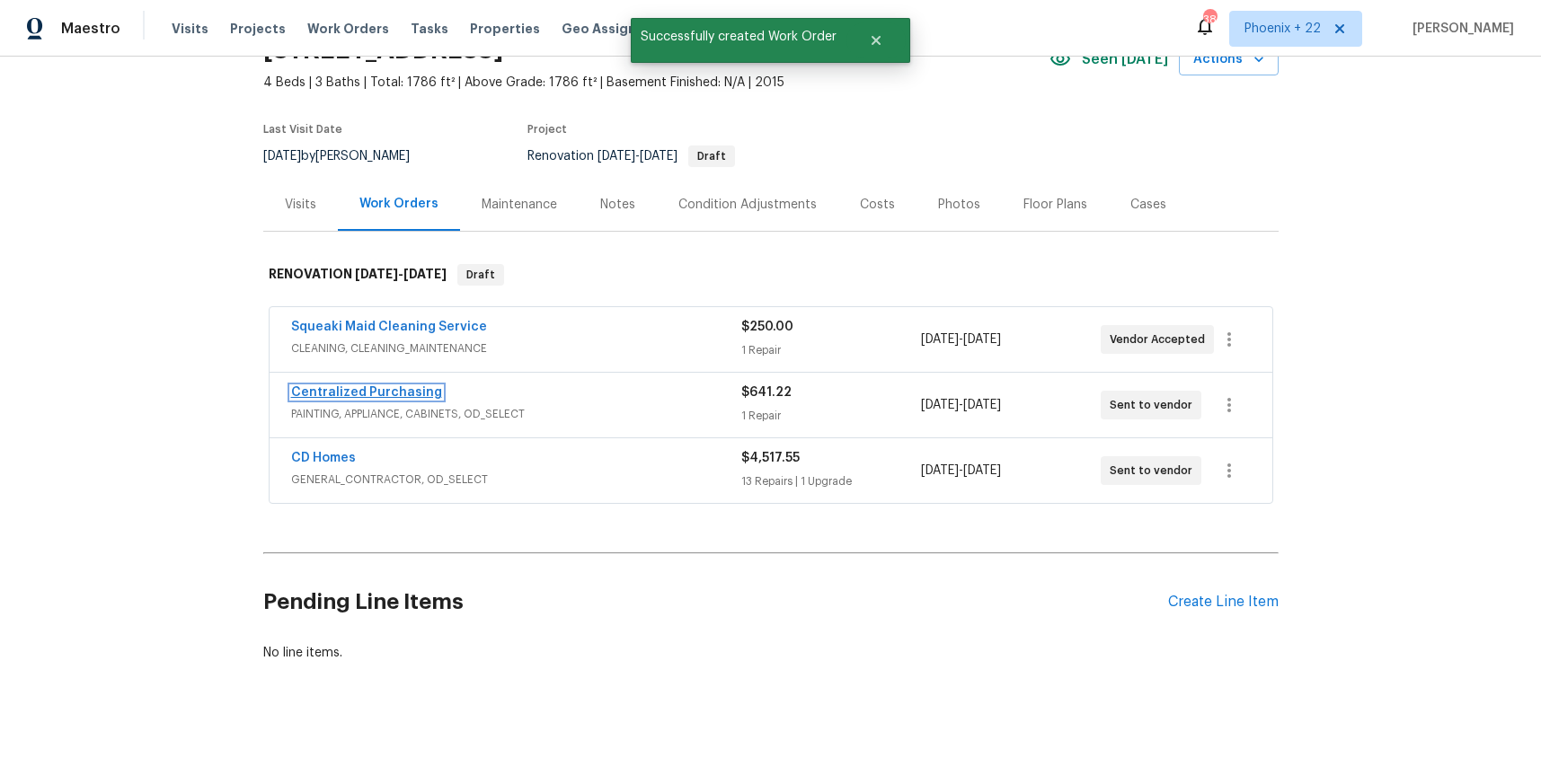
click at [359, 389] on link "Centralized Purchasing" at bounding box center [367, 392] width 151 height 13
